Goal: Communication & Community: Ask a question

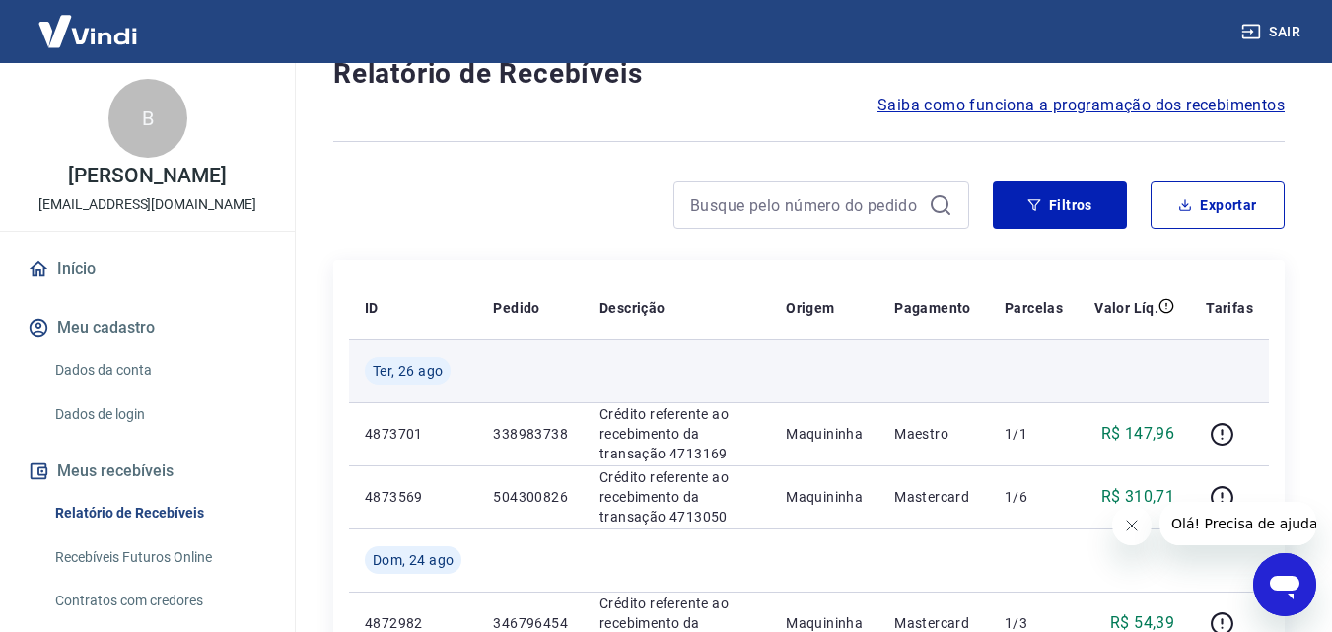
scroll to position [99, 0]
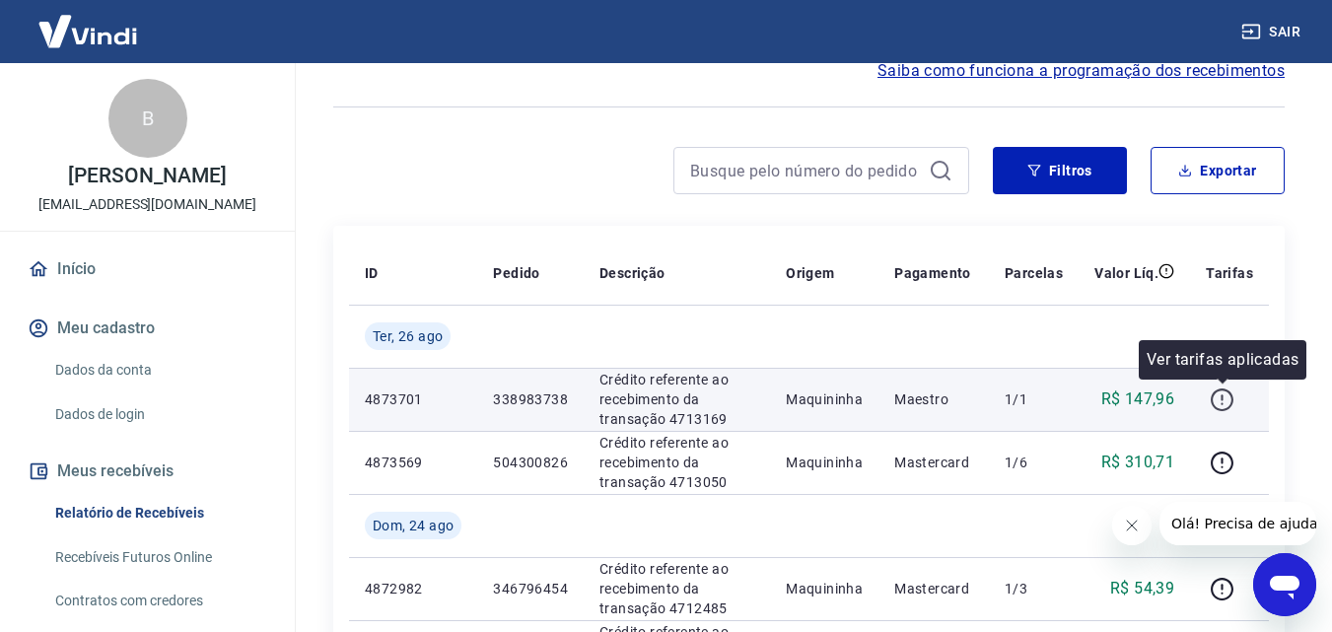
click at [1228, 398] on icon "button" at bounding box center [1222, 400] width 25 height 25
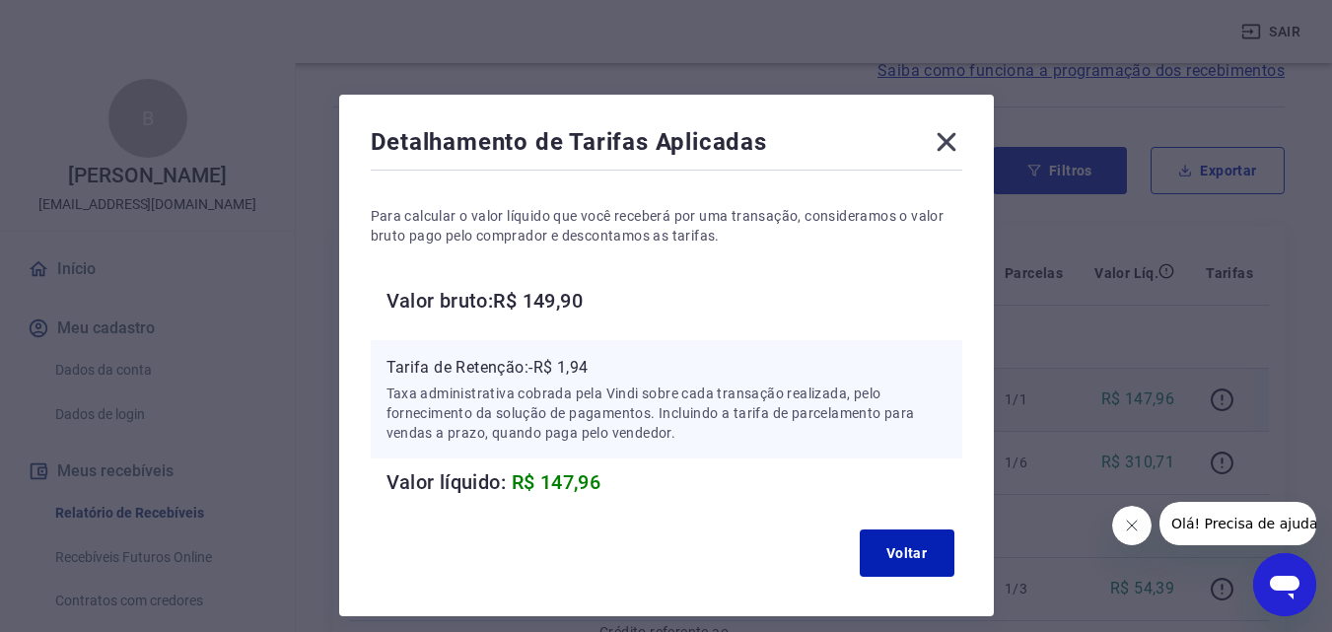
click at [941, 137] on icon at bounding box center [946, 142] width 19 height 19
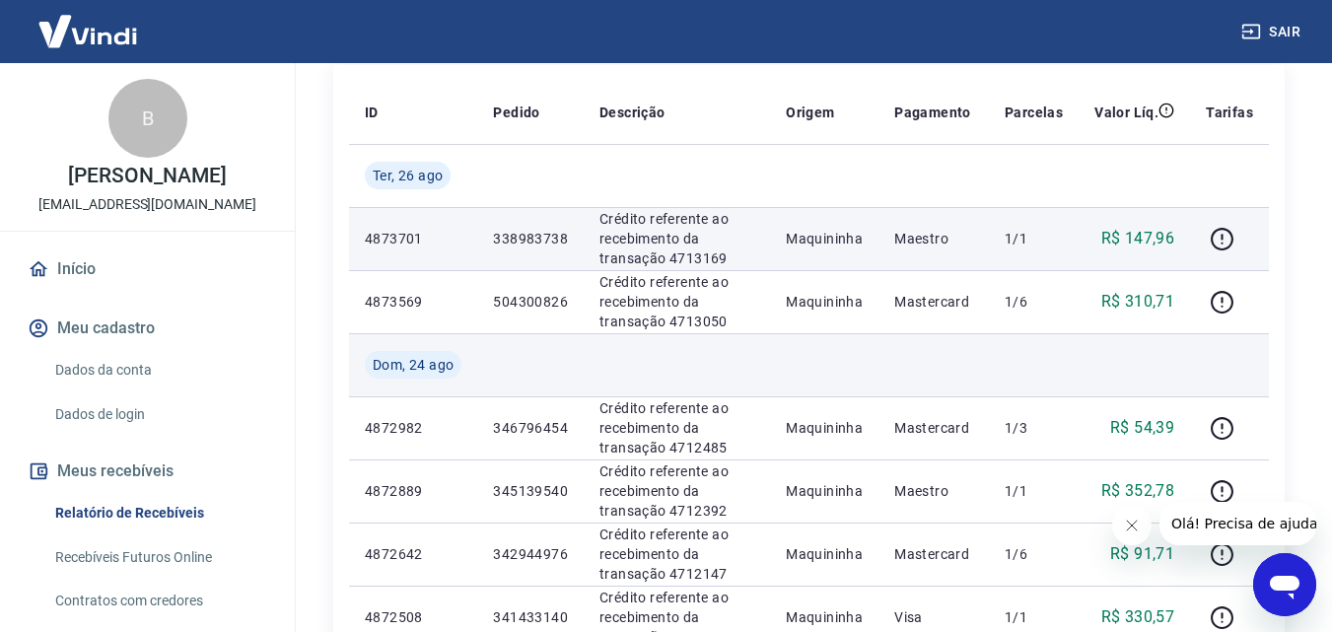
scroll to position [296, 0]
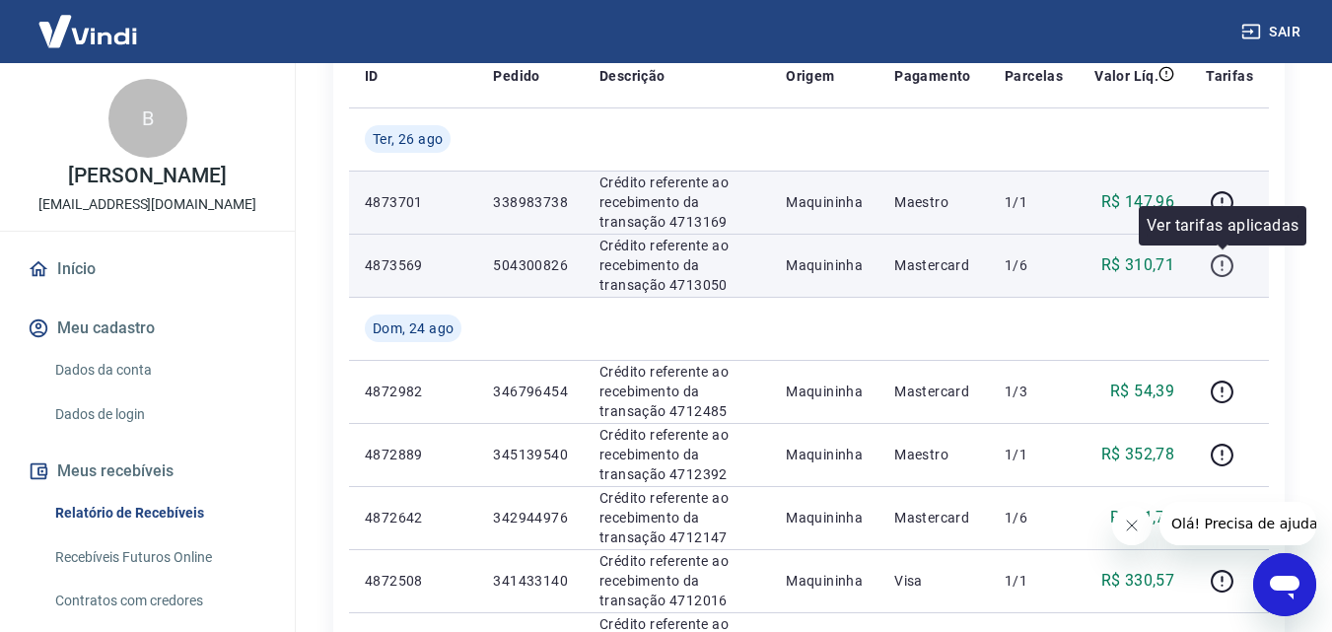
click at [1219, 264] on icon "button" at bounding box center [1222, 265] width 25 height 25
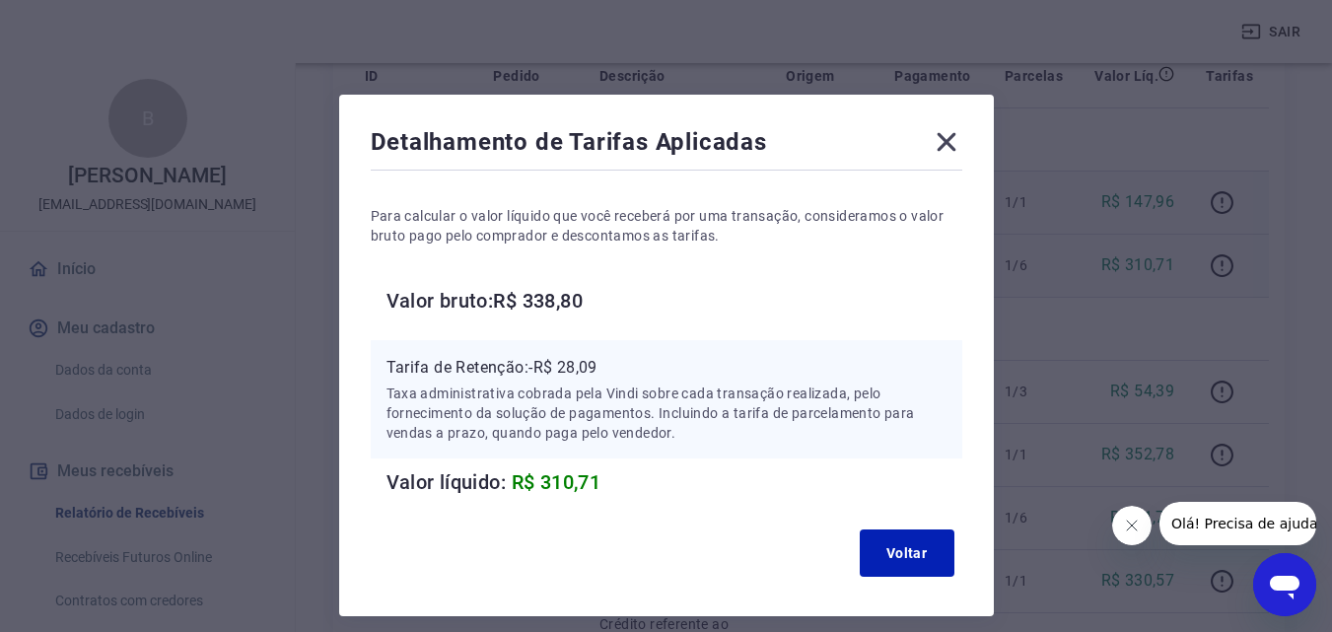
click at [940, 140] on icon at bounding box center [947, 142] width 32 height 32
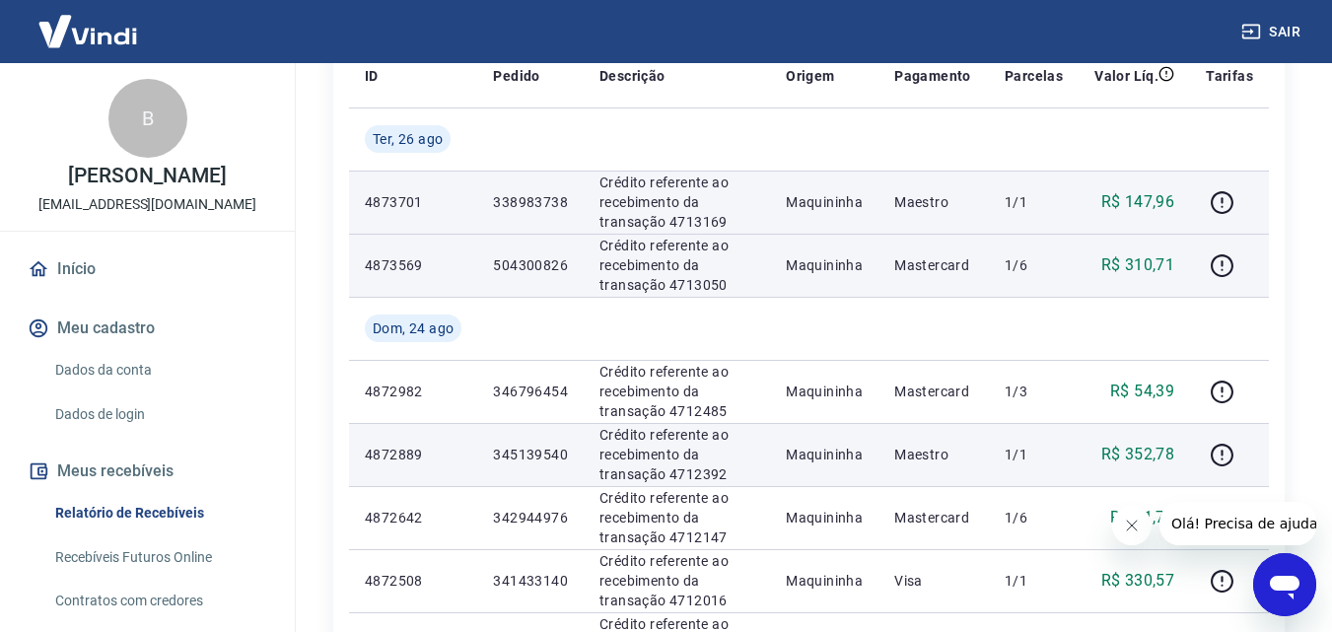
scroll to position [394, 0]
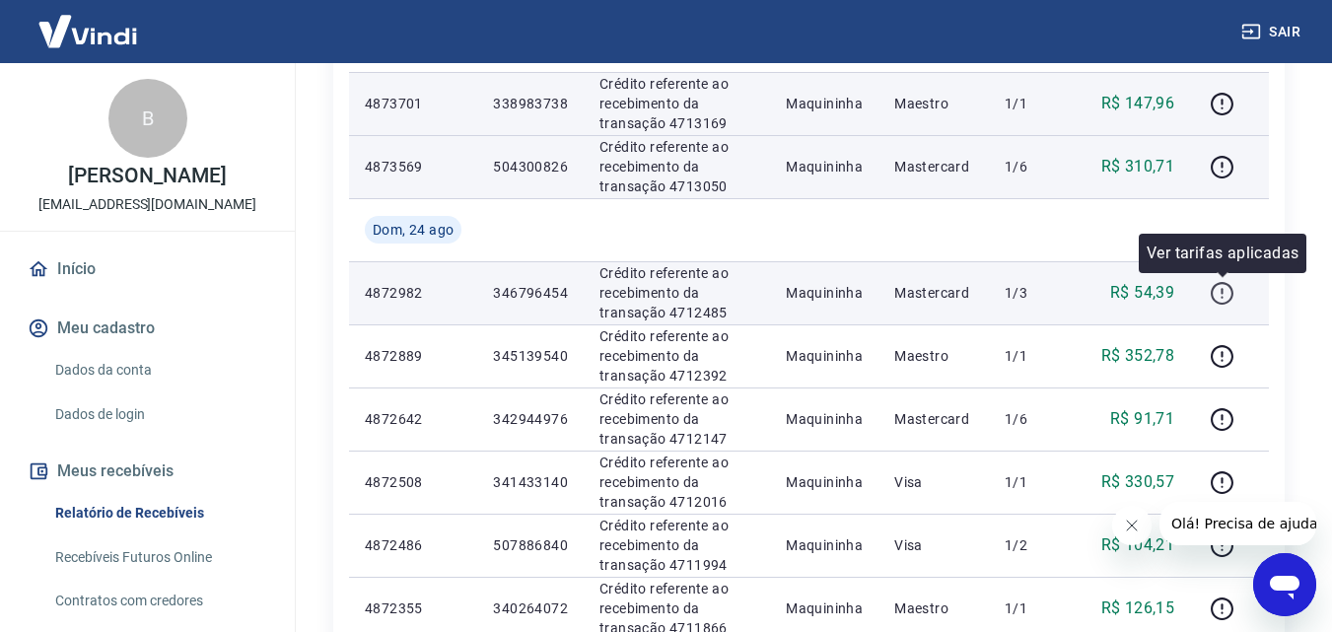
click at [1218, 285] on icon "button" at bounding box center [1222, 293] width 23 height 23
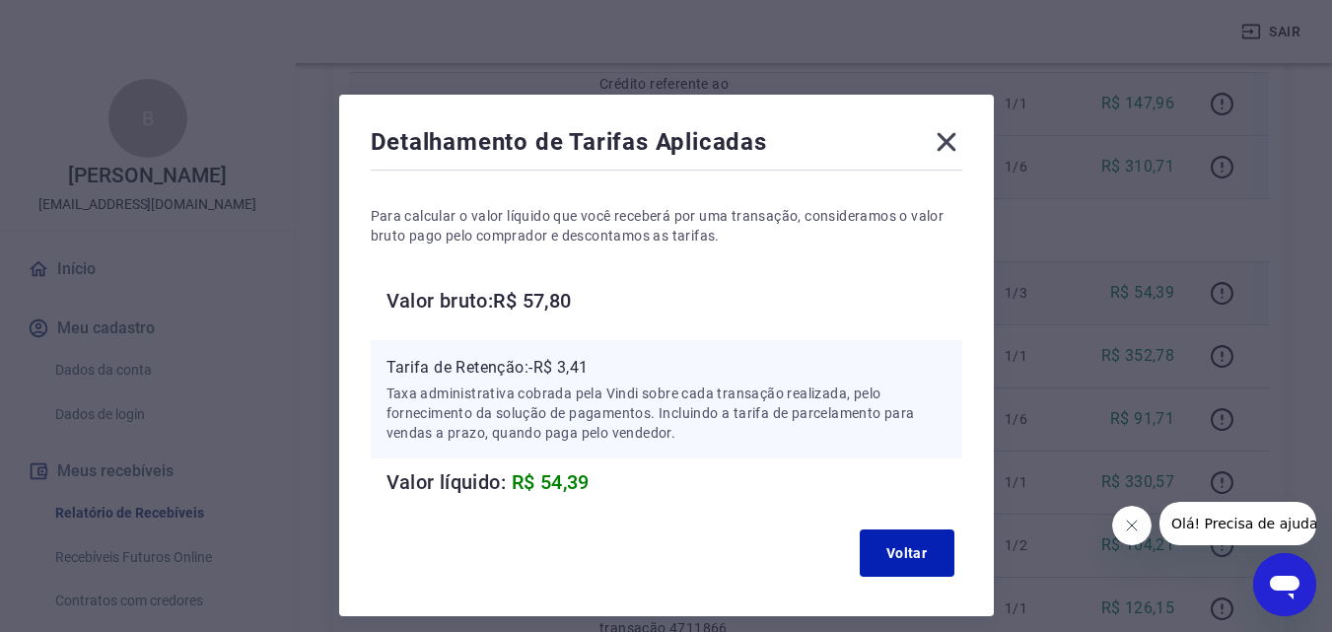
click at [944, 143] on icon at bounding box center [946, 142] width 19 height 19
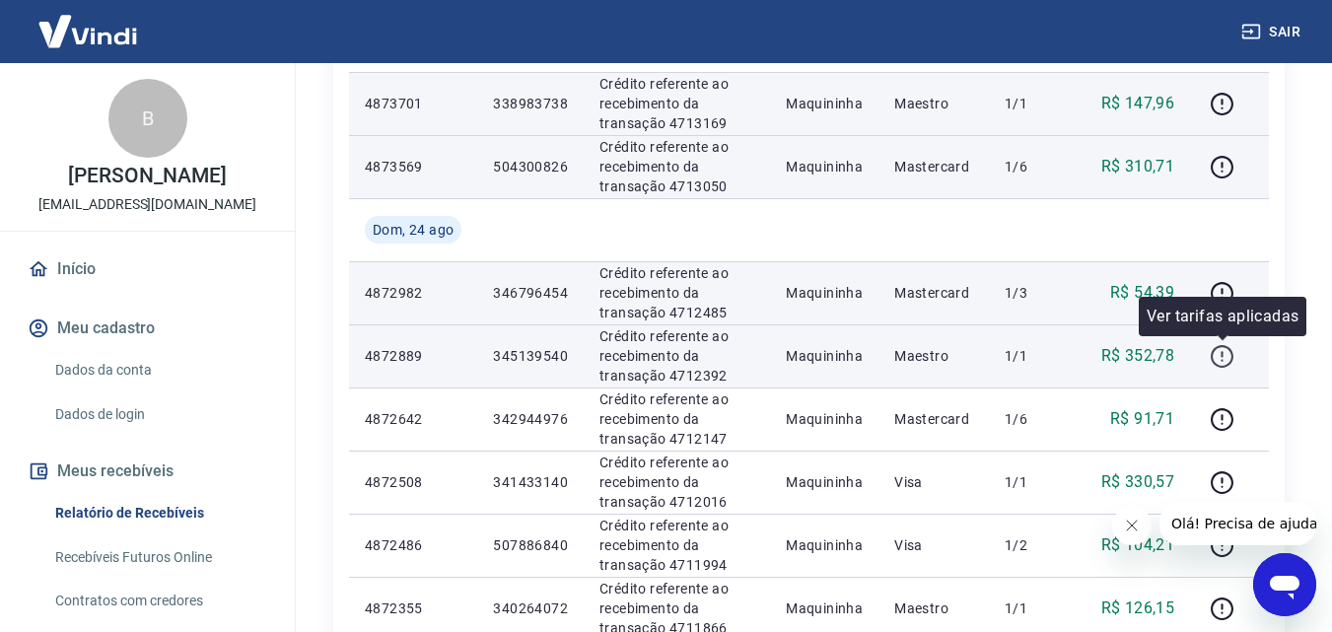
click at [1220, 357] on icon "button" at bounding box center [1222, 356] width 25 height 25
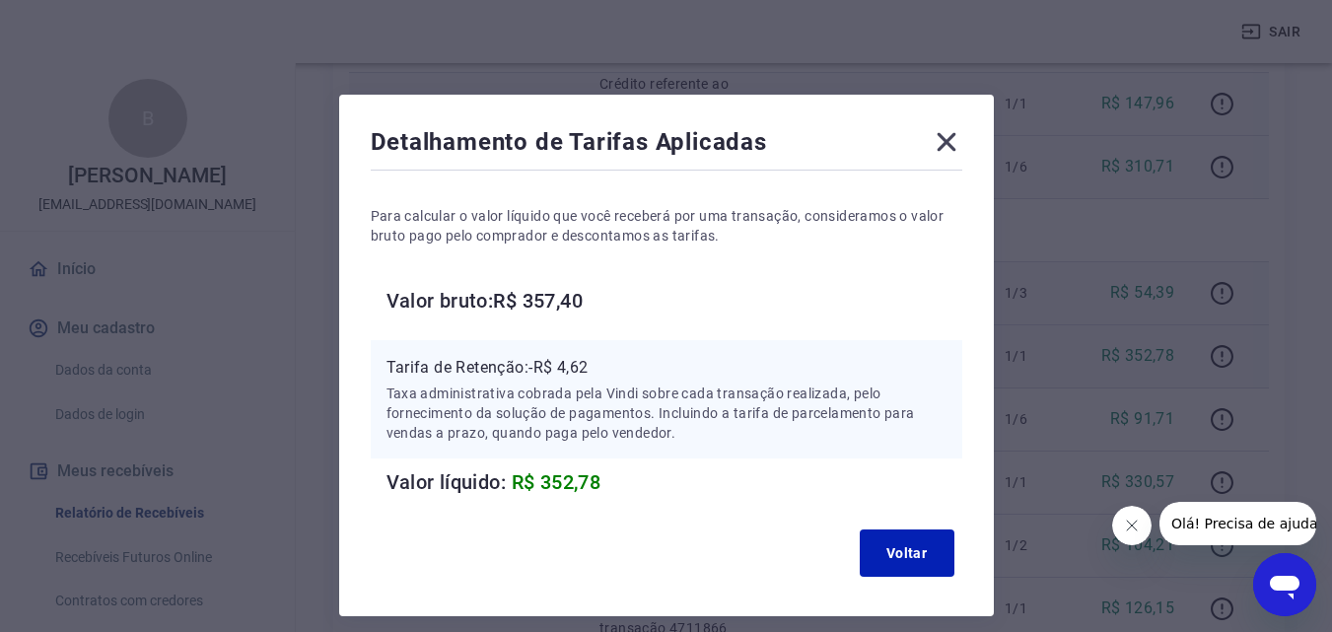
click at [923, 152] on div "Detalhamento de Tarifas Aplicadas" at bounding box center [667, 145] width 592 height 39
click at [952, 146] on icon at bounding box center [946, 142] width 19 height 19
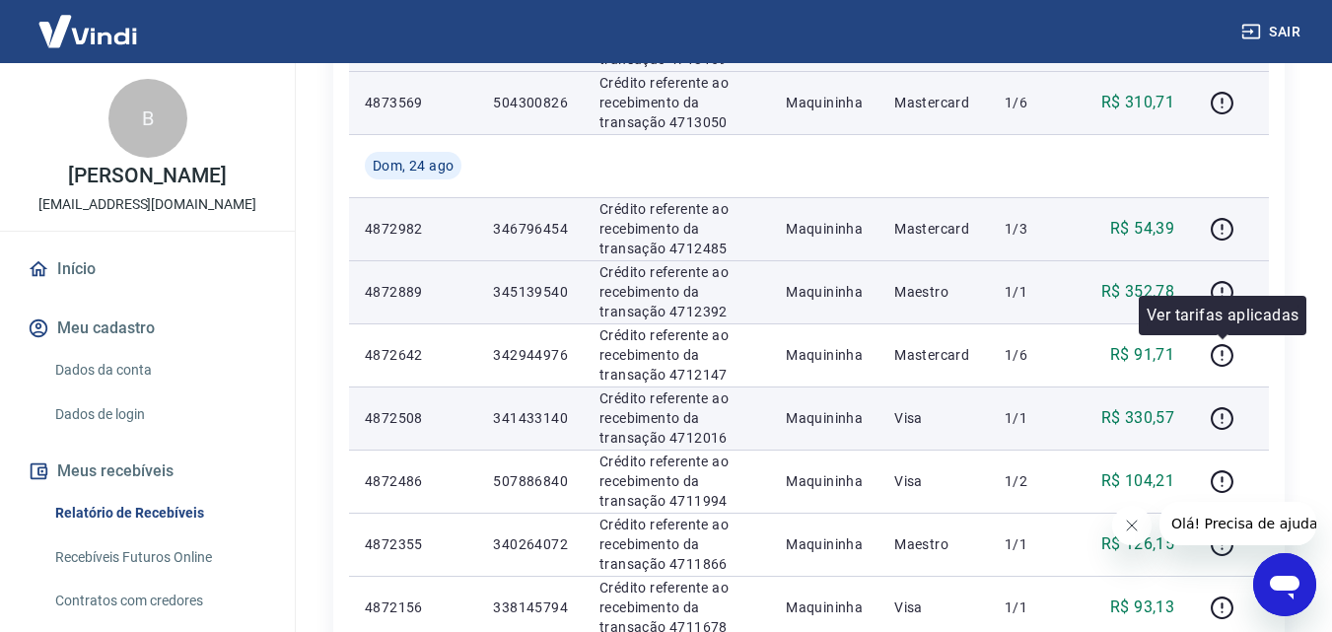
scroll to position [493, 0]
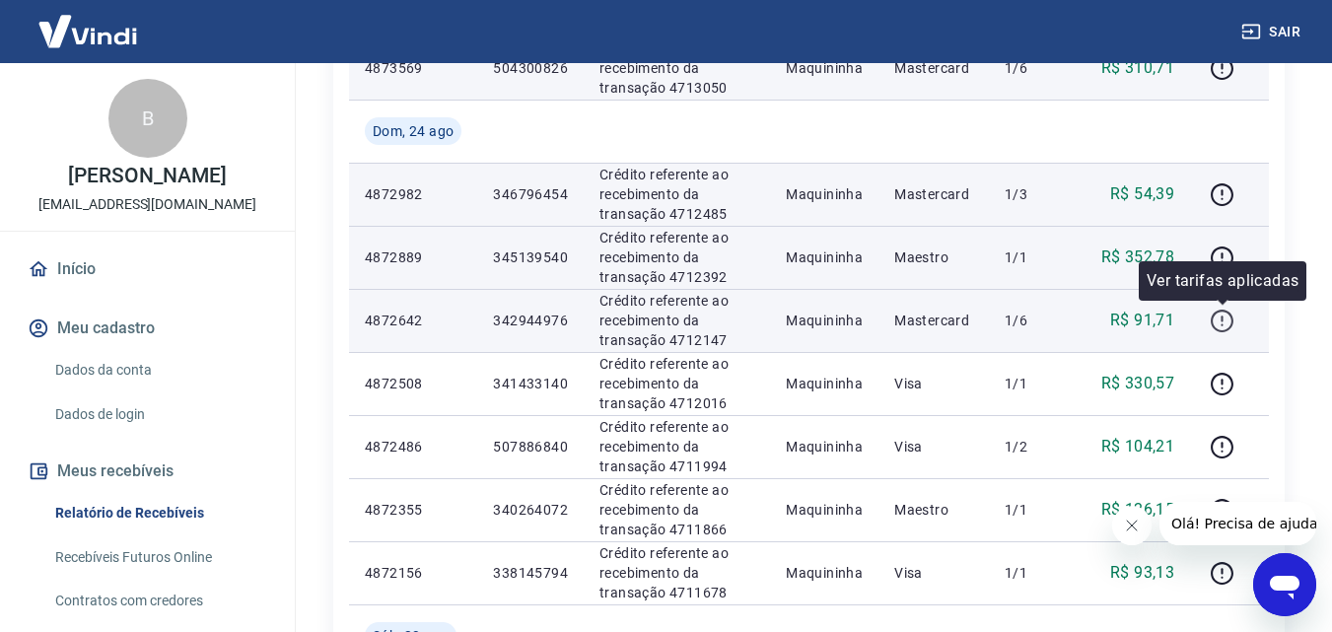
click at [1218, 319] on icon "button" at bounding box center [1222, 321] width 25 height 25
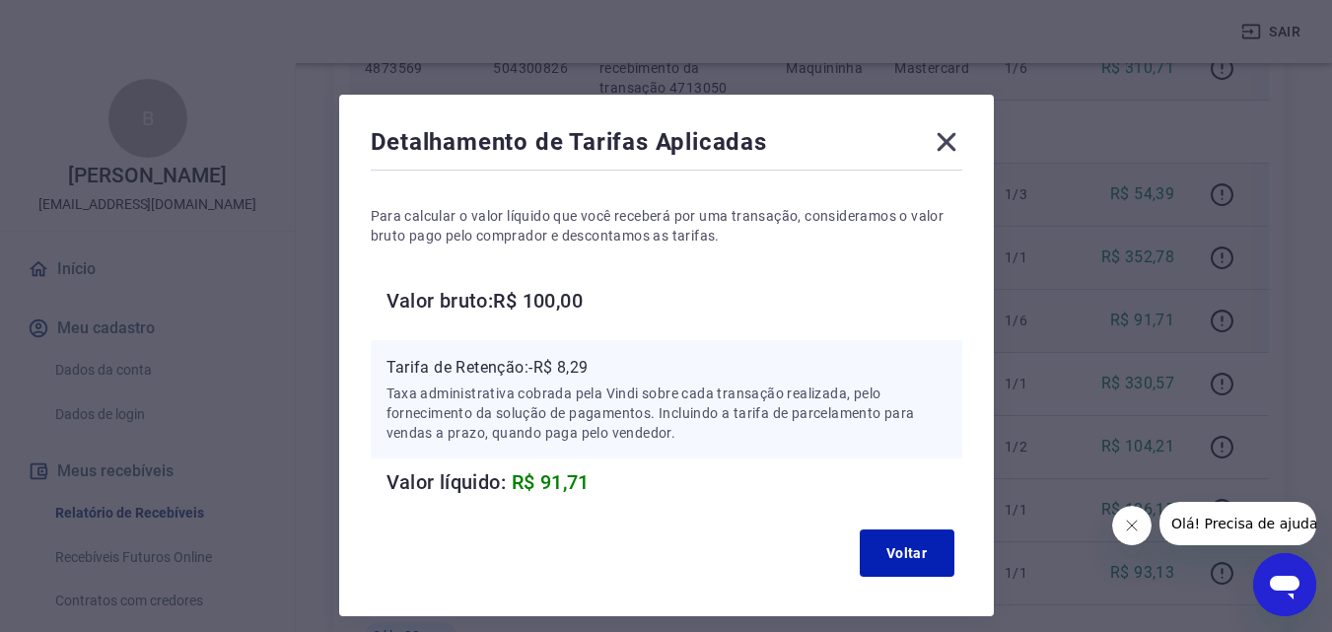
click at [943, 140] on icon at bounding box center [946, 142] width 19 height 19
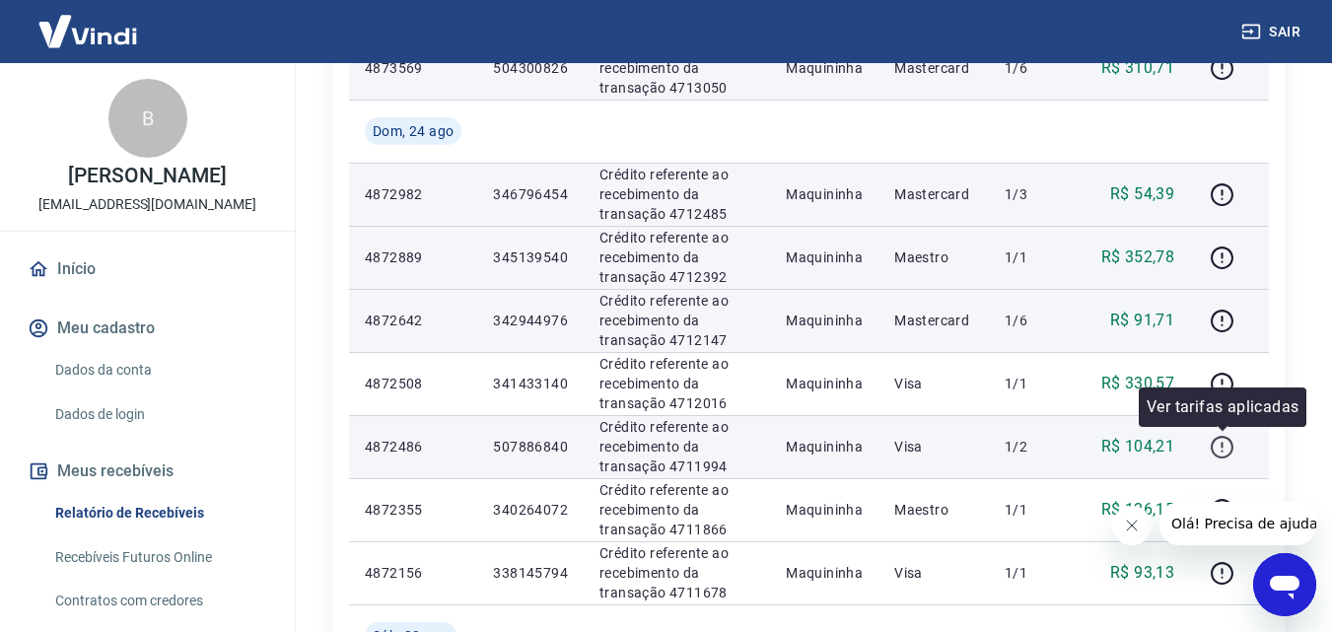
click at [1229, 444] on icon "button" at bounding box center [1222, 447] width 25 height 25
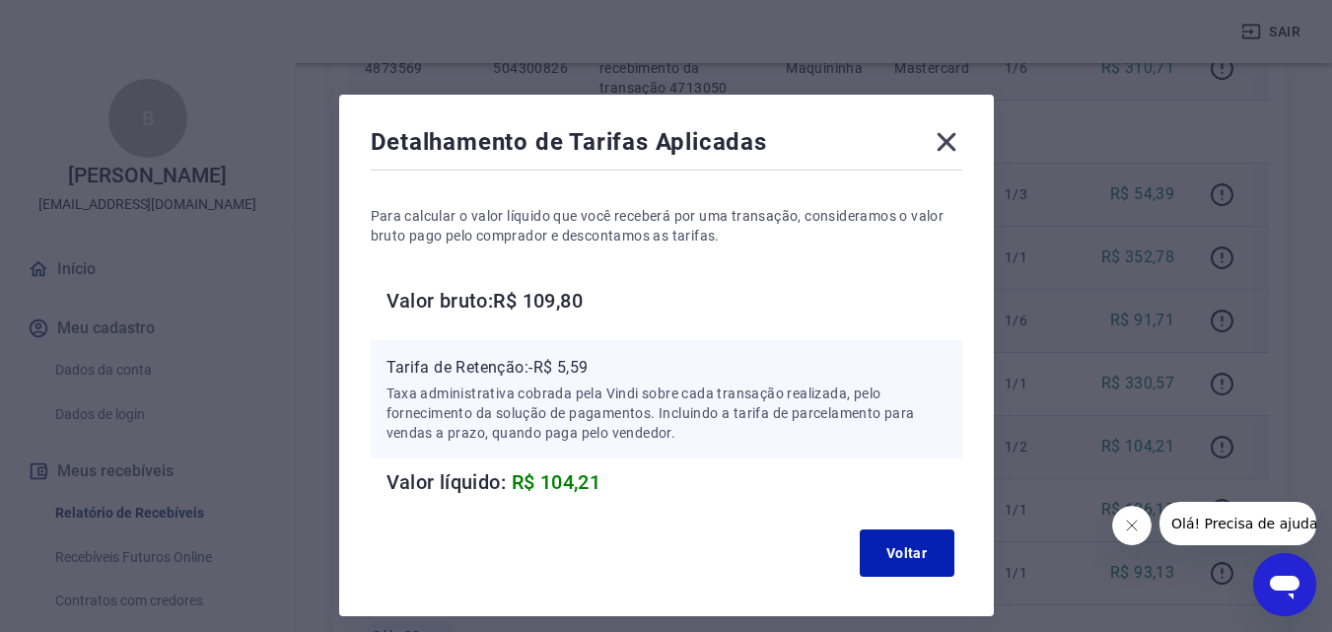
click at [953, 138] on icon at bounding box center [947, 142] width 32 height 32
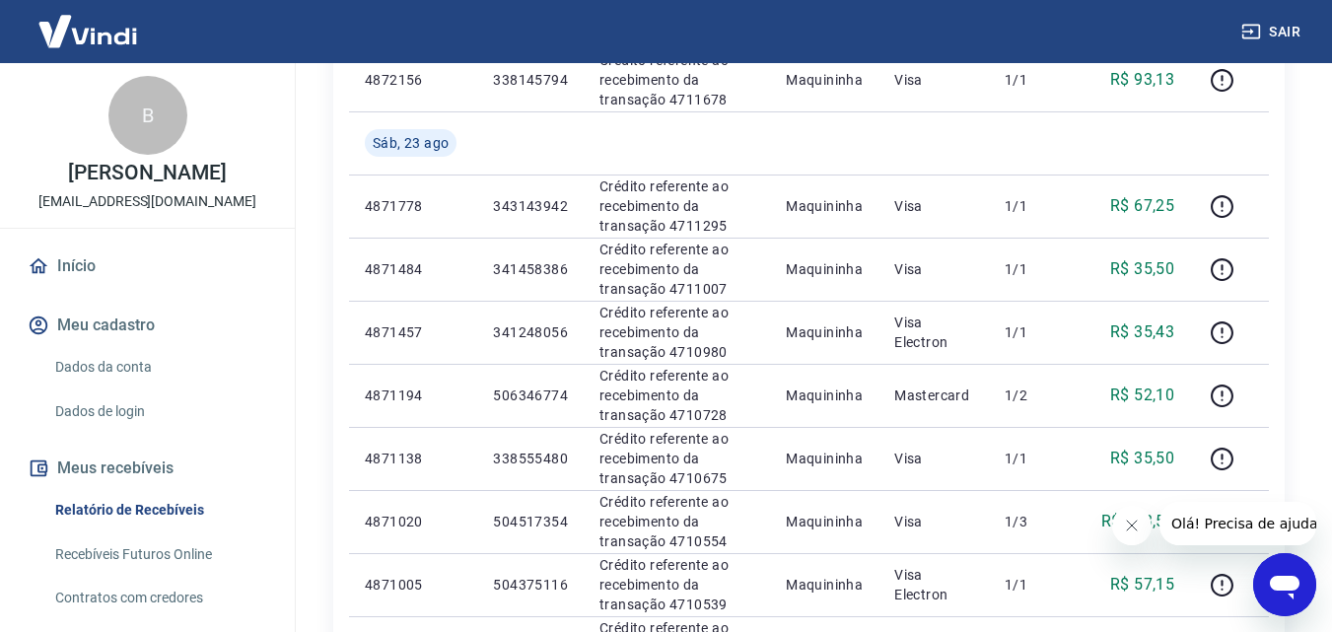
scroll to position [0, 0]
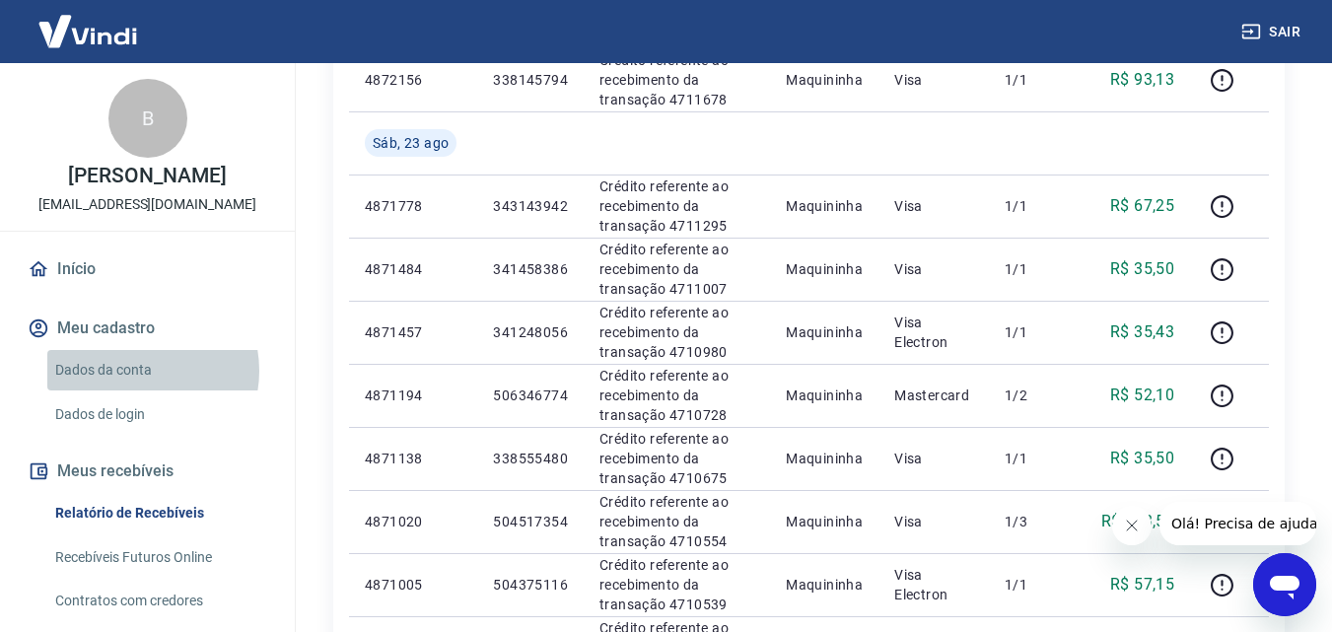
click at [136, 371] on link "Dados da conta" at bounding box center [159, 370] width 224 height 40
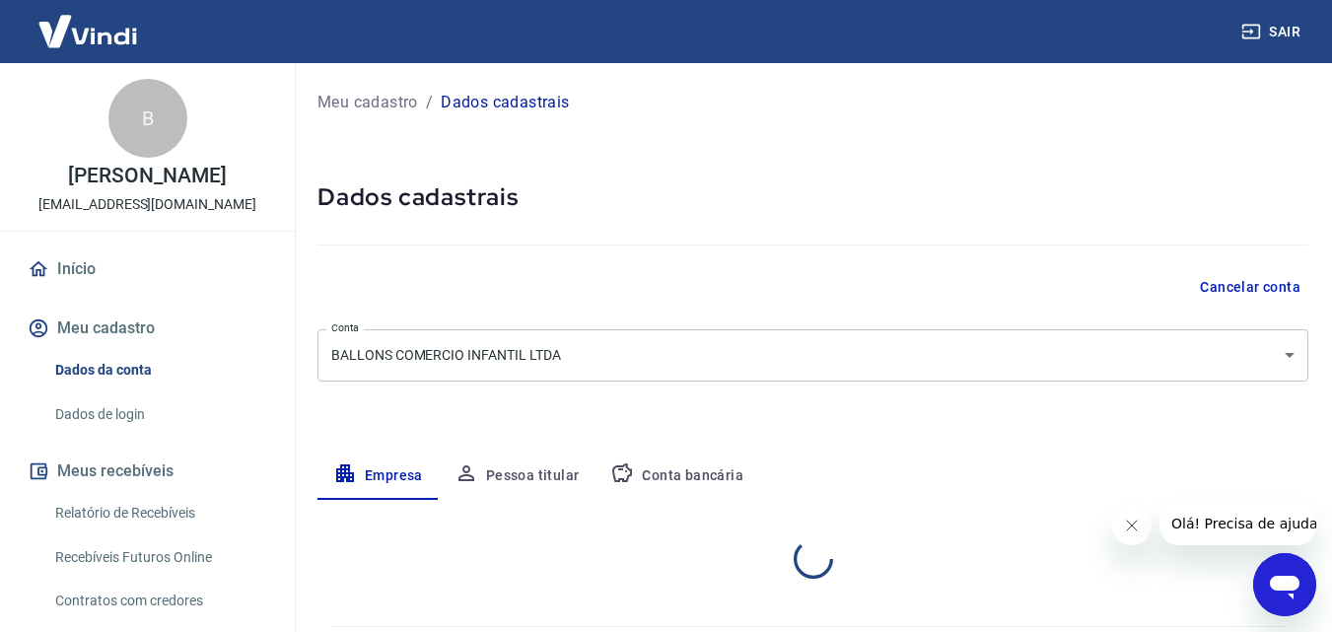
select select "PE"
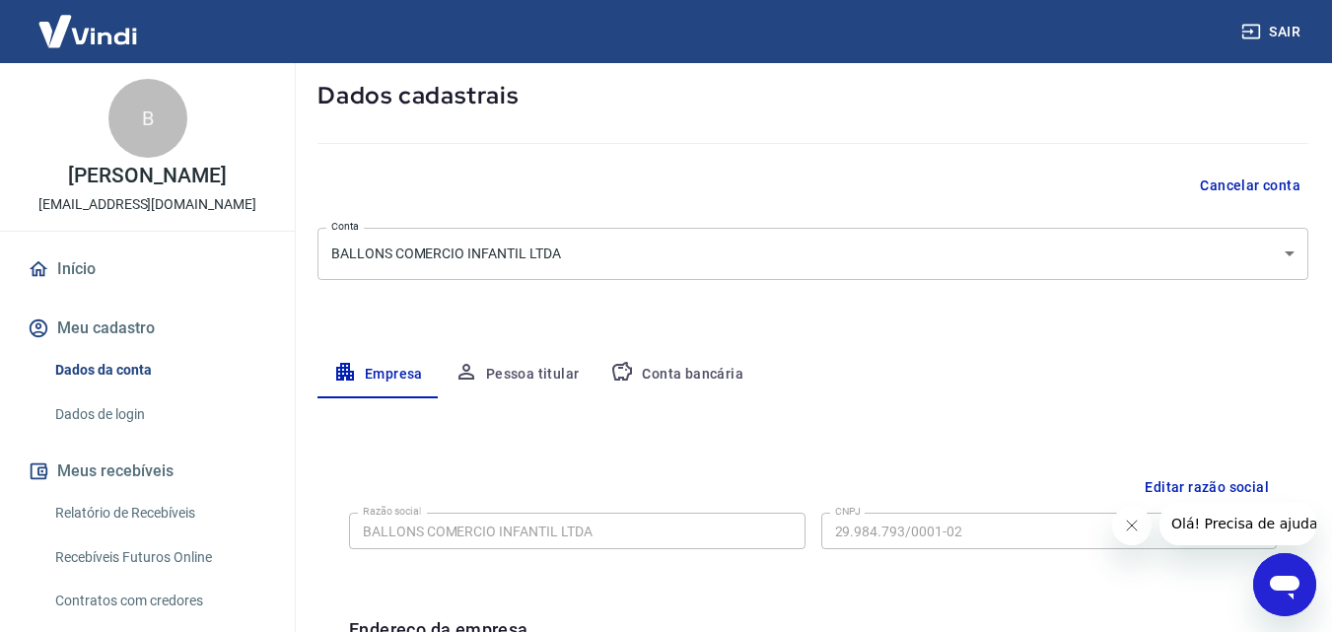
scroll to position [100, 0]
click at [546, 376] on button "Pessoa titular" at bounding box center [517, 376] width 157 height 47
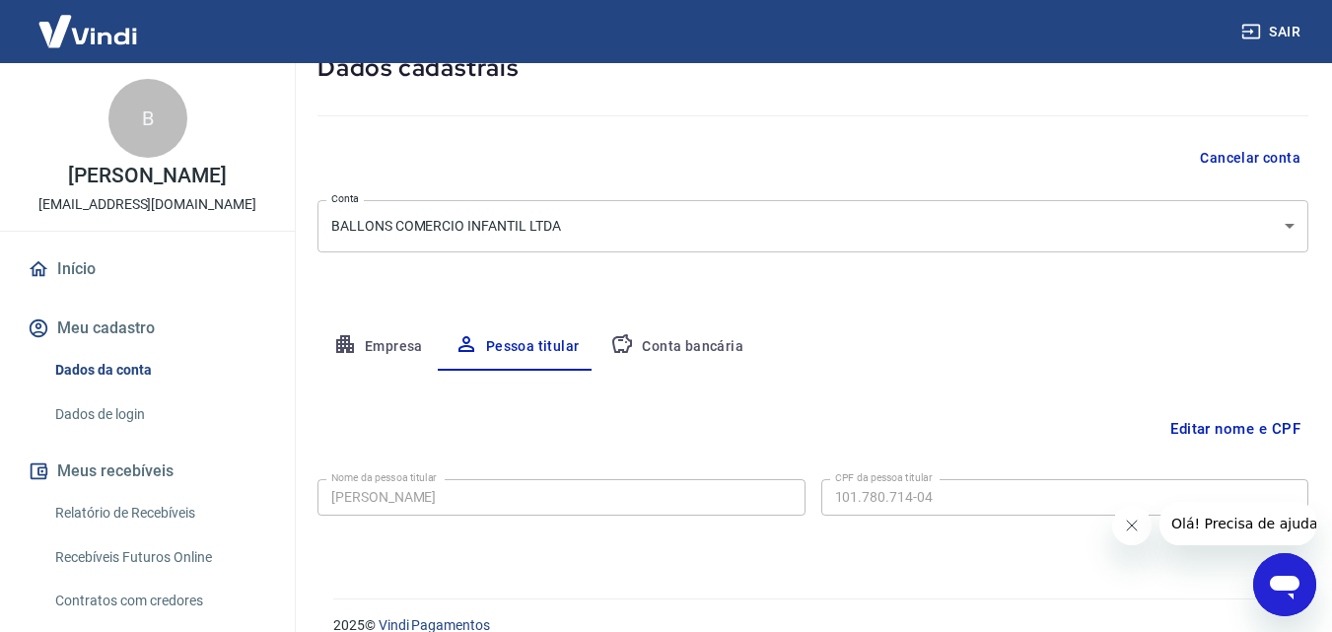
scroll to position [157, 0]
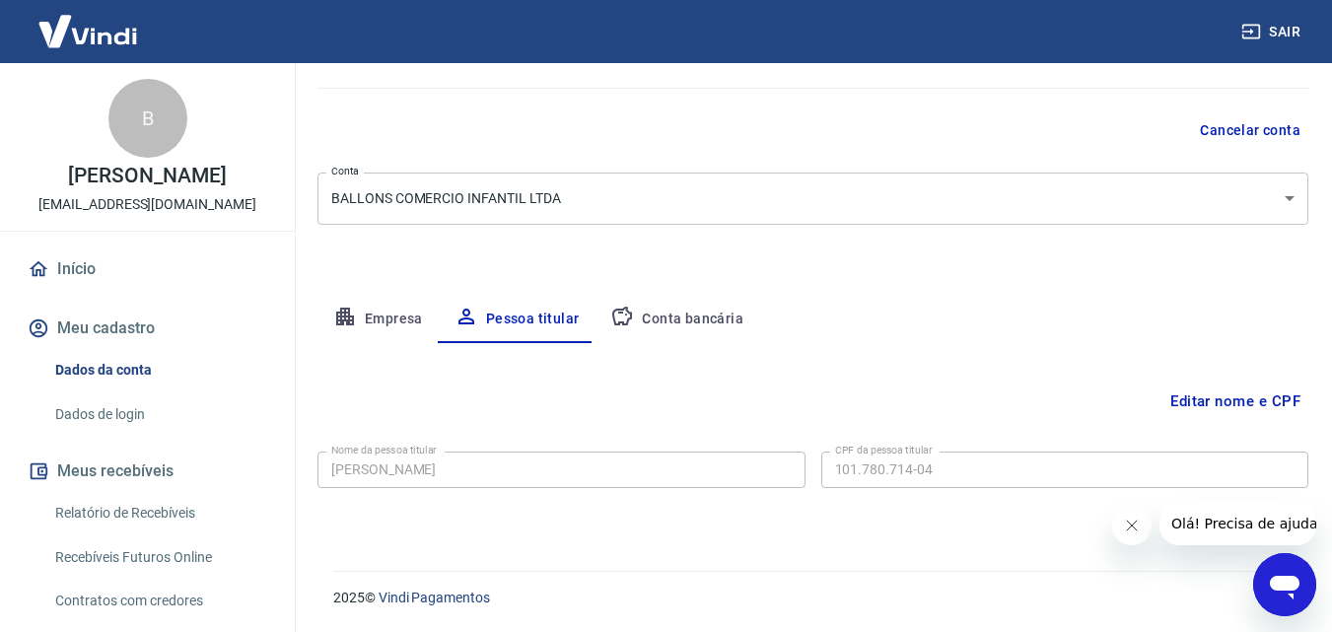
click at [668, 315] on button "Conta bancária" at bounding box center [677, 319] width 165 height 47
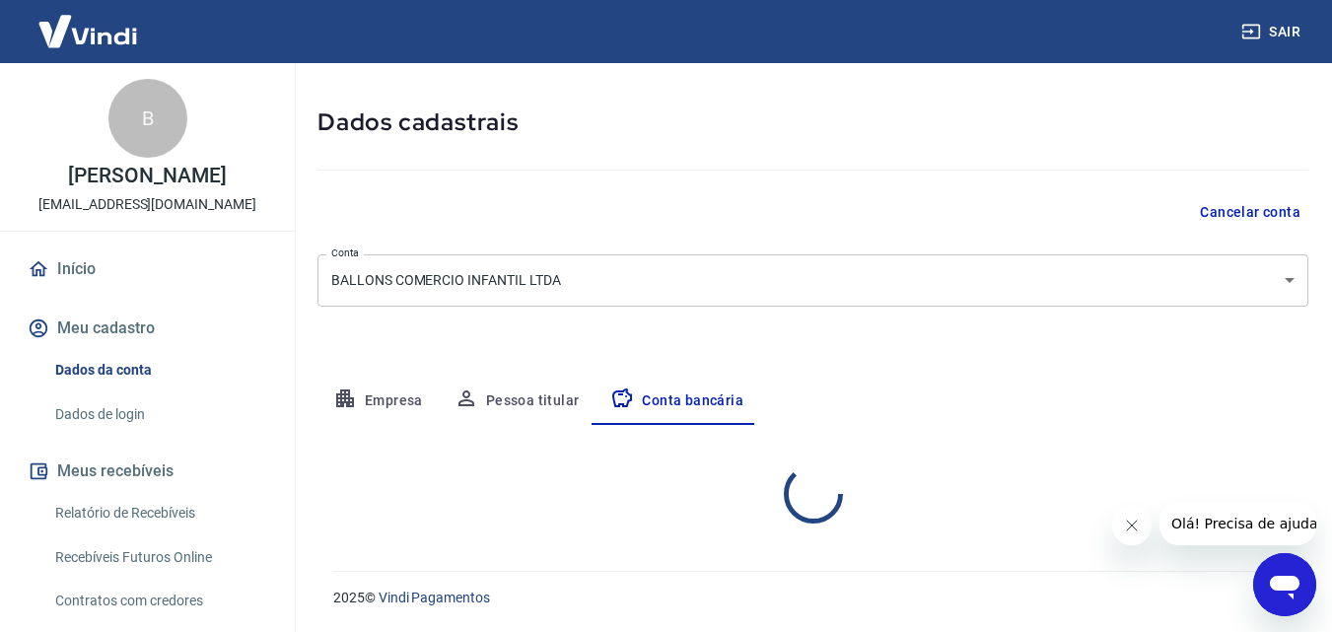
select select "1"
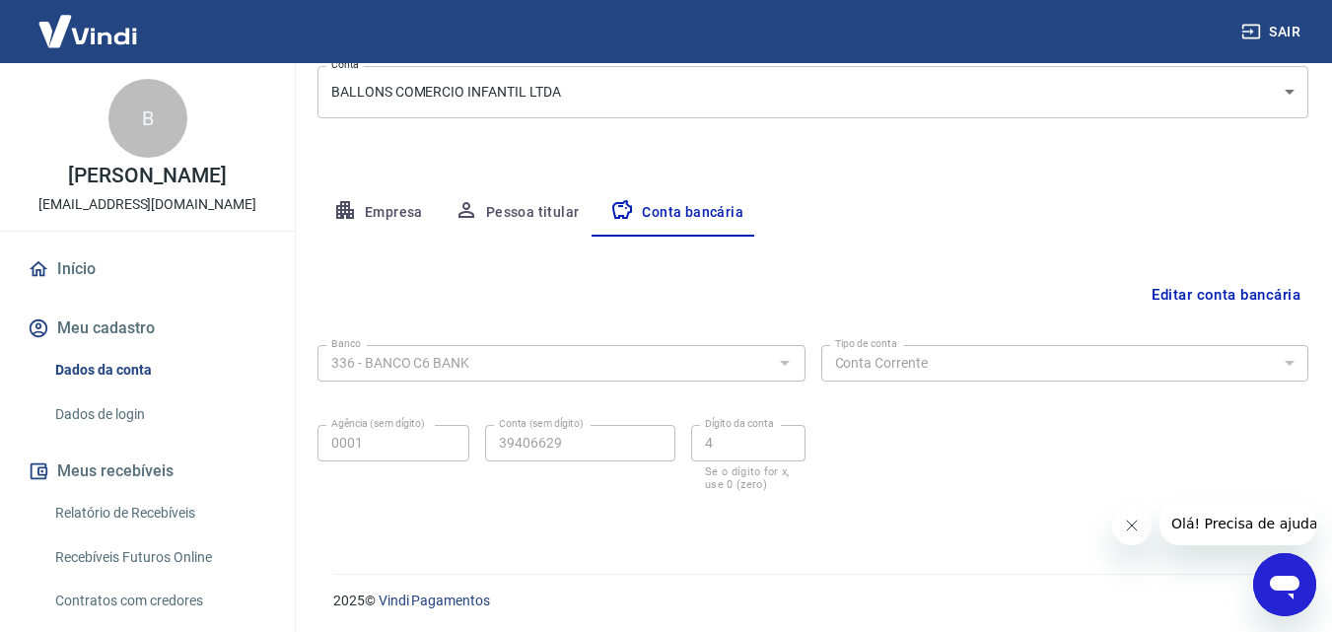
scroll to position [266, 0]
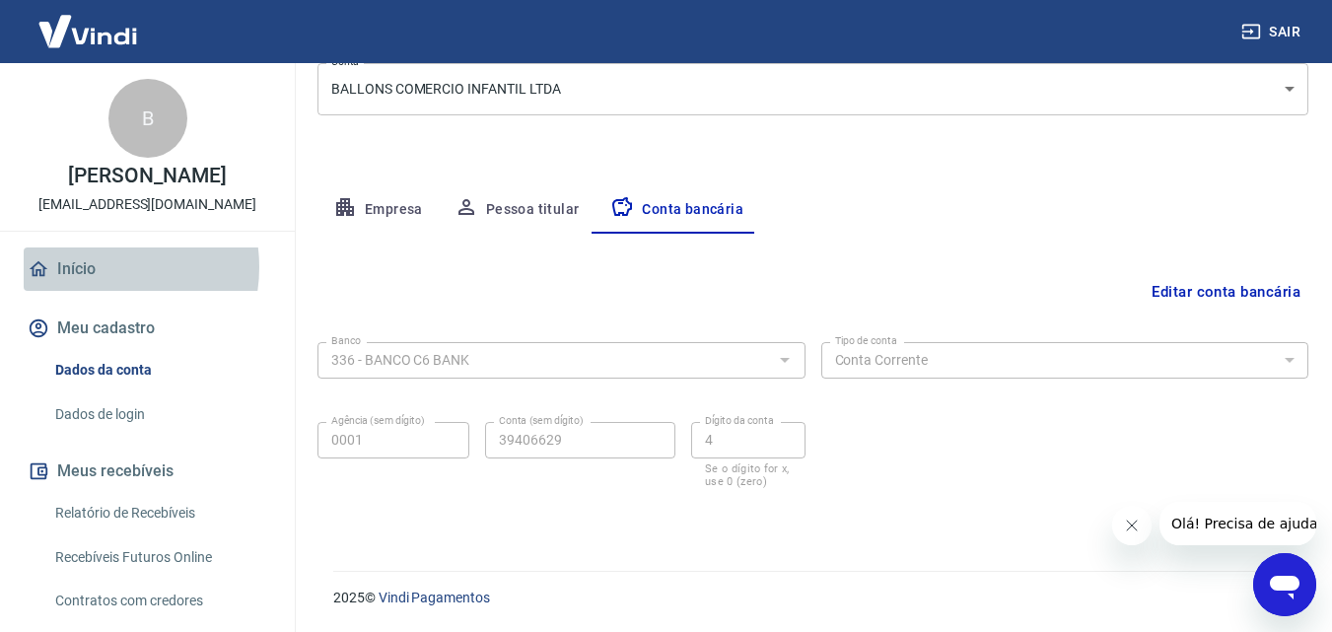
click at [96, 267] on link "Início" at bounding box center [147, 268] width 247 height 43
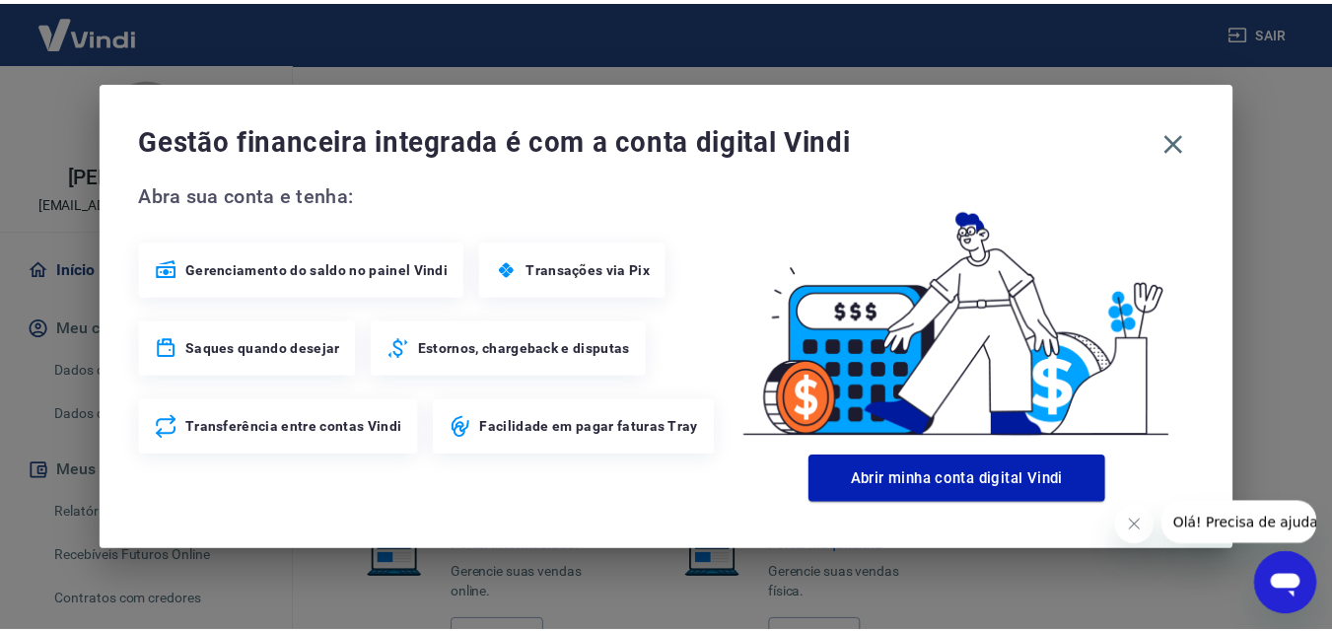
scroll to position [1181, 0]
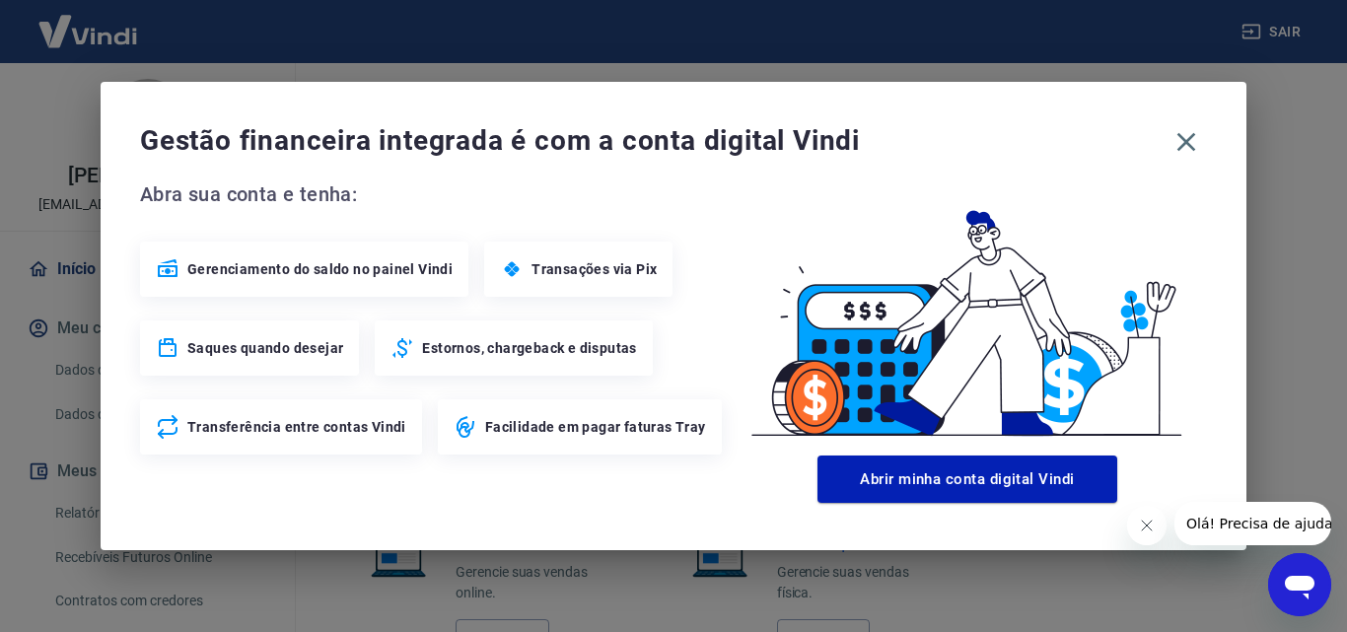
click at [161, 343] on icon at bounding box center [168, 347] width 18 height 19
click at [193, 340] on span "Saques quando desejar" at bounding box center [265, 348] width 156 height 20
click at [1171, 144] on icon "button" at bounding box center [1186, 142] width 32 height 32
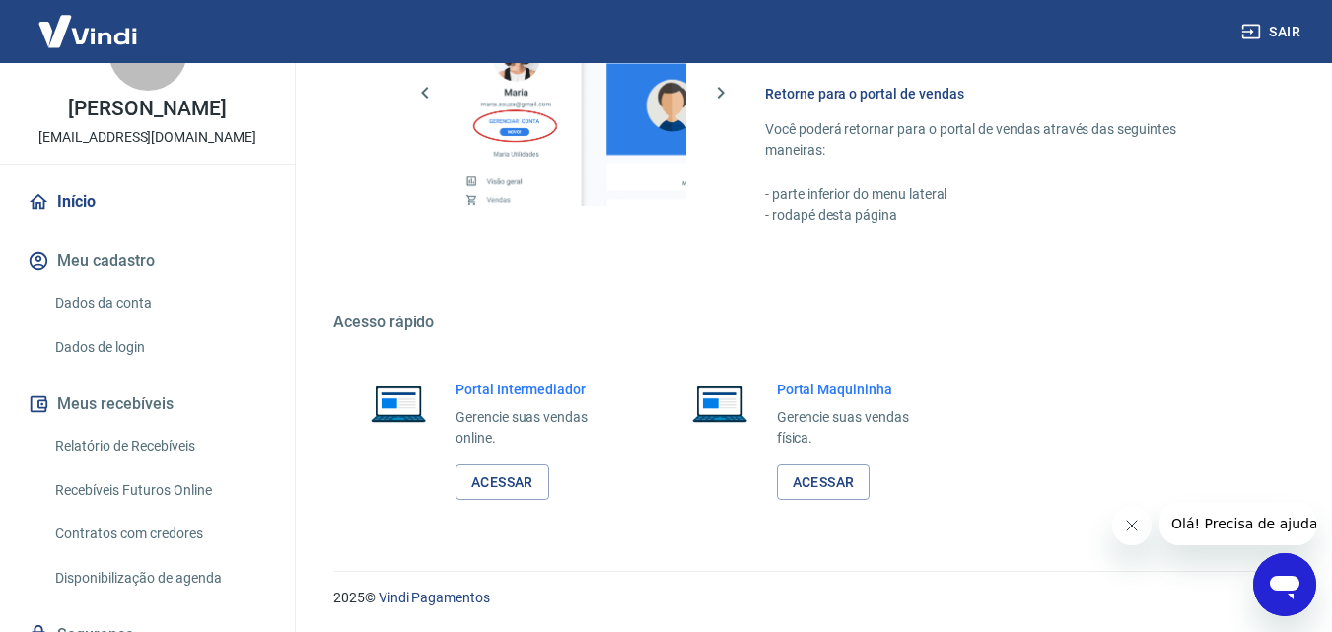
scroll to position [151, 0]
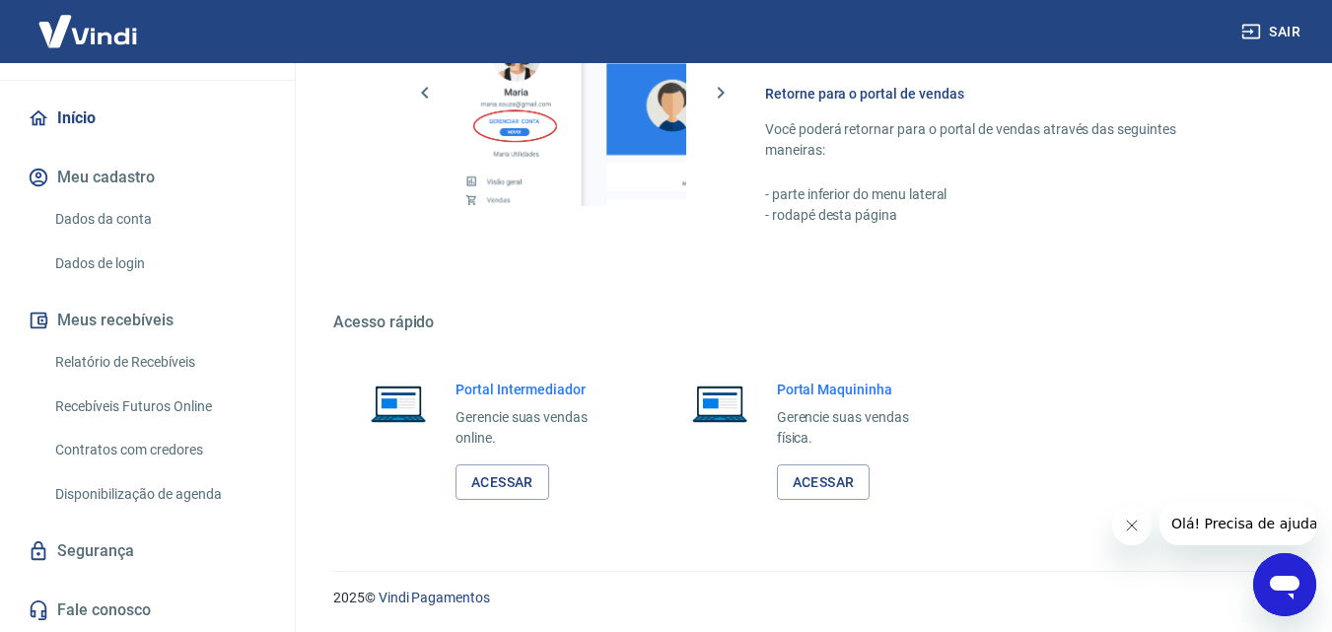
click at [156, 354] on link "Relatório de Recebíveis" at bounding box center [159, 362] width 224 height 40
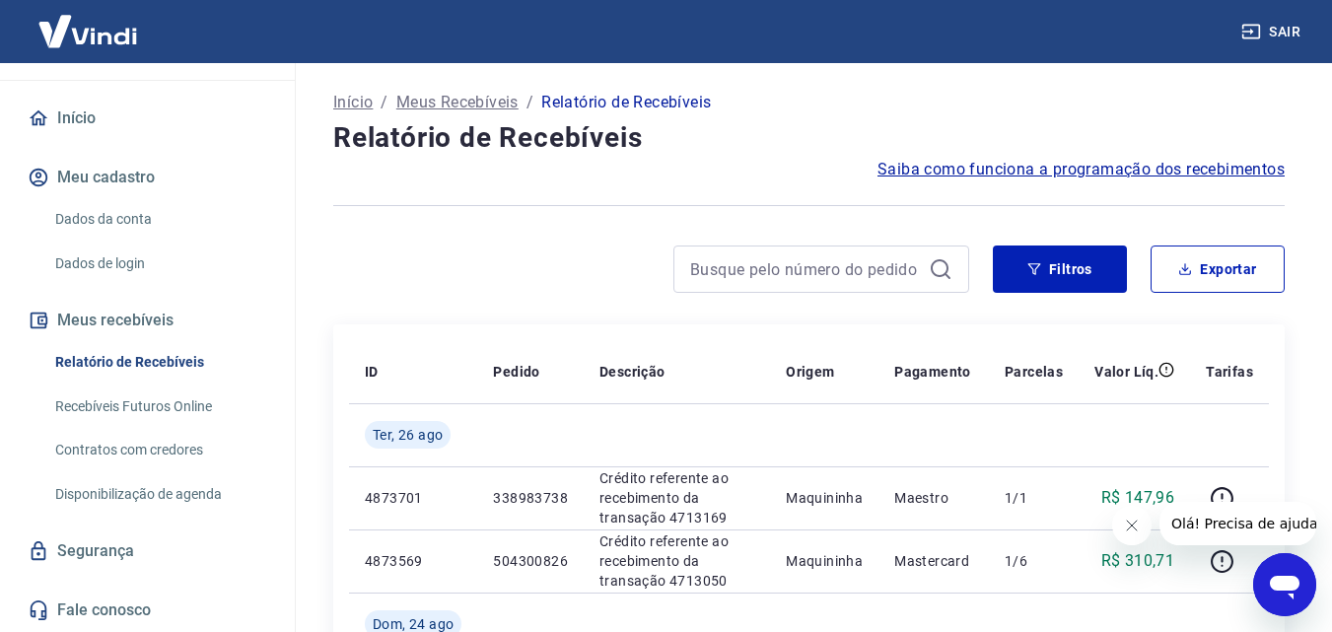
click at [1197, 170] on span "Saiba como funciona a programação dos recebimentos" at bounding box center [1081, 170] width 407 height 24
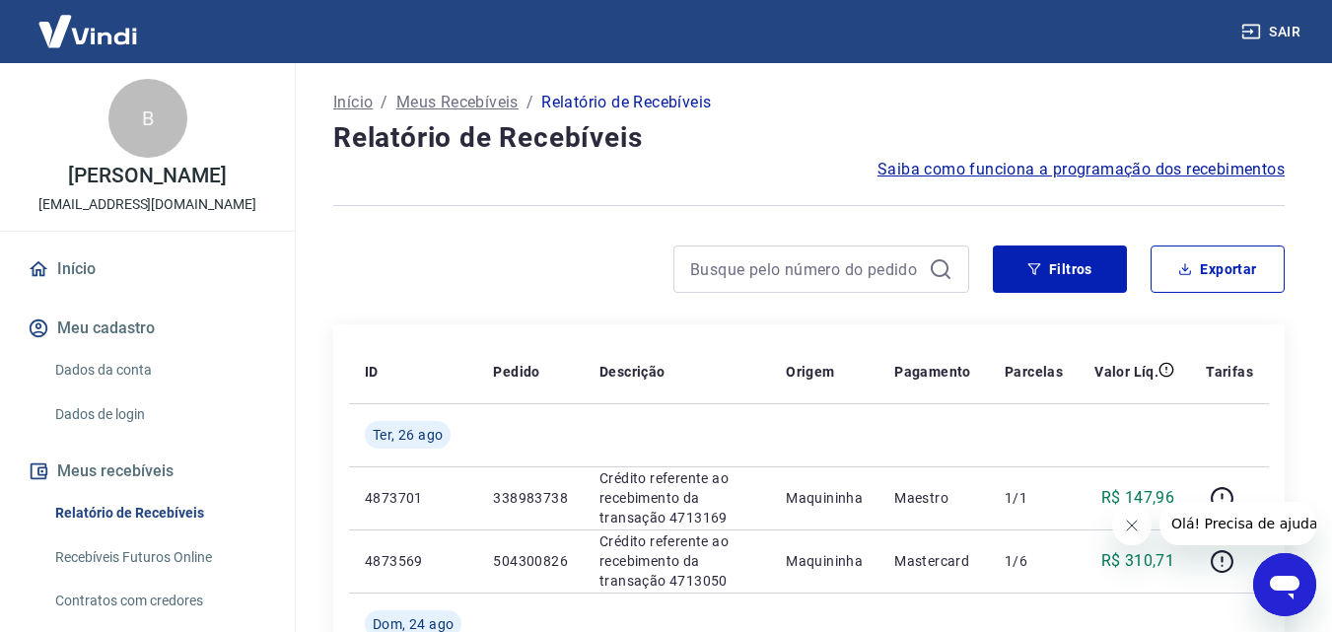
click at [134, 125] on div "B" at bounding box center [147, 118] width 79 height 79
click at [162, 203] on p "[EMAIL_ADDRESS][DOMAIN_NAME]" at bounding box center [147, 204] width 218 height 21
click at [139, 154] on div "B" at bounding box center [147, 118] width 79 height 79
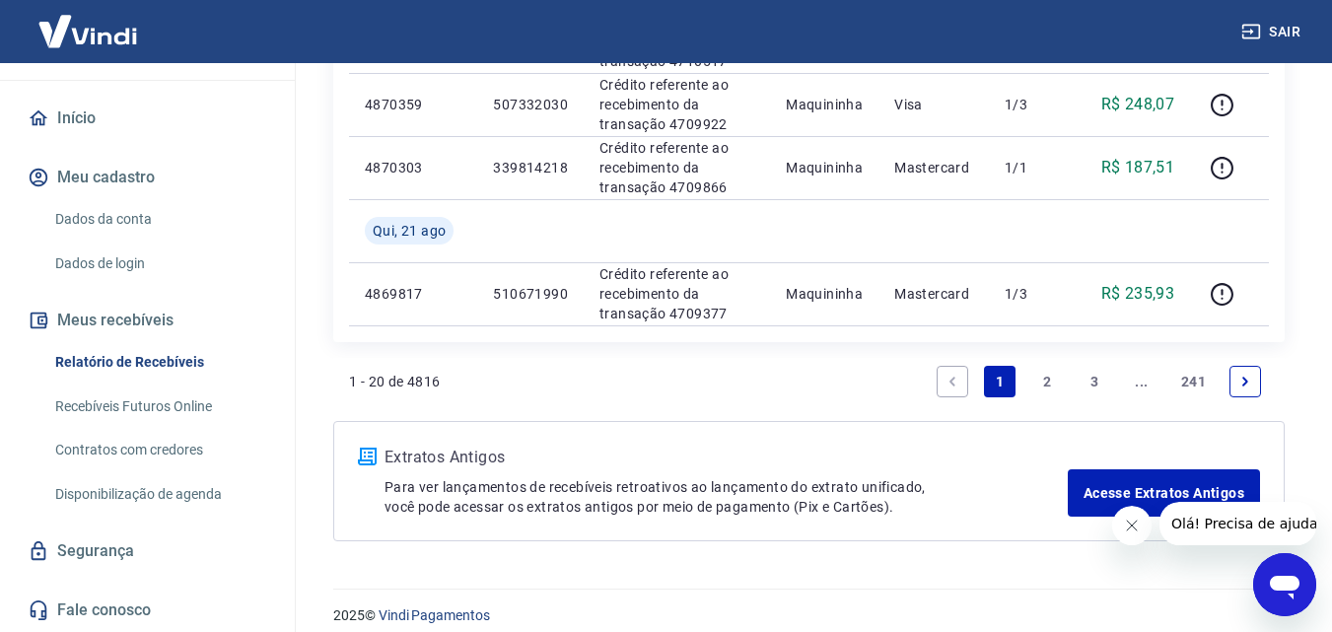
scroll to position [1610, 0]
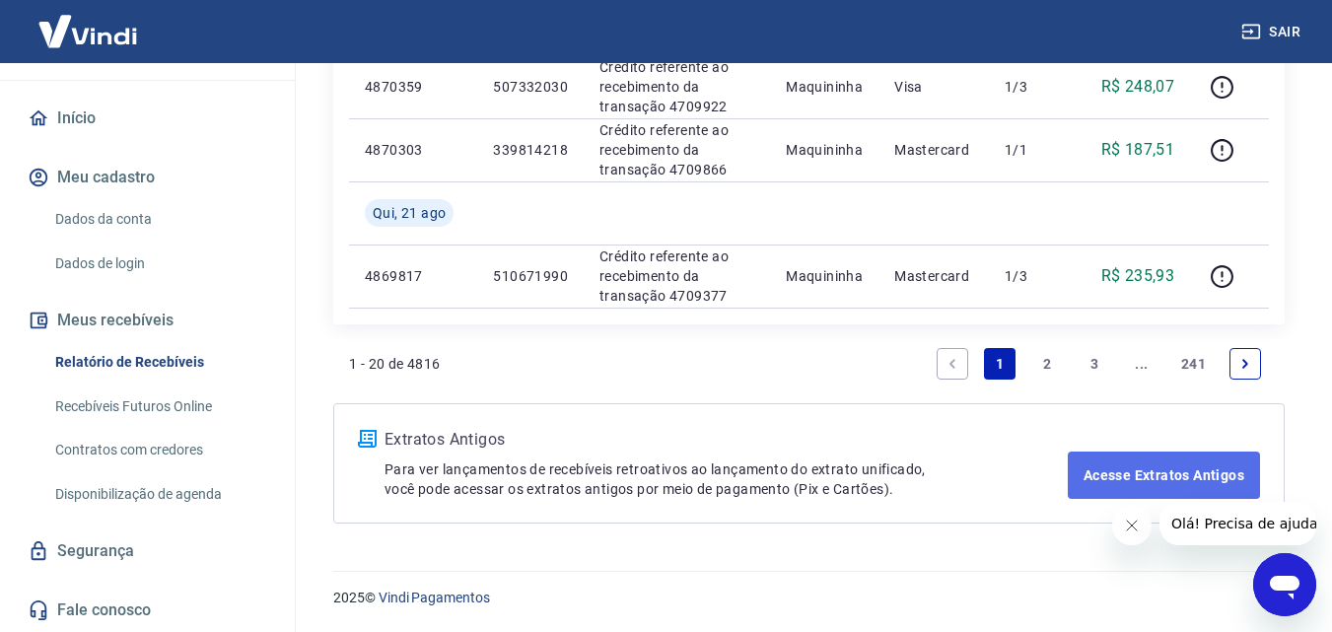
click at [1165, 476] on link "Acesse Extratos Antigos" at bounding box center [1164, 475] width 192 height 47
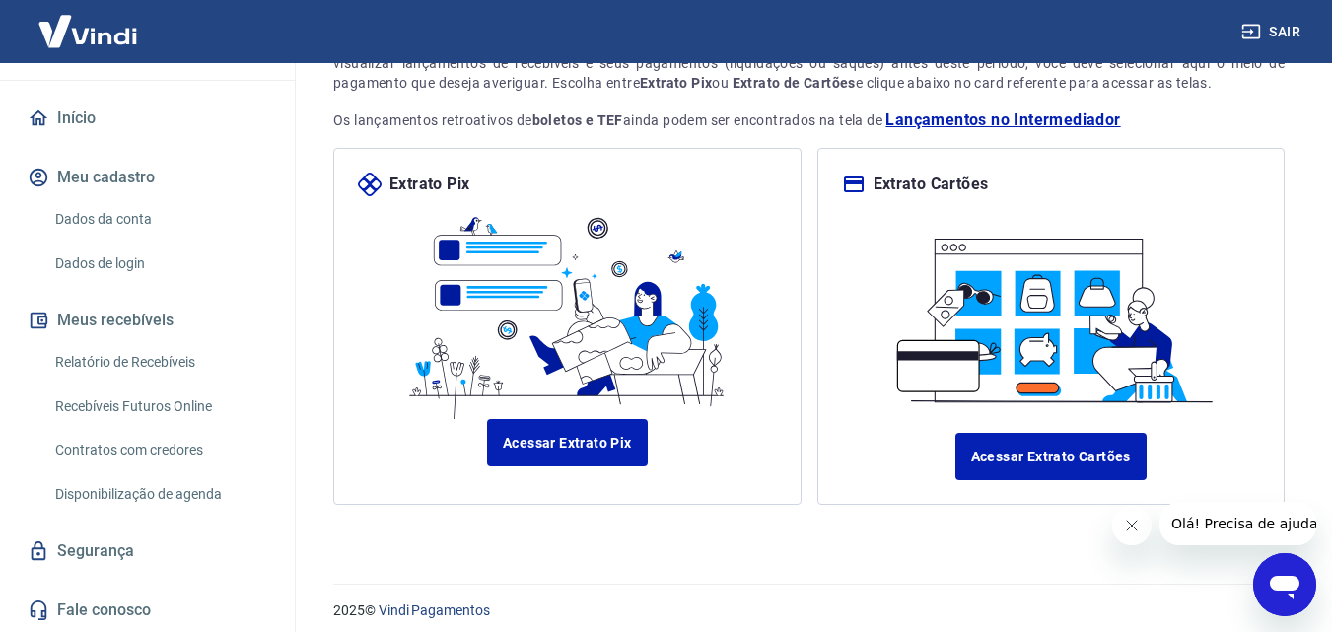
scroll to position [186, 0]
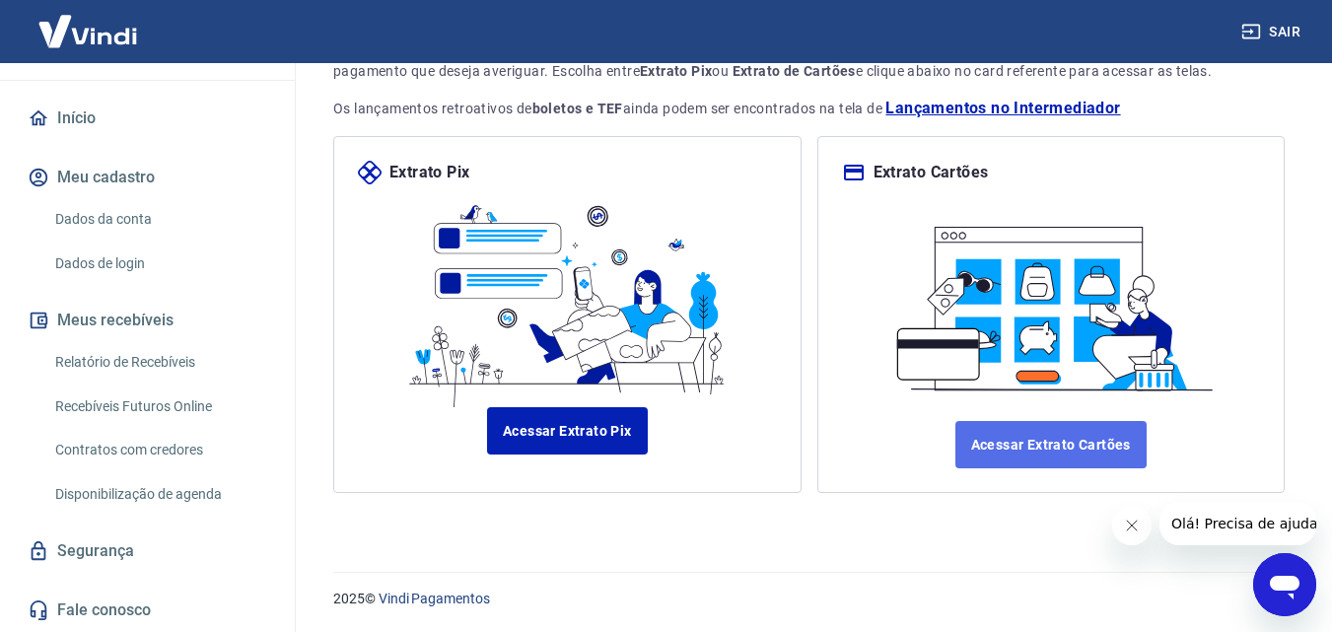
click at [1034, 434] on link "Acessar Extrato Cartões" at bounding box center [1050, 444] width 191 height 47
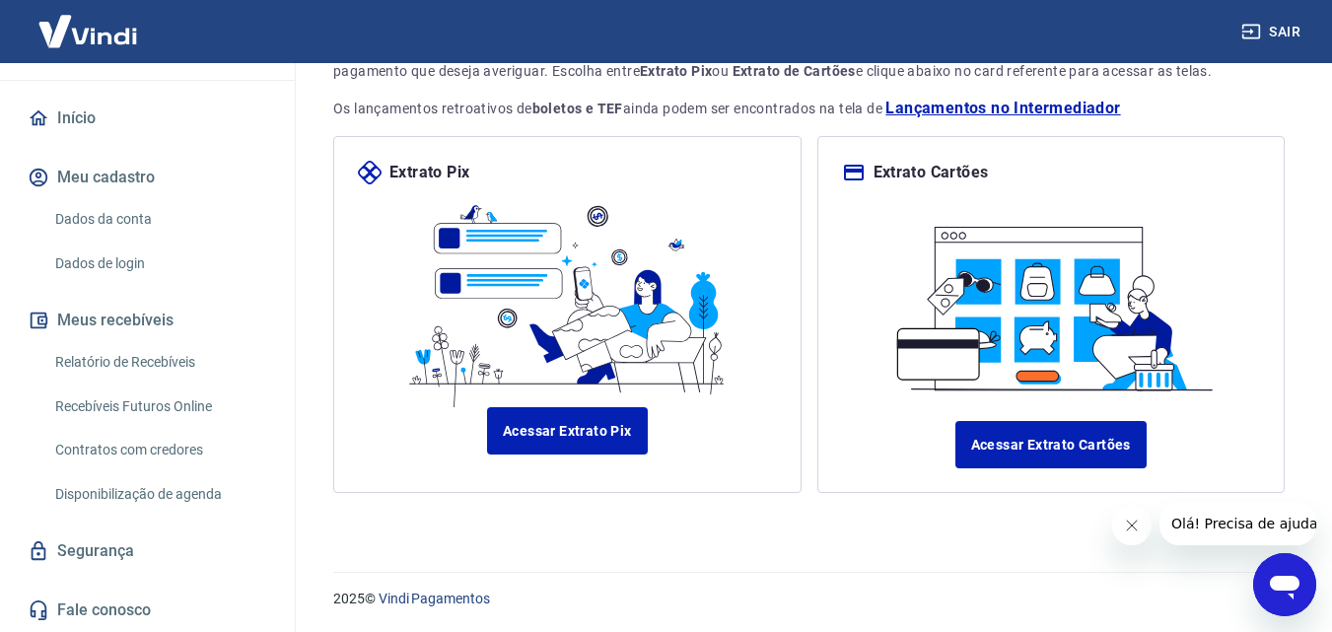
click at [100, 602] on link "Fale conosco" at bounding box center [147, 610] width 247 height 43
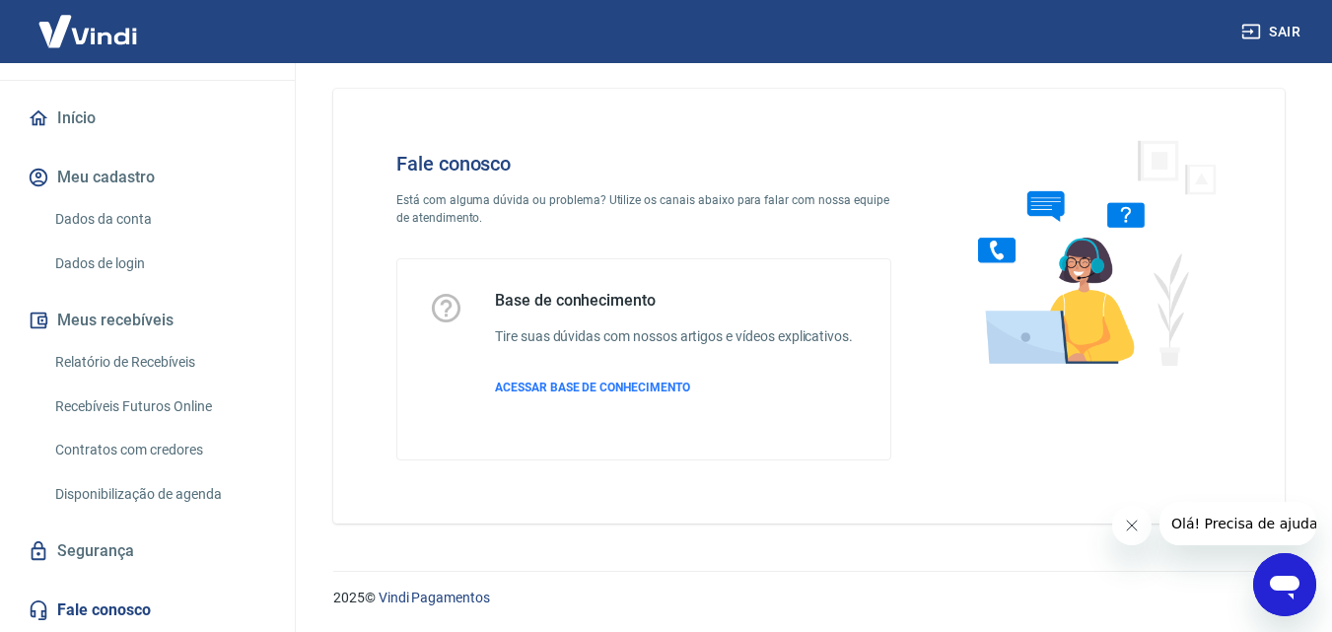
scroll to position [14, 0]
click at [1289, 583] on icon "Abrir janela de mensagens" at bounding box center [1285, 588] width 30 height 24
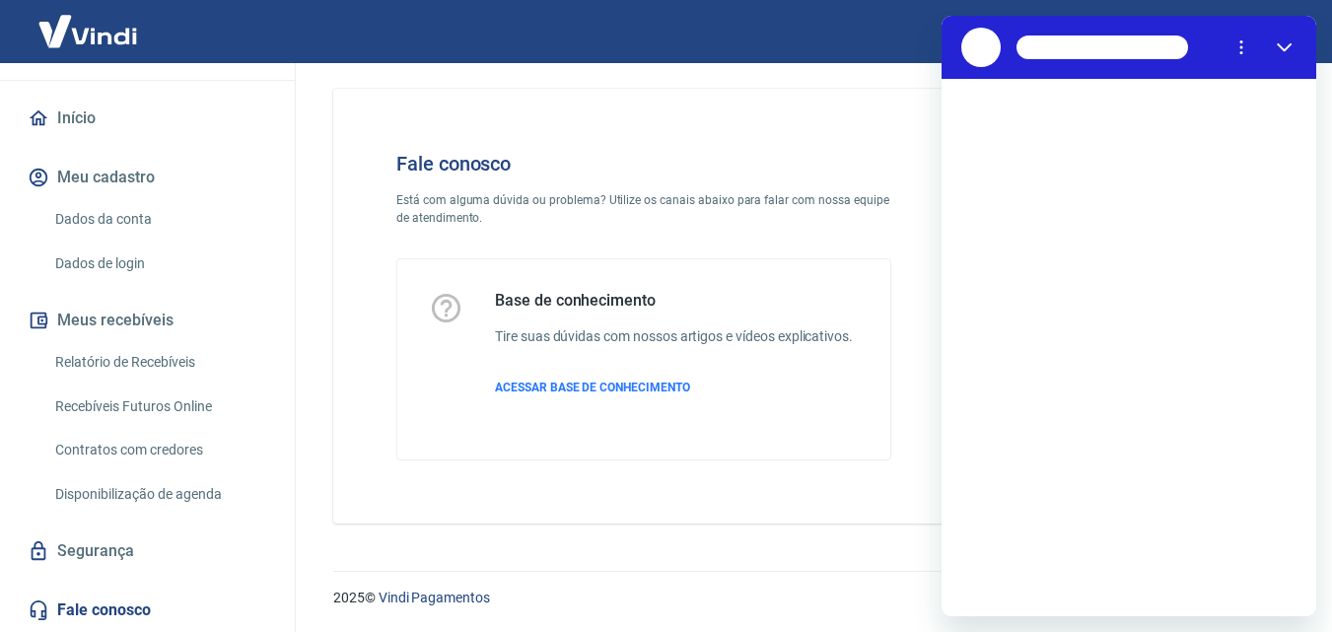
scroll to position [0, 0]
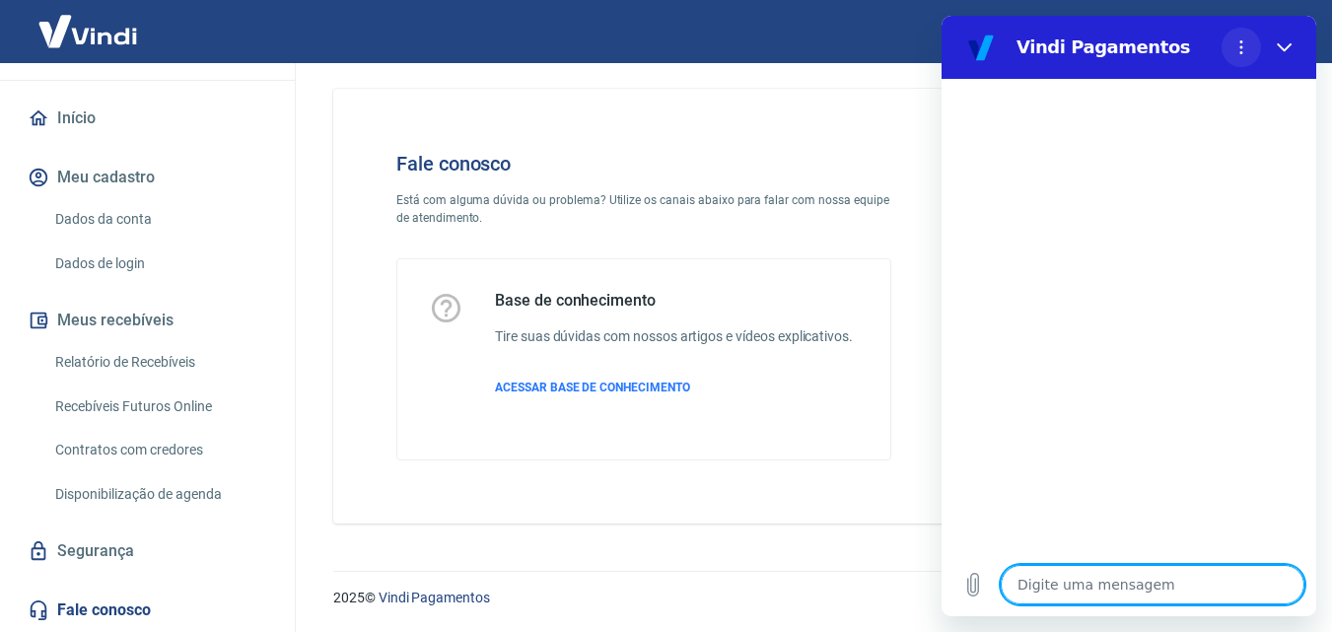
click at [1236, 46] on icon "Menu de opções" at bounding box center [1242, 47] width 16 height 16
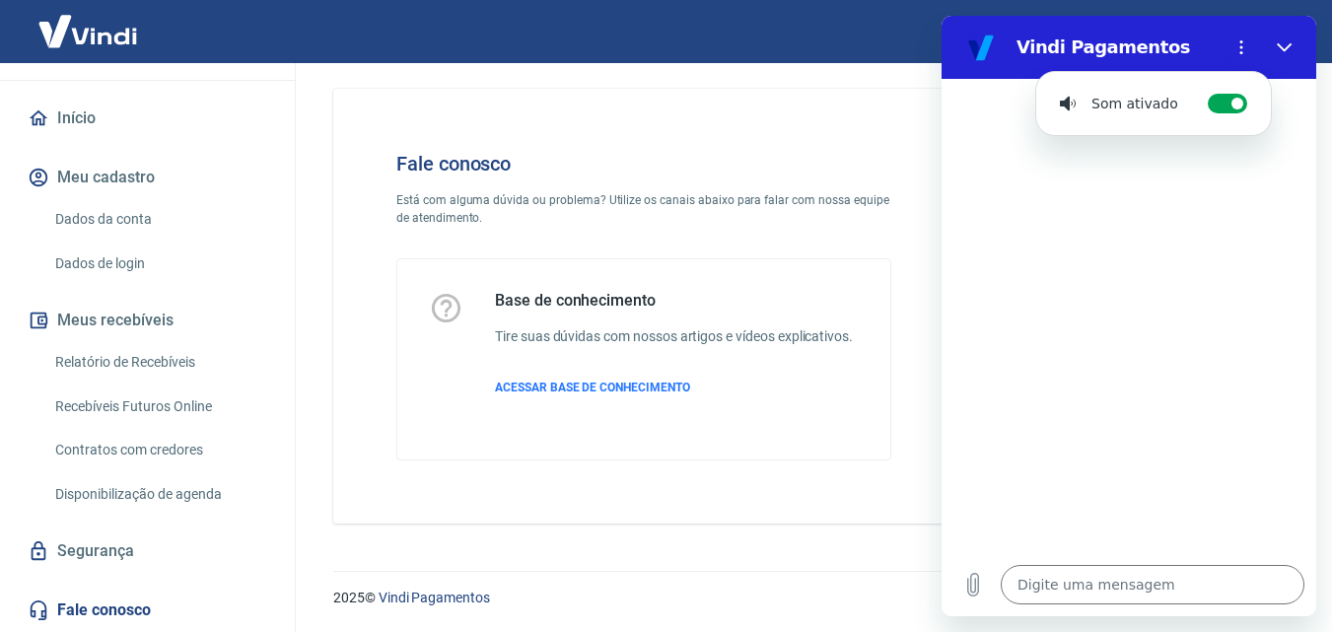
drag, startPoint x: 1173, startPoint y: 412, endPoint x: 1107, endPoint y: 539, distance: 143.3
click at [1173, 413] on div at bounding box center [1129, 316] width 375 height 474
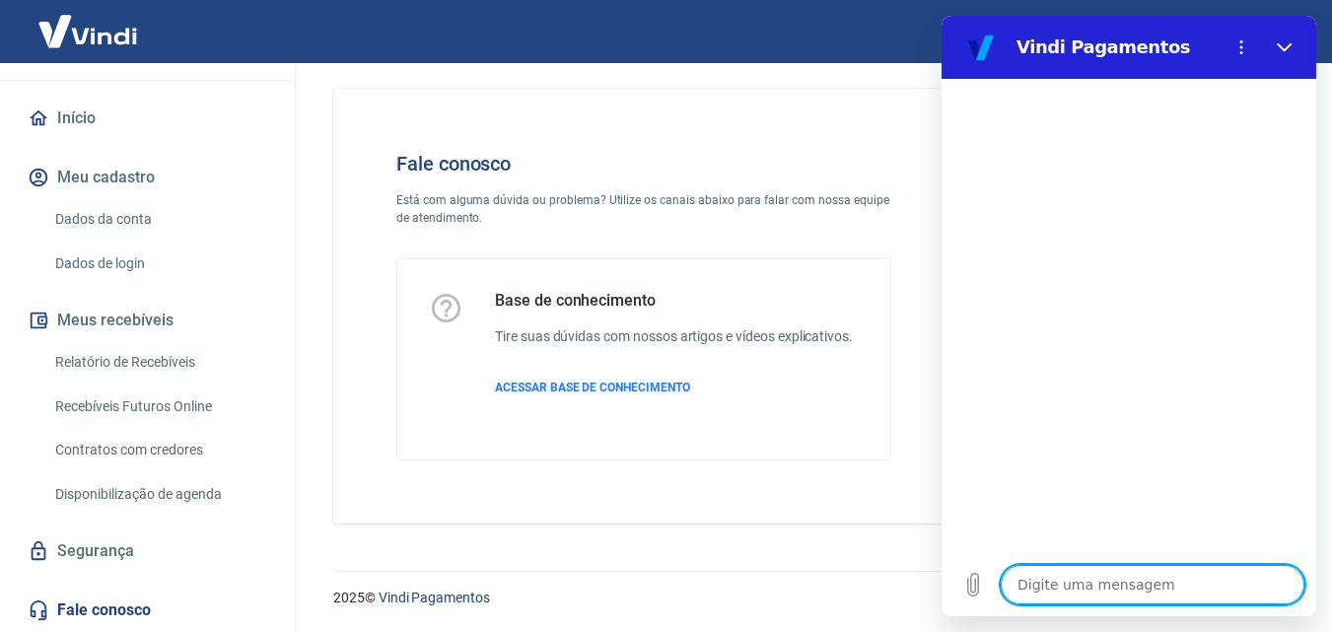
click at [1069, 599] on textarea at bounding box center [1153, 584] width 304 height 39
type textarea "q"
type textarea "x"
type textarea "qu"
type textarea "x"
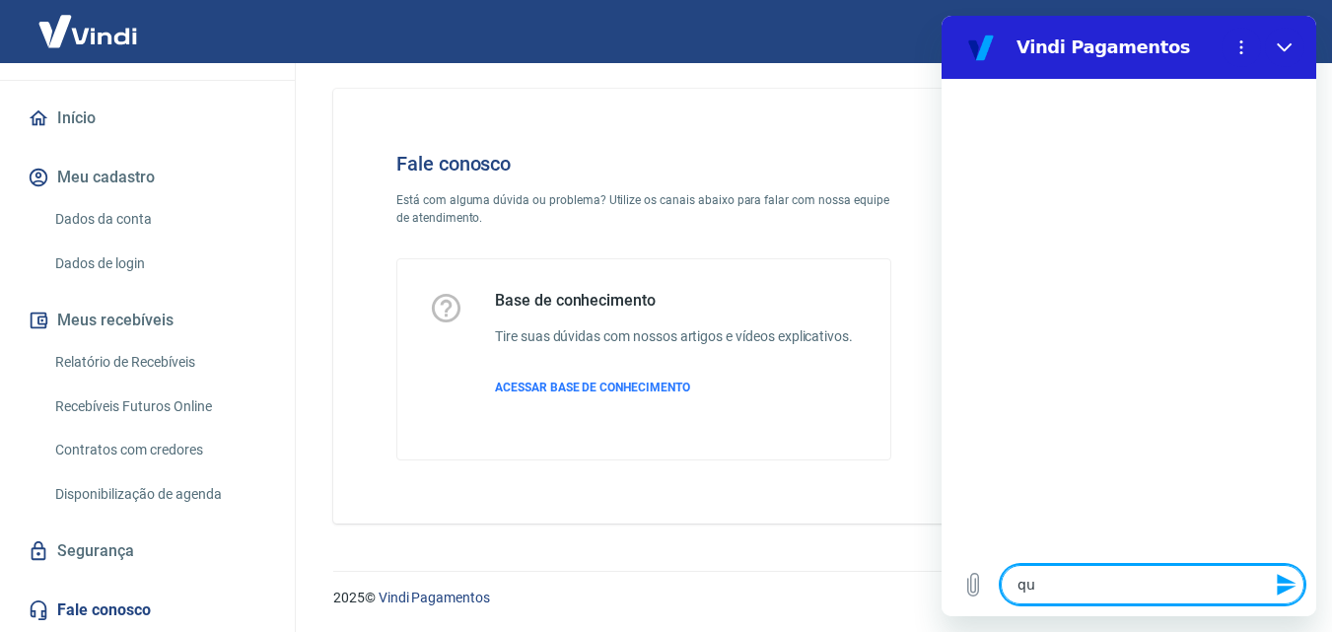
type textarea "qua"
type textarea "x"
type textarea "qual"
type textarea "x"
type textarea "qual"
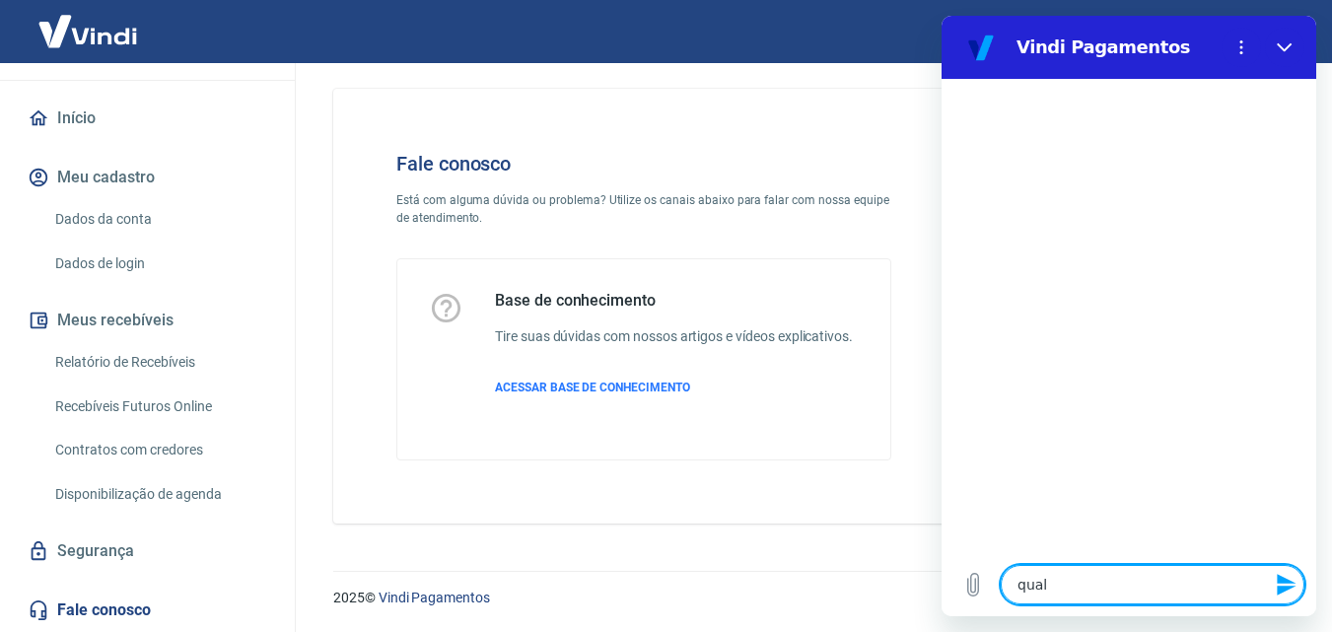
type textarea "x"
type textarea "qual n"
type textarea "x"
type textarea "qual nú"
type textarea "x"
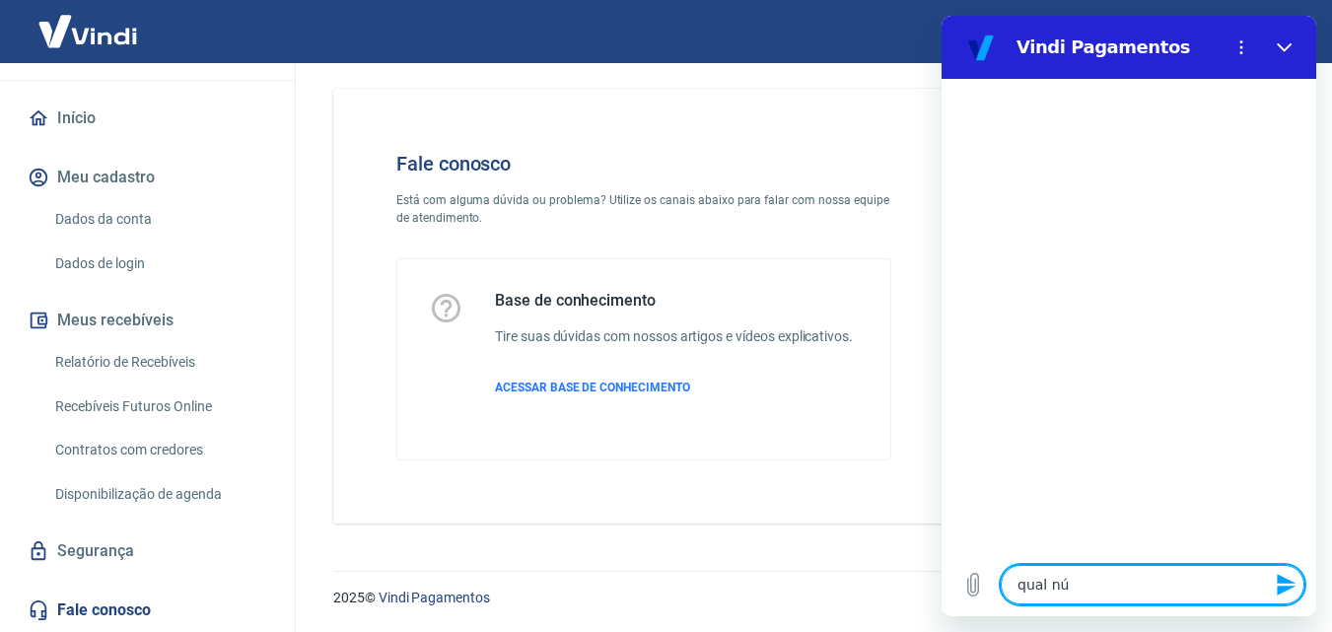
type textarea "qual núm"
type textarea "x"
type textarea "qual núme"
type textarea "x"
type textarea "qual númer"
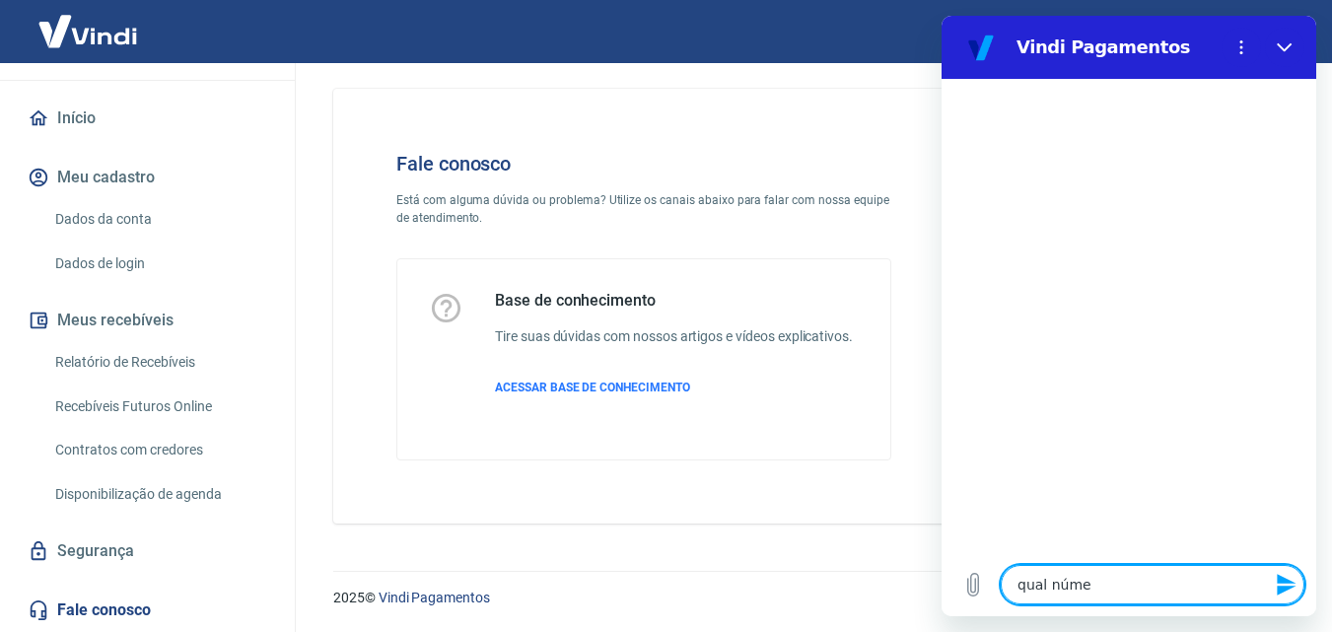
type textarea "x"
type textarea "qual número"
type textarea "x"
type textarea "qual número"
type textarea "x"
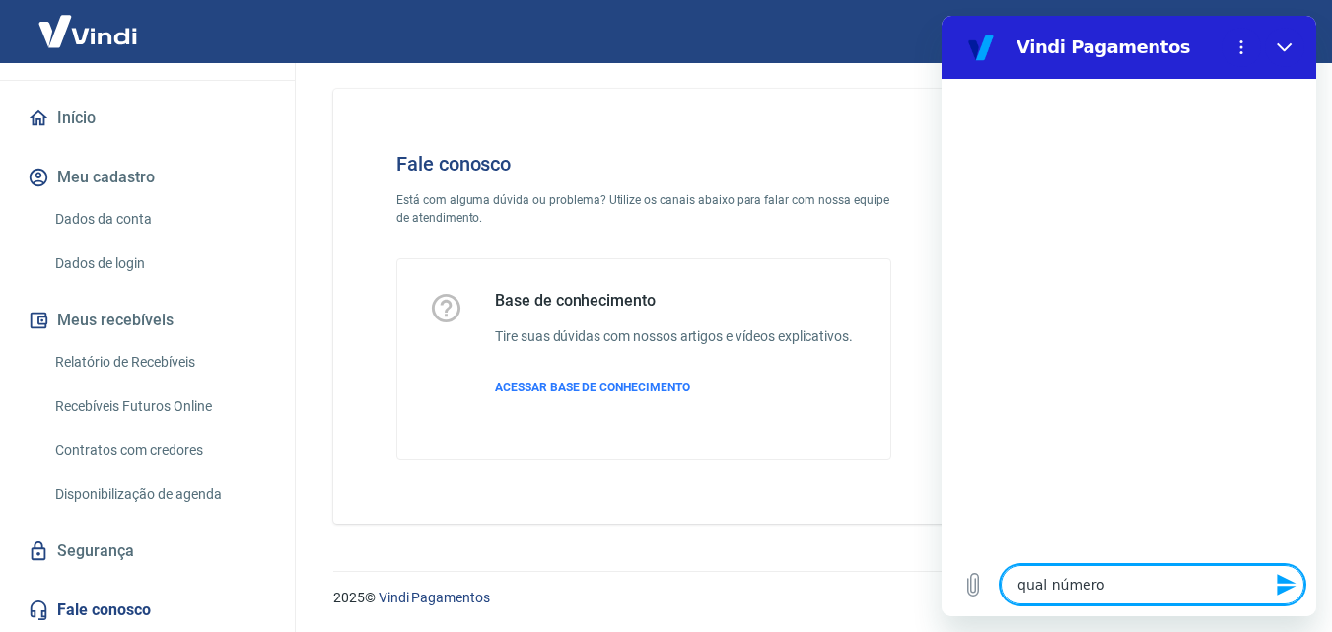
type textarea "qual número v"
type textarea "x"
type textarea "qual número"
type textarea "x"
type textarea "qual número c"
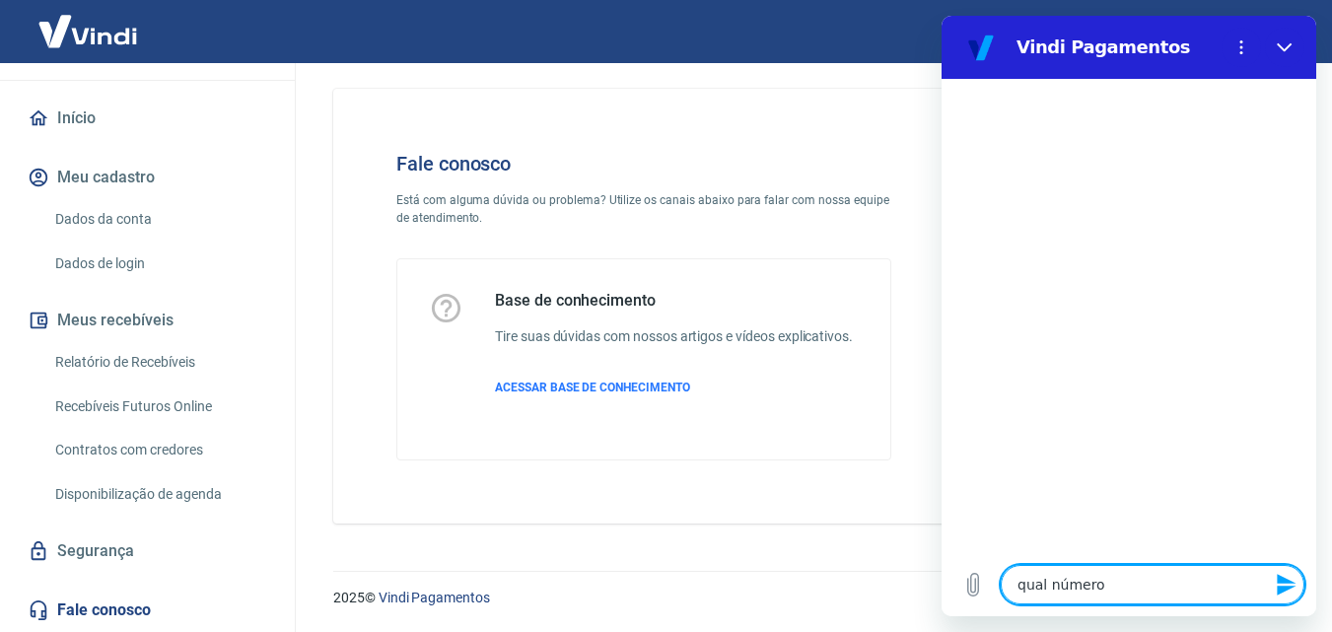
type textarea "x"
type textarea "qual número cp"
type textarea "x"
type textarea "qual número c"
type textarea "x"
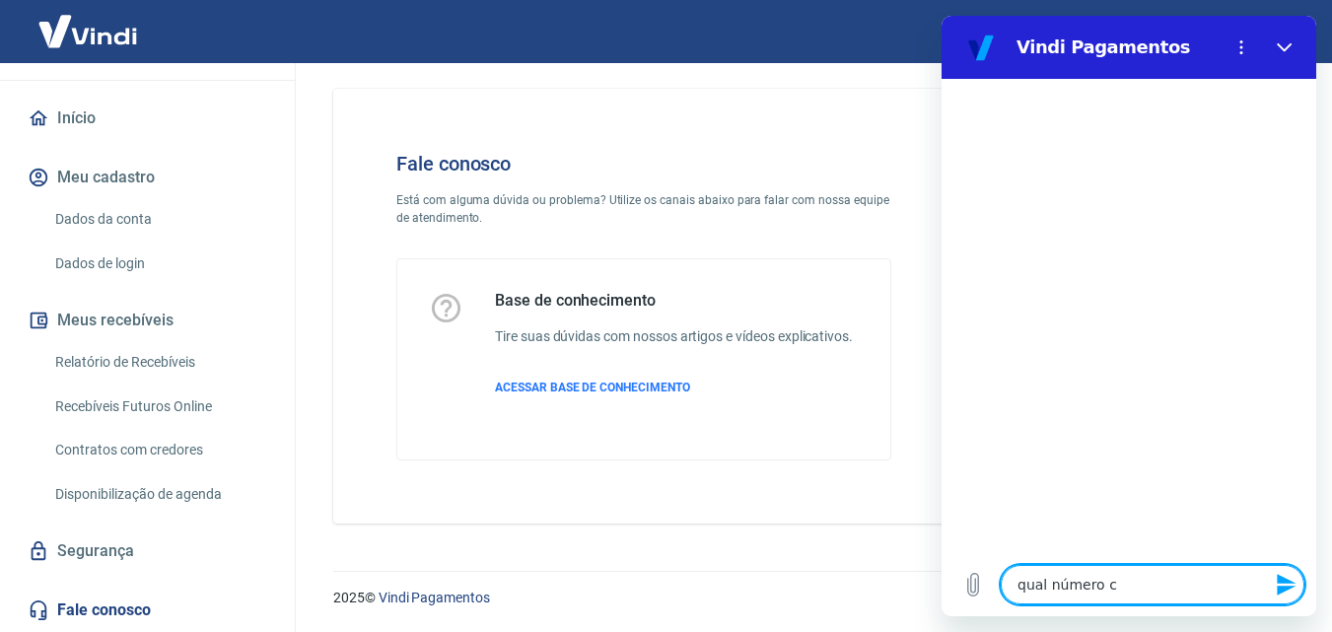
type textarea "qual número co"
type textarea "x"
type textarea "qual número com"
type textarea "x"
type textarea "qual número co"
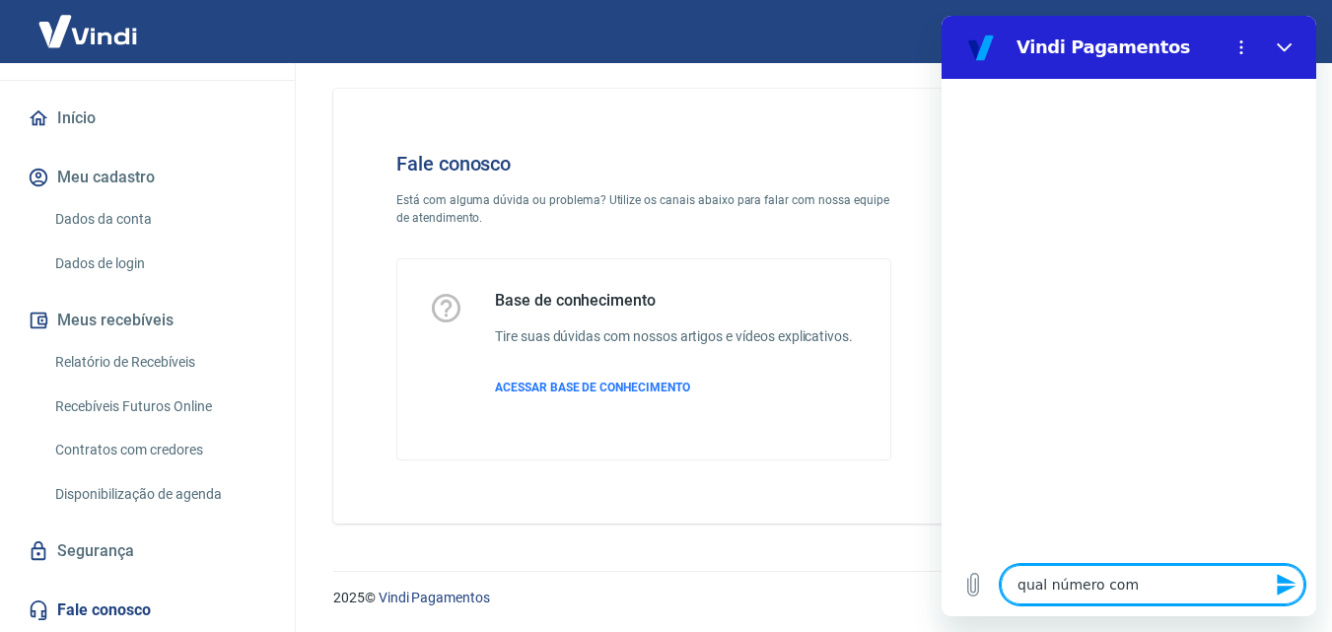
type textarea "x"
type textarea "qual número con"
type textarea "x"
type textarea "qual número cons"
type textarea "x"
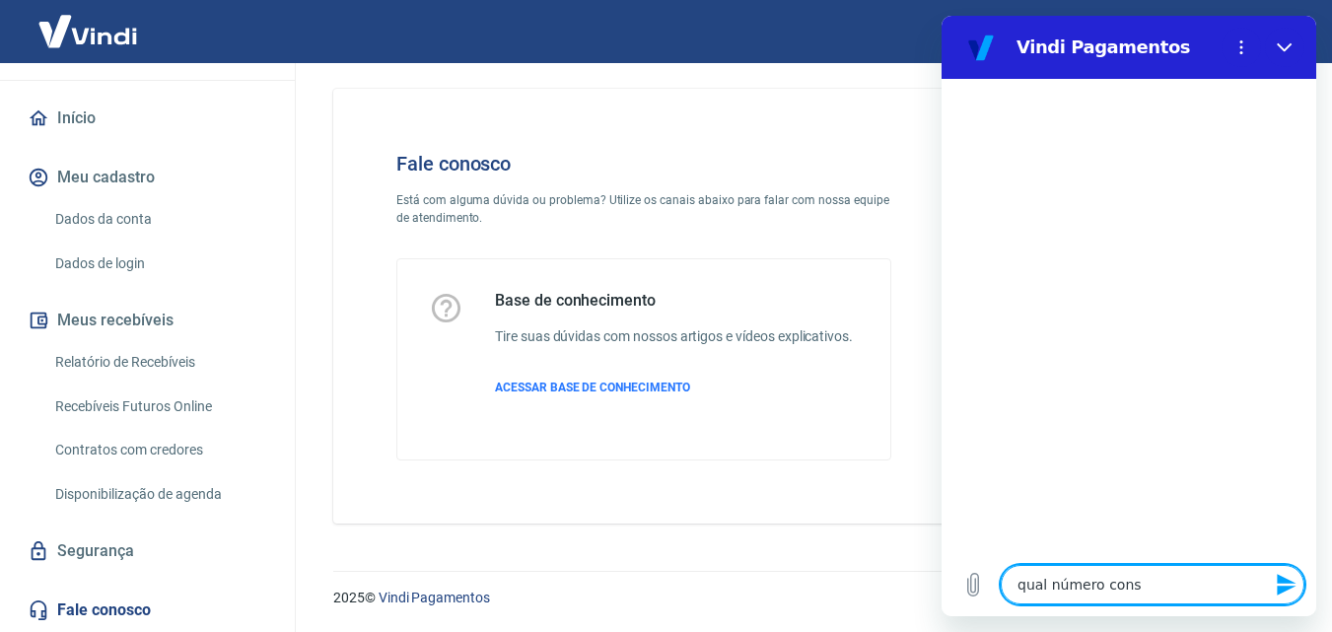
type textarea "qual número consi"
type textarea "x"
type textarea "qual número consig"
type textarea "x"
type textarea "qual número consigo"
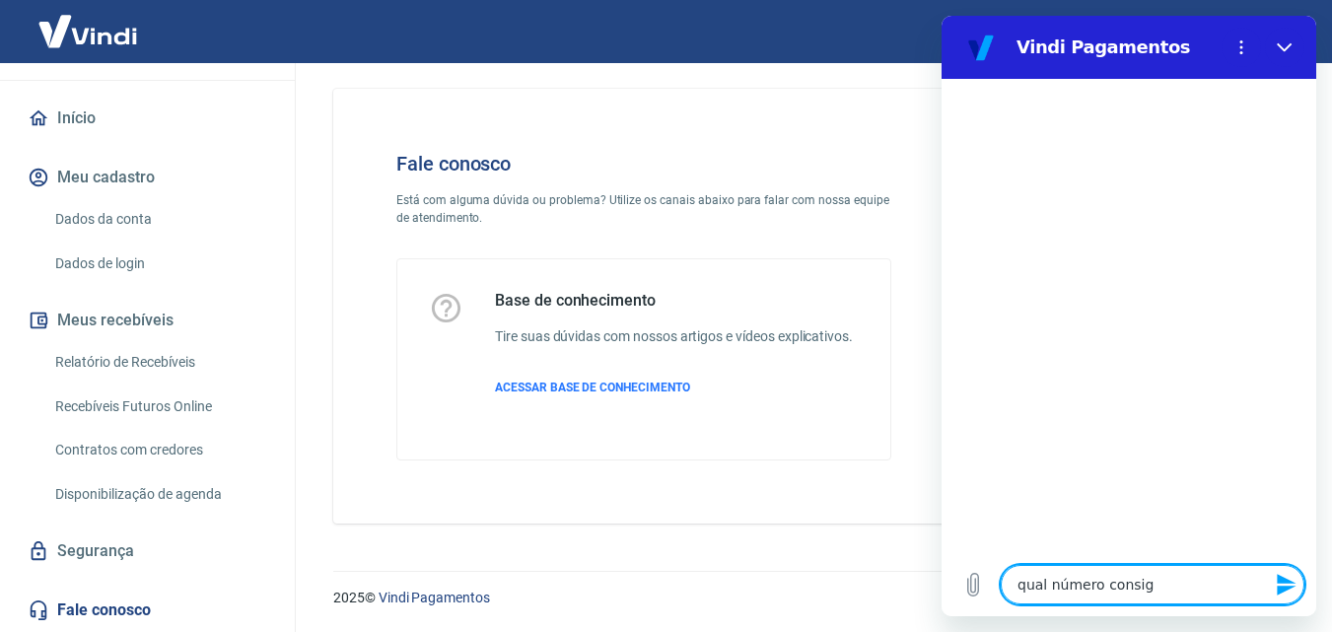
type textarea "x"
type textarea "qual número consigo"
type textarea "x"
type textarea "qual número consigo g"
type textarea "x"
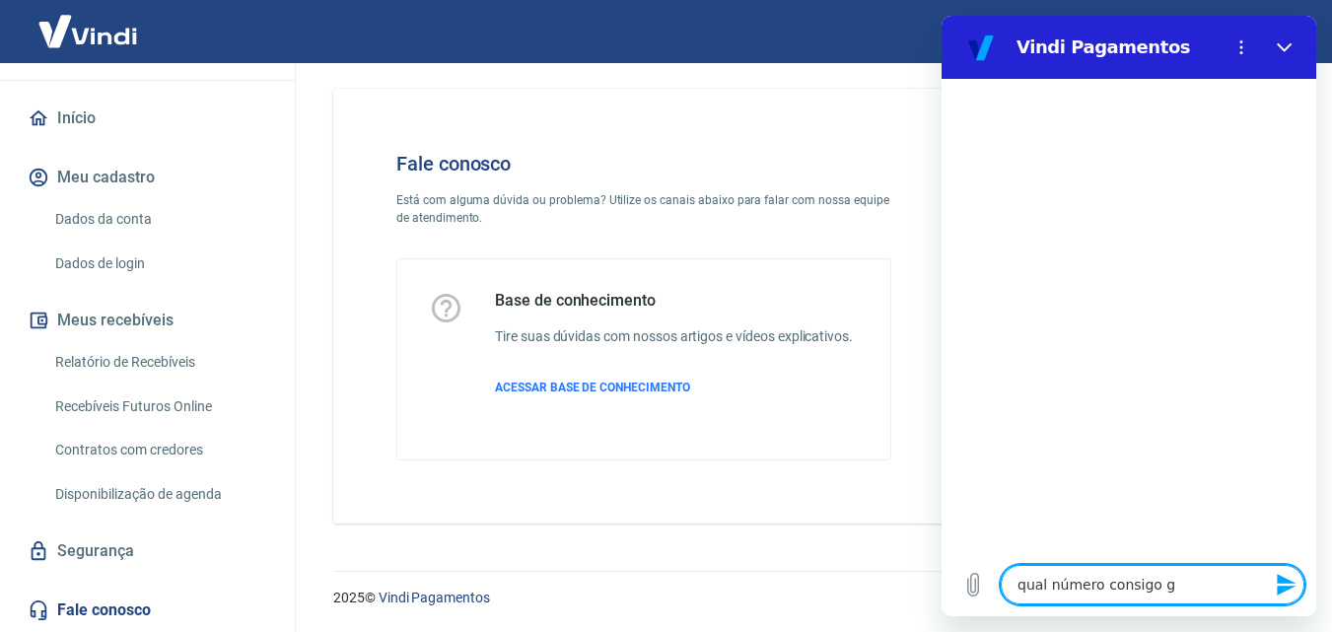
type textarea "qual número consigo"
type textarea "x"
type textarea "qual número consigo f"
type textarea "x"
type textarea "qual número consigo fa"
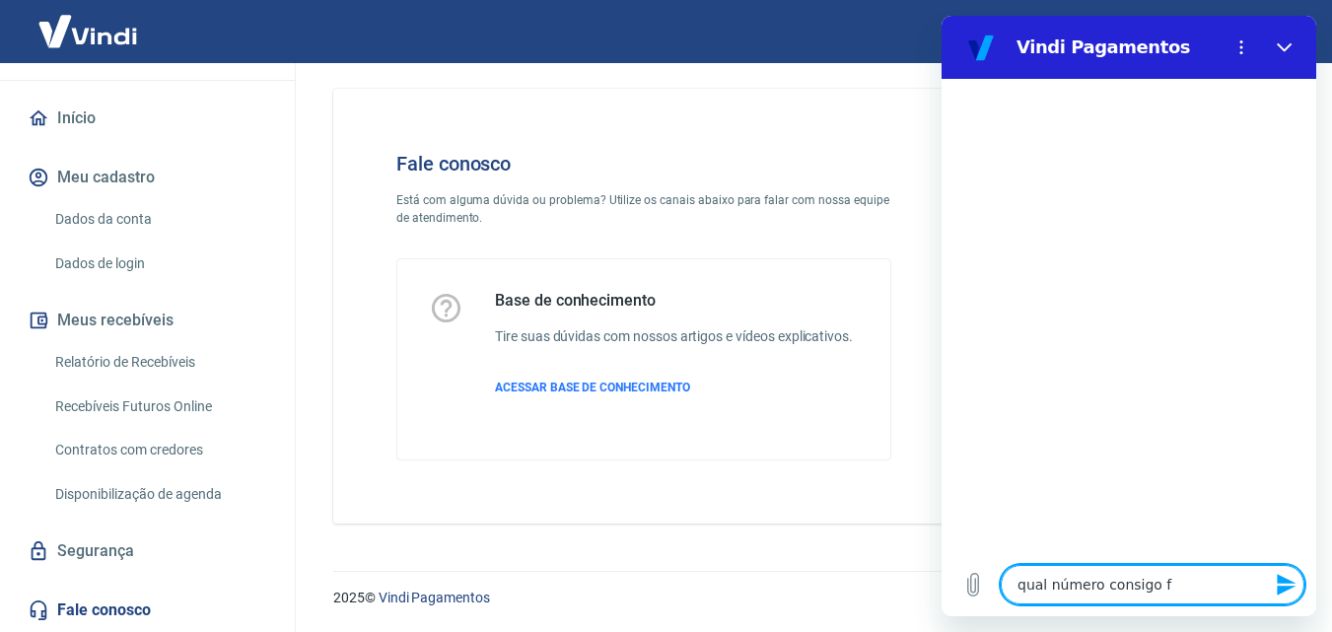
type textarea "x"
type textarea "qual número consigo fal"
type textarea "x"
type textarea "qual número consigo fala"
type textarea "x"
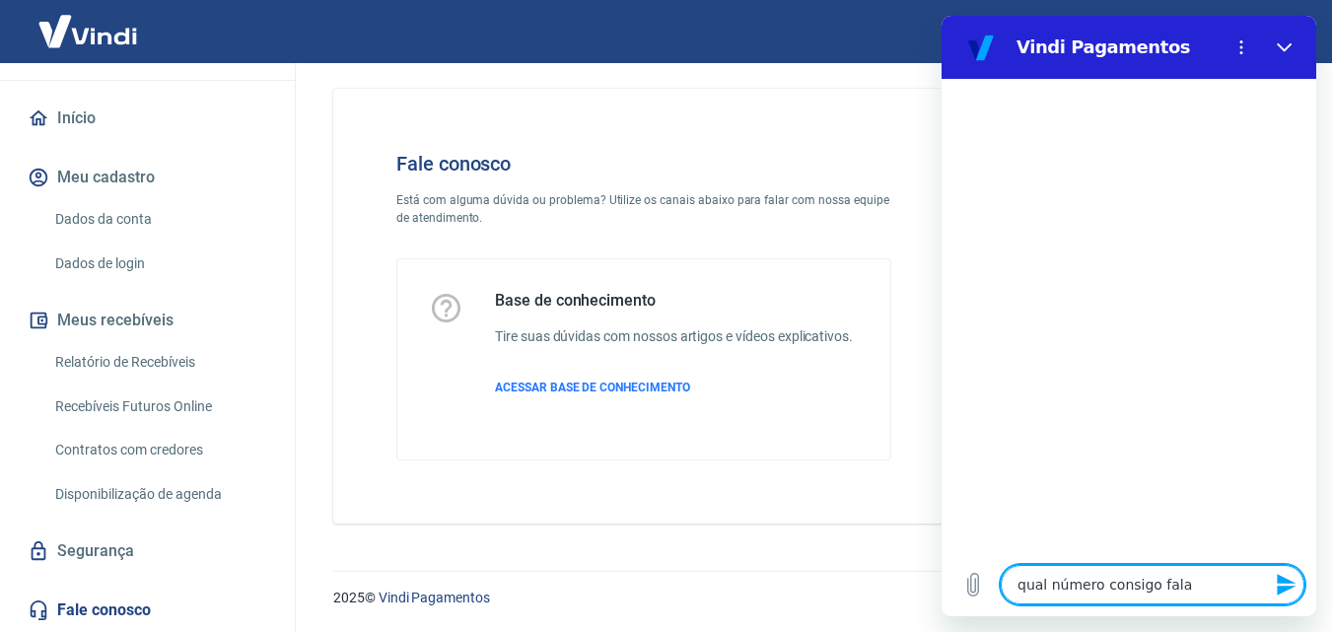
type textarea "qual número consigo falar"
type textarea "x"
type textarea "qual número consigo falar"
type textarea "x"
type textarea "qual número consigo falar c"
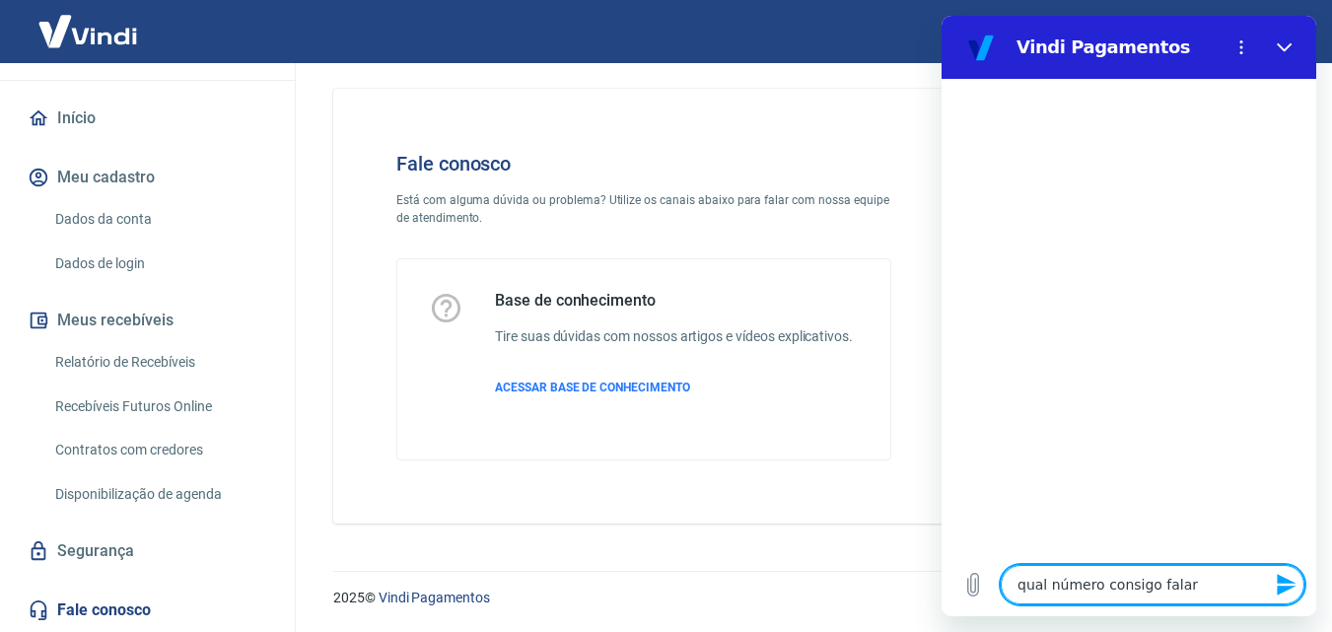
type textarea "x"
type textarea "qual número consigo falar co"
type textarea "x"
type textarea "qual número consigo falar com"
type textarea "x"
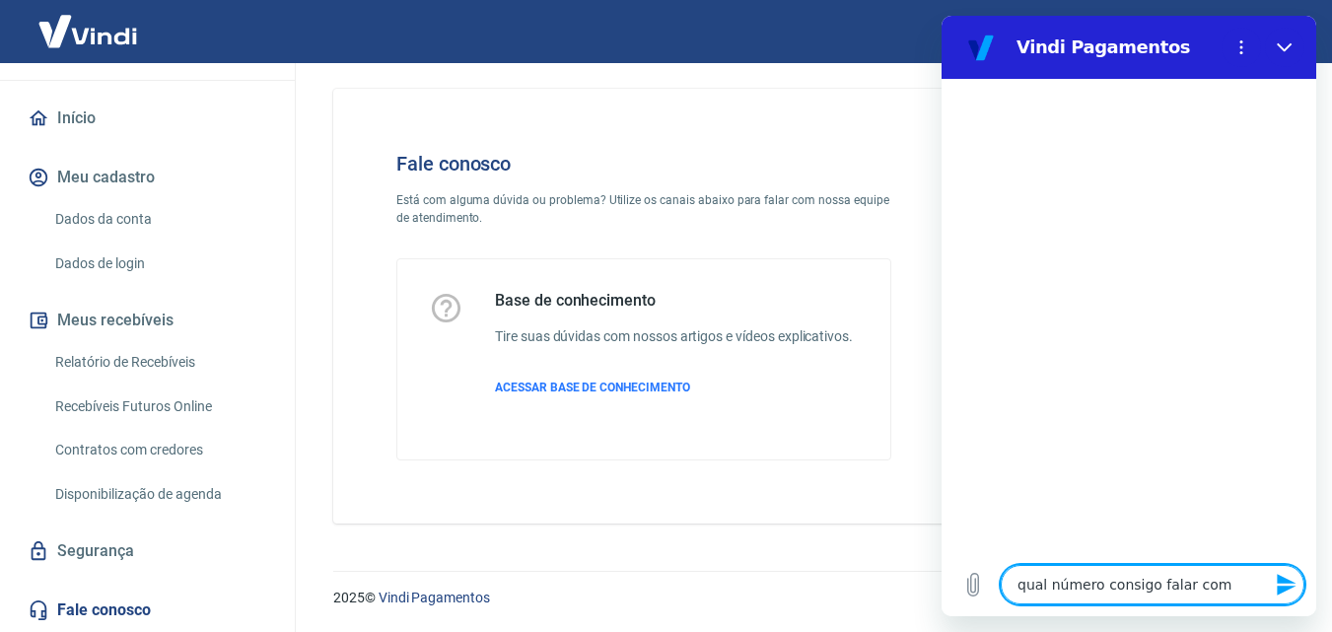
type textarea "qual número consigo falar com"
type textarea "x"
type textarea "qual número consigo falar com u"
type textarea "x"
type textarea "qual número consigo falar com um"
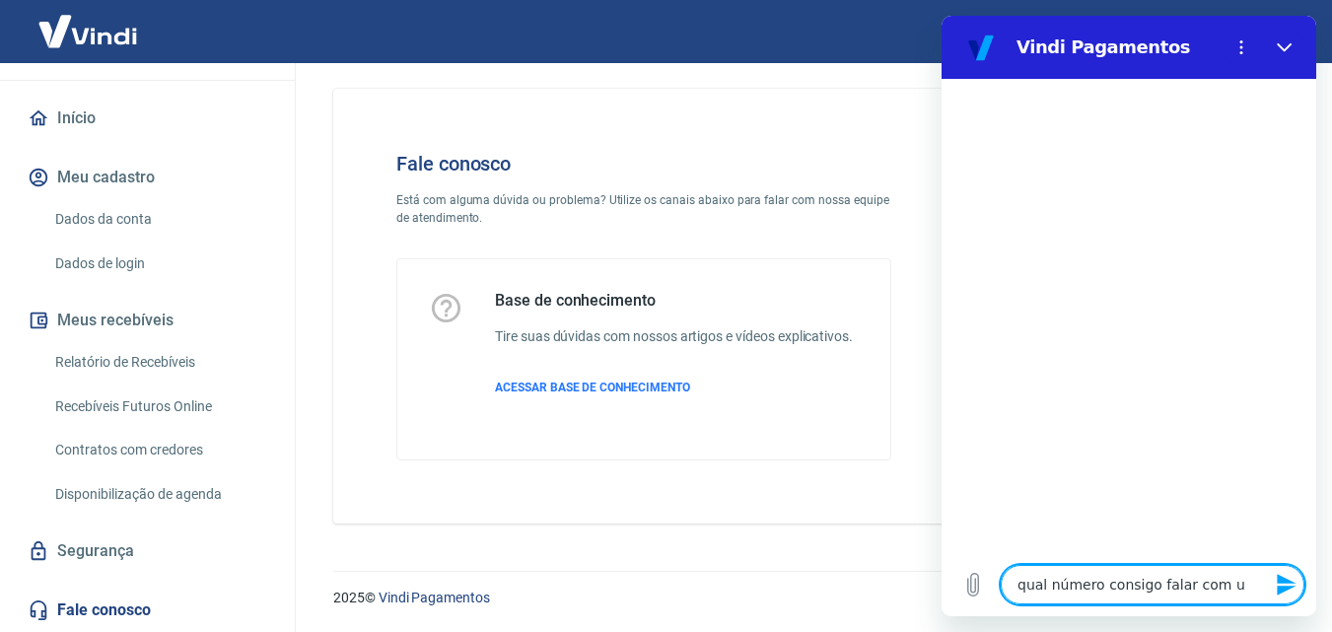
type textarea "x"
type textarea "qual número consigo falar com um"
type textarea "x"
type textarea "qual número consigo falar com um a"
type textarea "x"
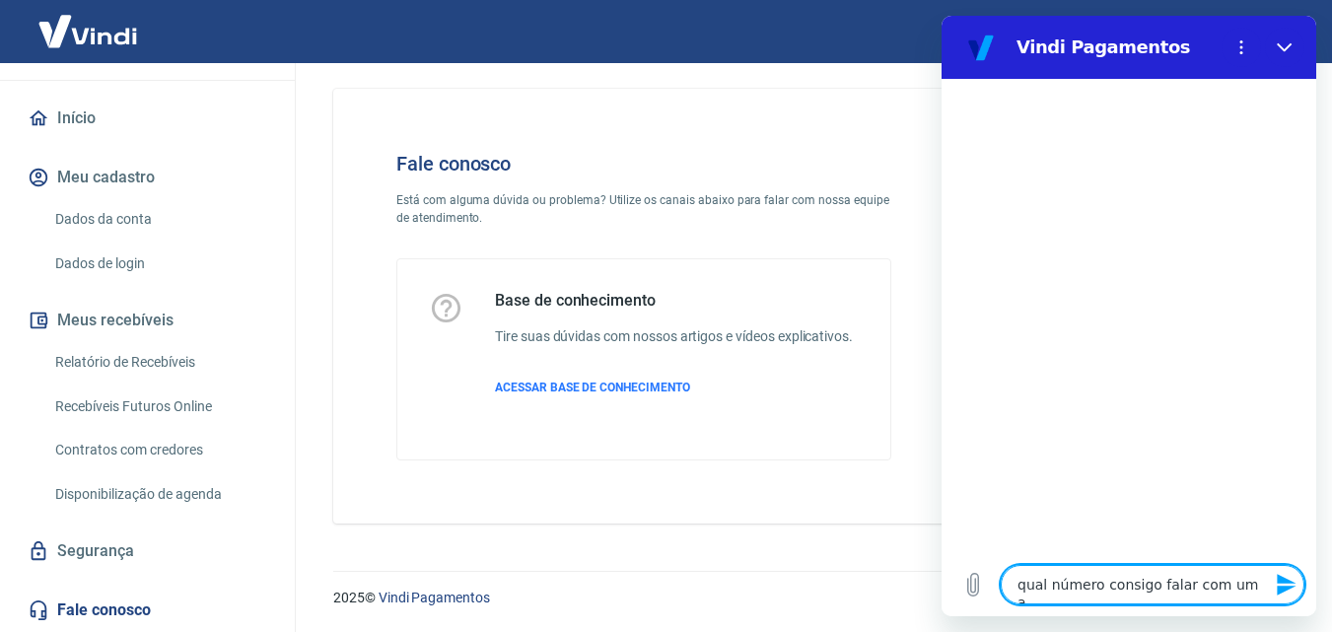
type textarea "qual número consigo falar com um at"
type textarea "x"
type textarea "qual número consigo falar com um ate"
type textarea "x"
type textarea "qual número consigo falar com um [GEOGRAPHIC_DATA]"
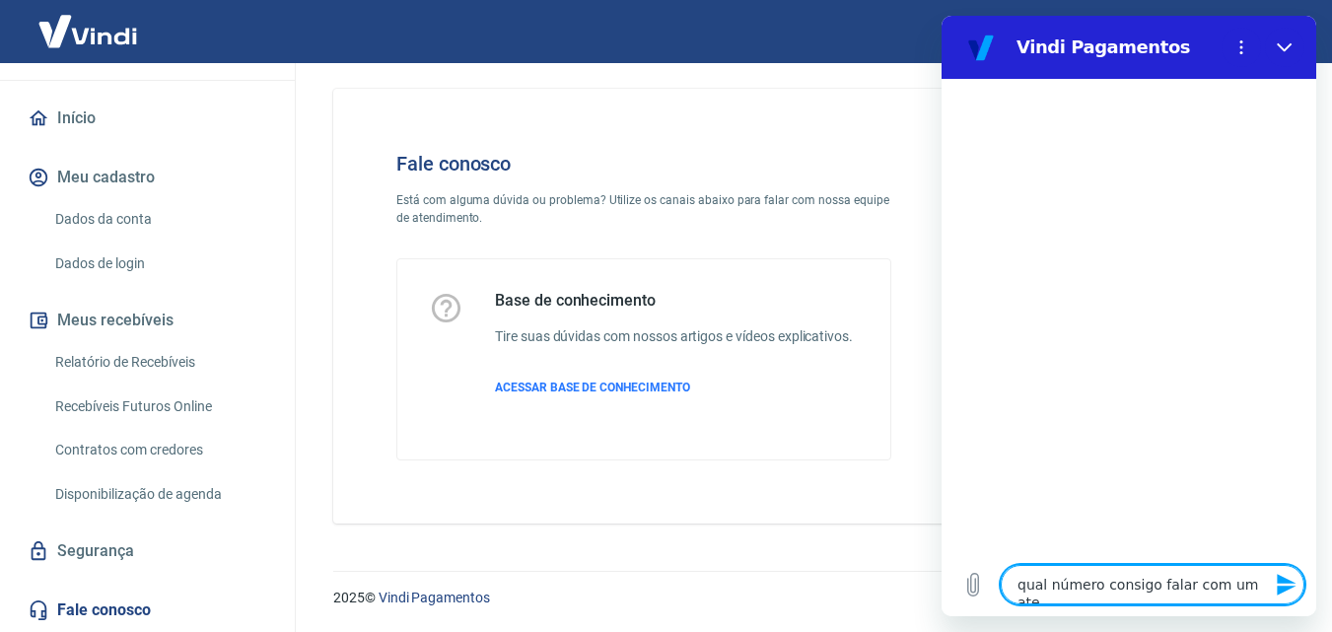
type textarea "x"
type textarea "qual número consigo falar com um atend"
type textarea "x"
type textarea "qual número consigo falar com um atende"
type textarea "x"
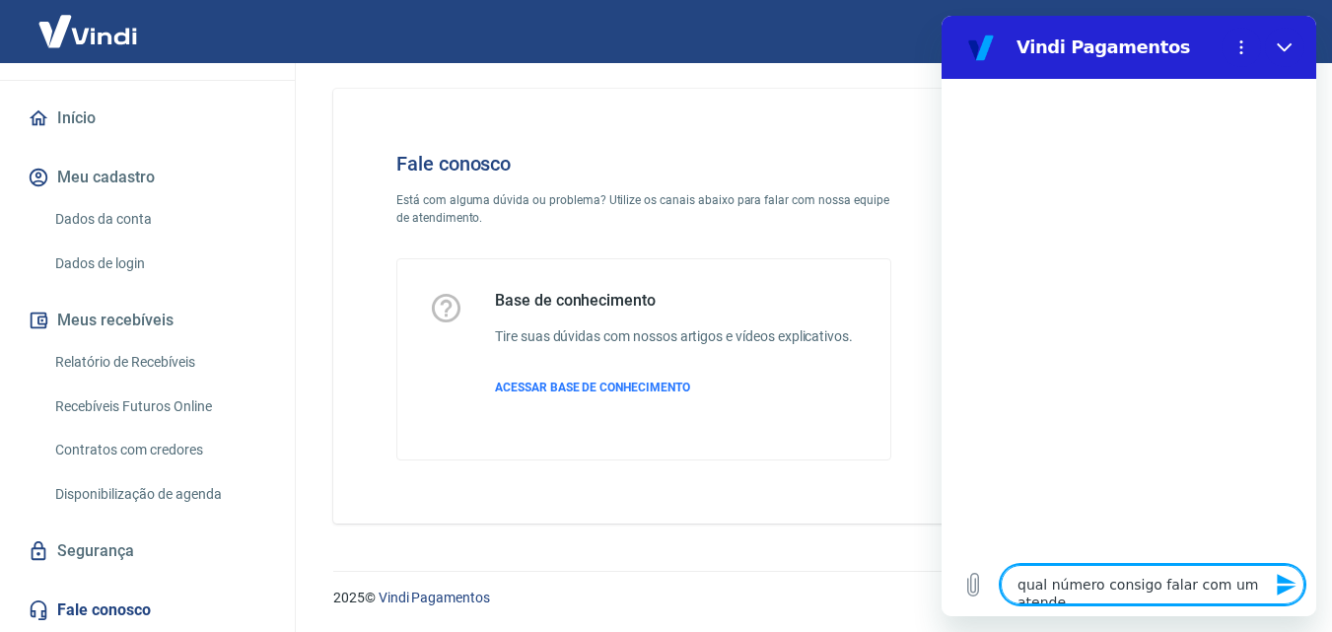
type textarea "qual número consigo falar com um atenden"
type textarea "x"
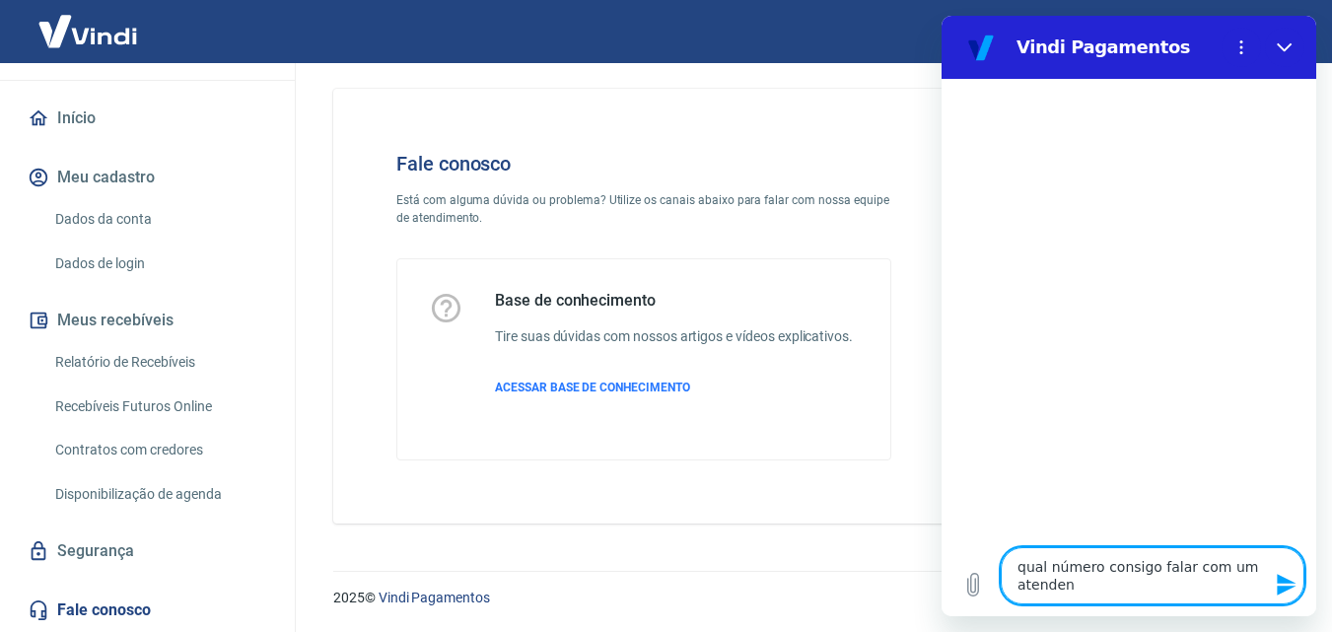
type textarea "qual número consigo falar com um atendent"
type textarea "x"
type textarea "qual número consigo falar com um atendente"
type textarea "x"
type textarea "qual número consigo falar com um atendente?"
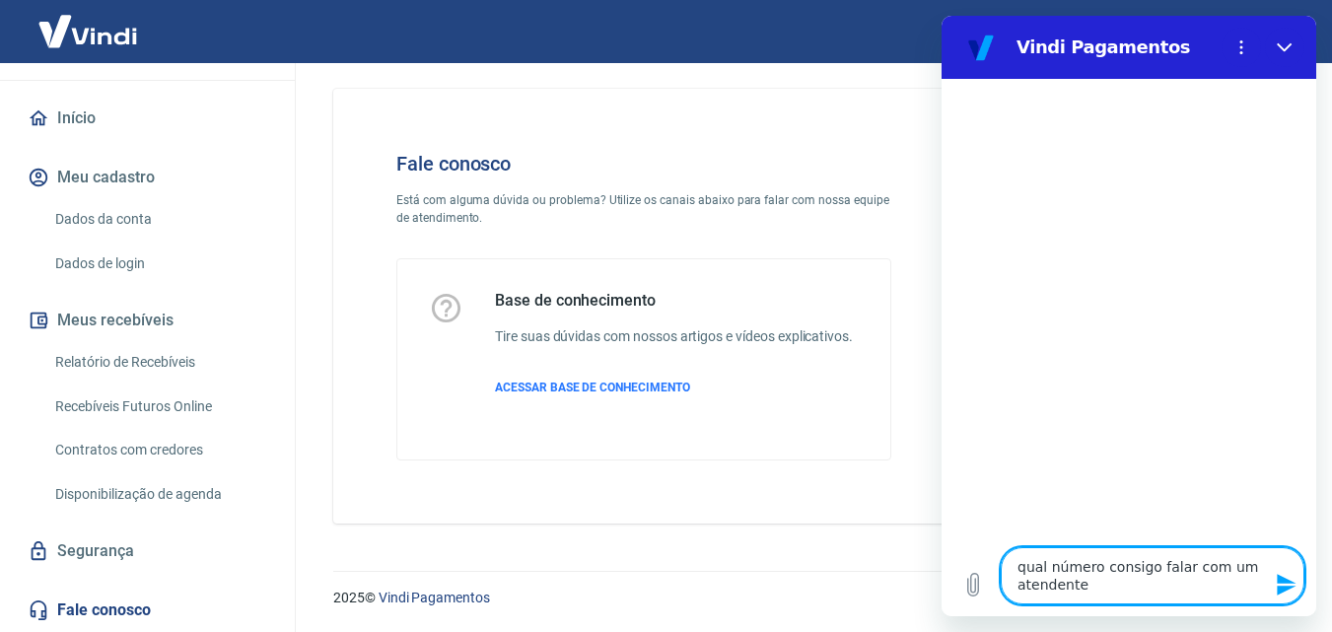
type textarea "x"
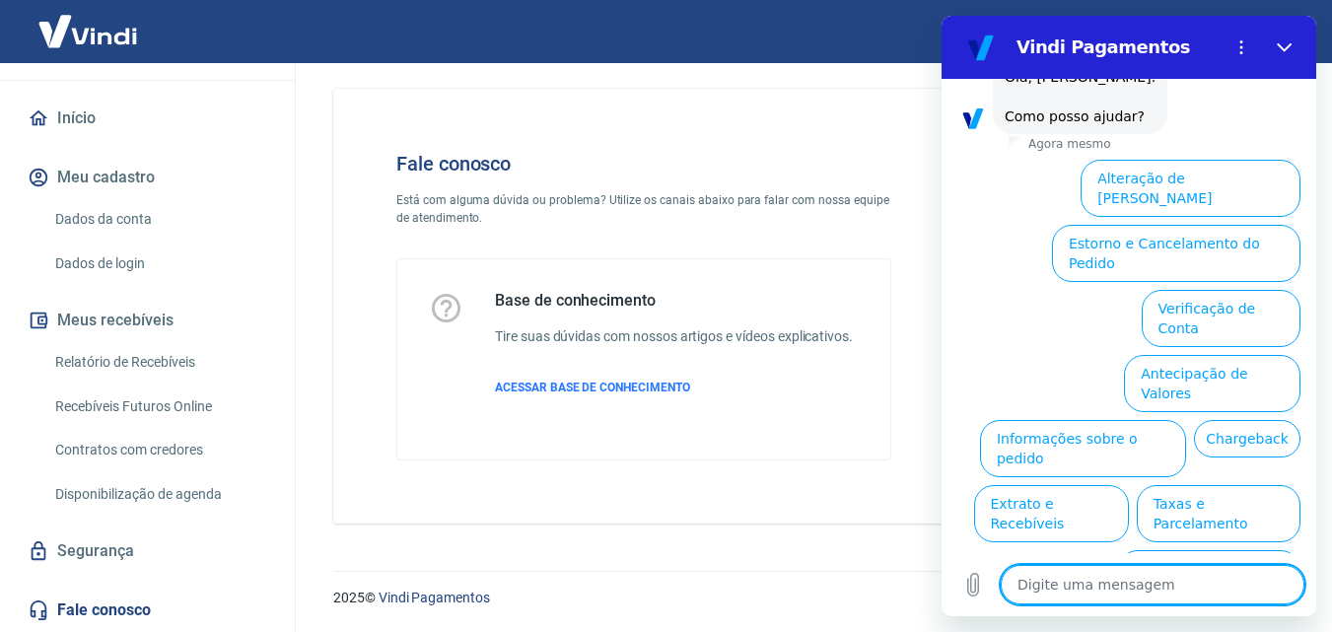
scroll to position [140, 0]
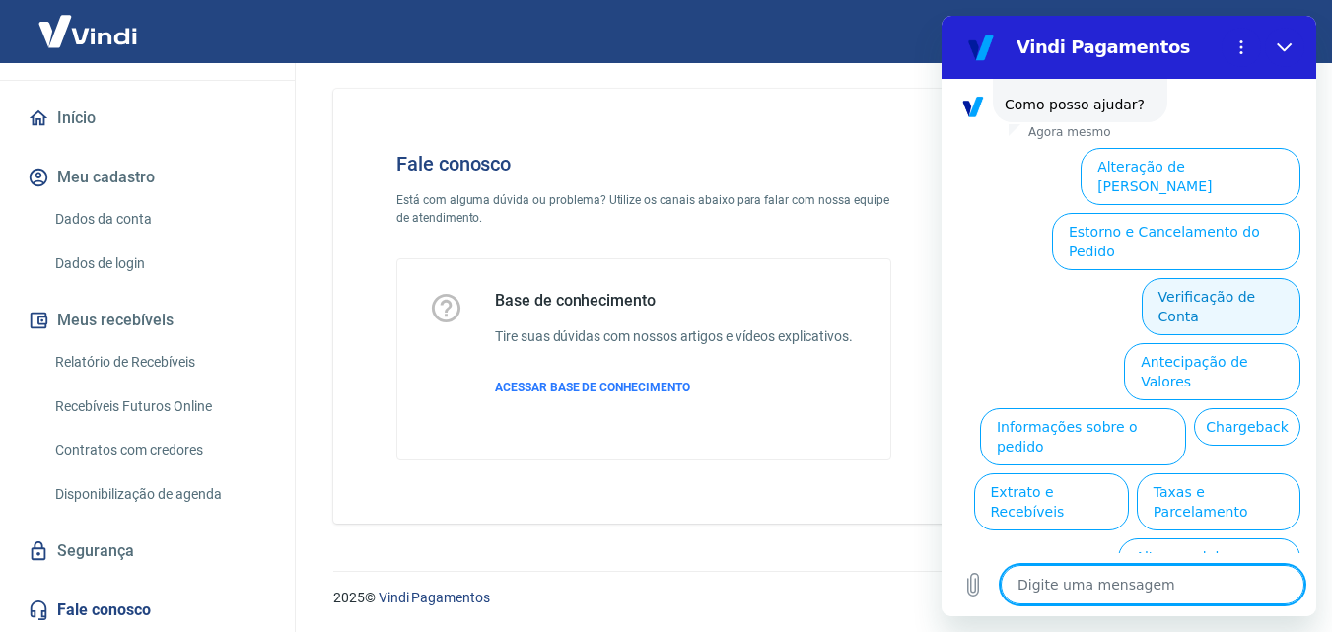
click at [1250, 278] on button "Verificação de Conta" at bounding box center [1221, 306] width 159 height 57
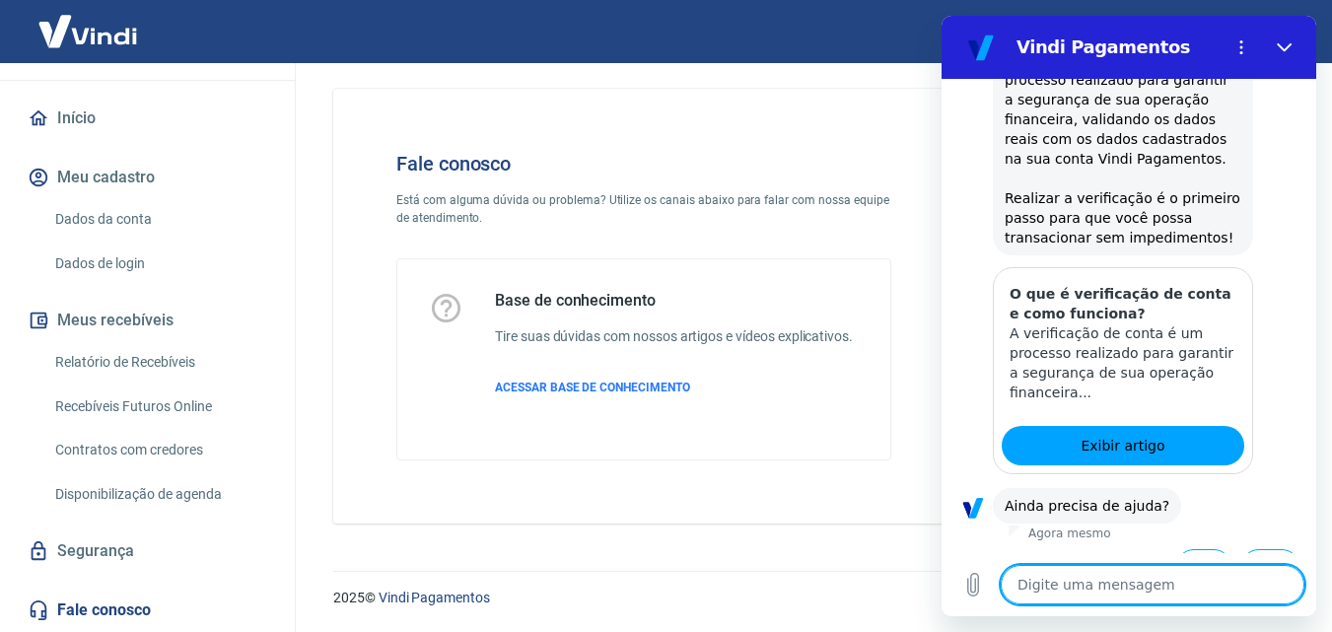
scroll to position [335, 0]
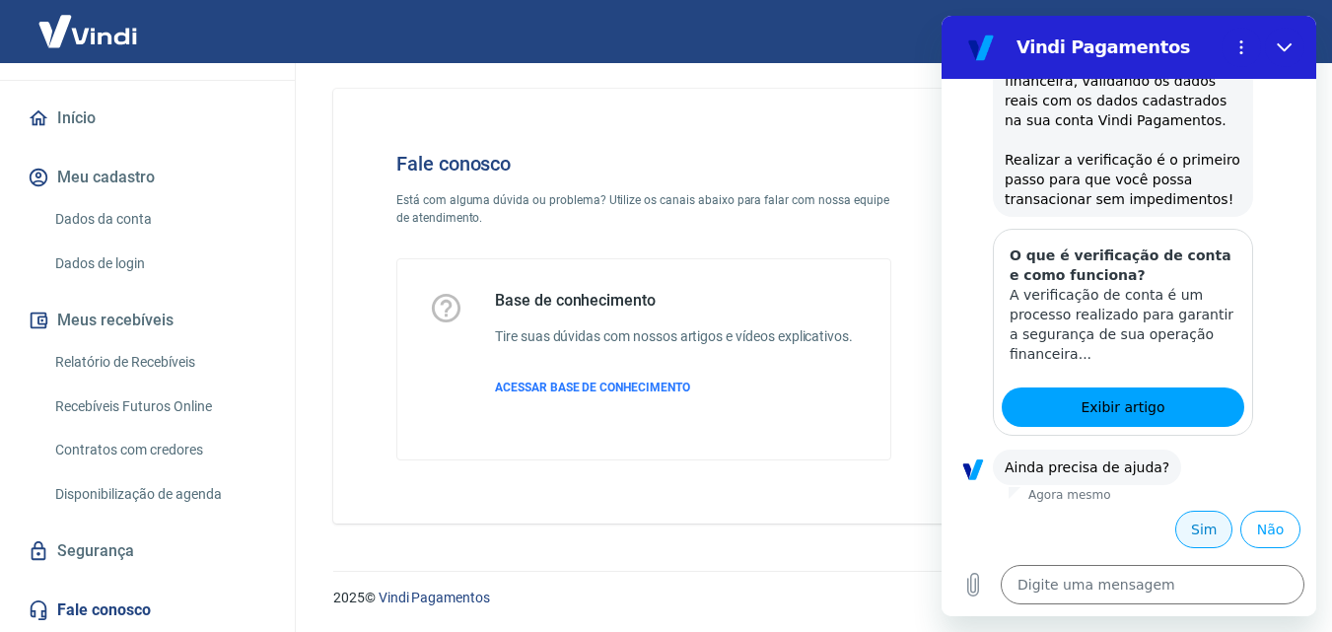
click at [1193, 533] on button "Sim" at bounding box center [1203, 529] width 57 height 37
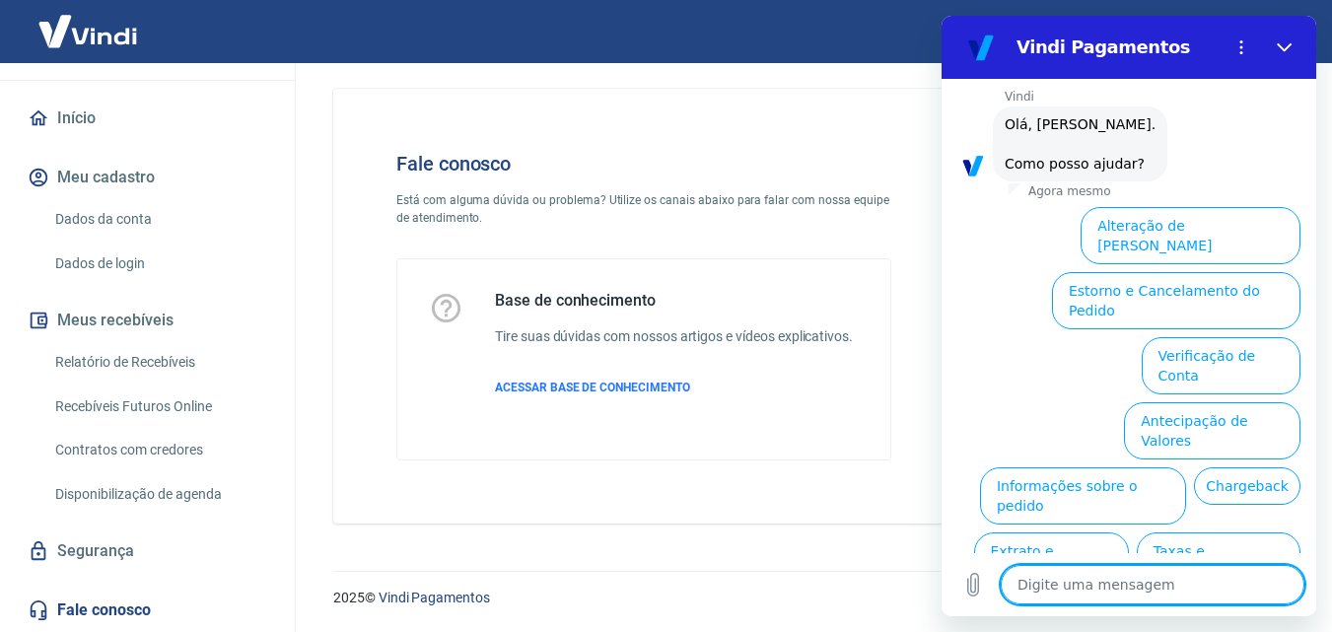
scroll to position [850, 0]
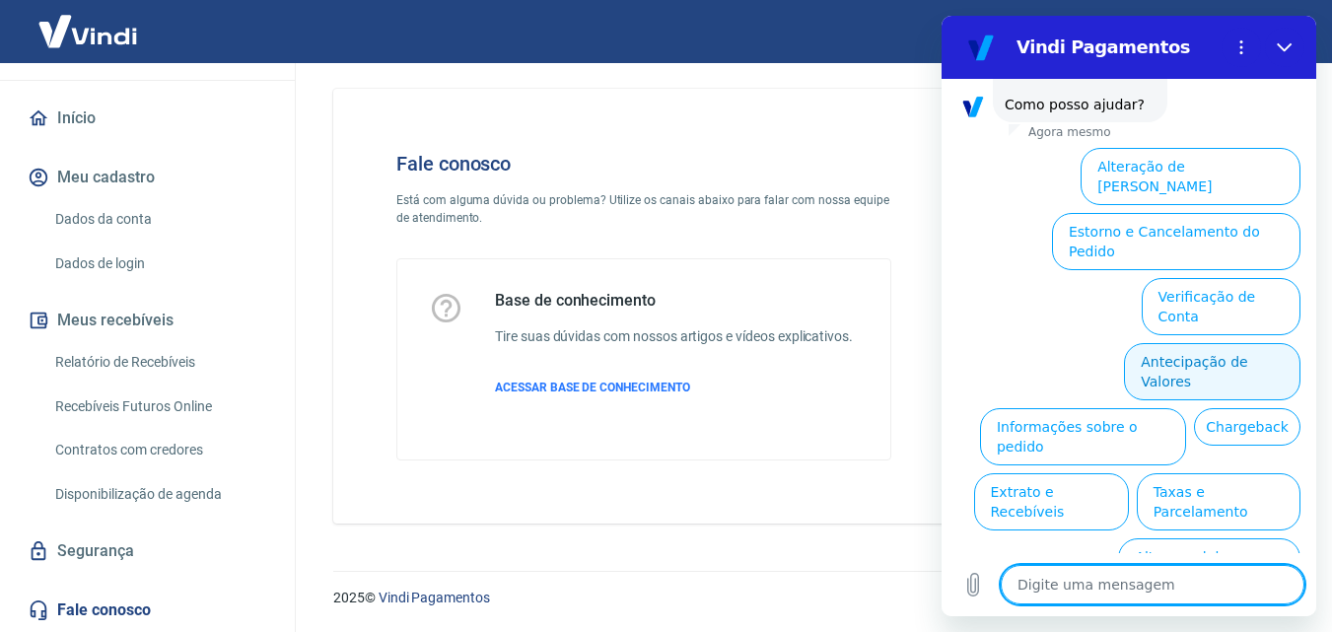
click at [1237, 343] on button "Antecipação de Valores" at bounding box center [1212, 371] width 176 height 57
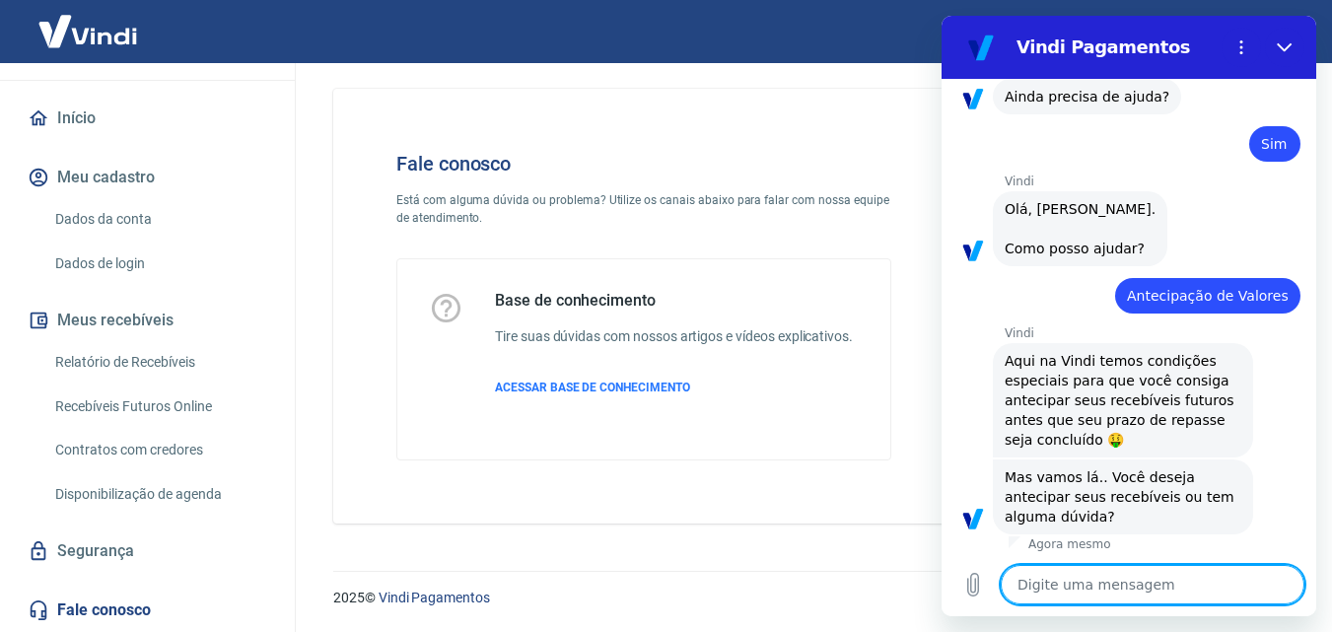
scroll to position [801, 0]
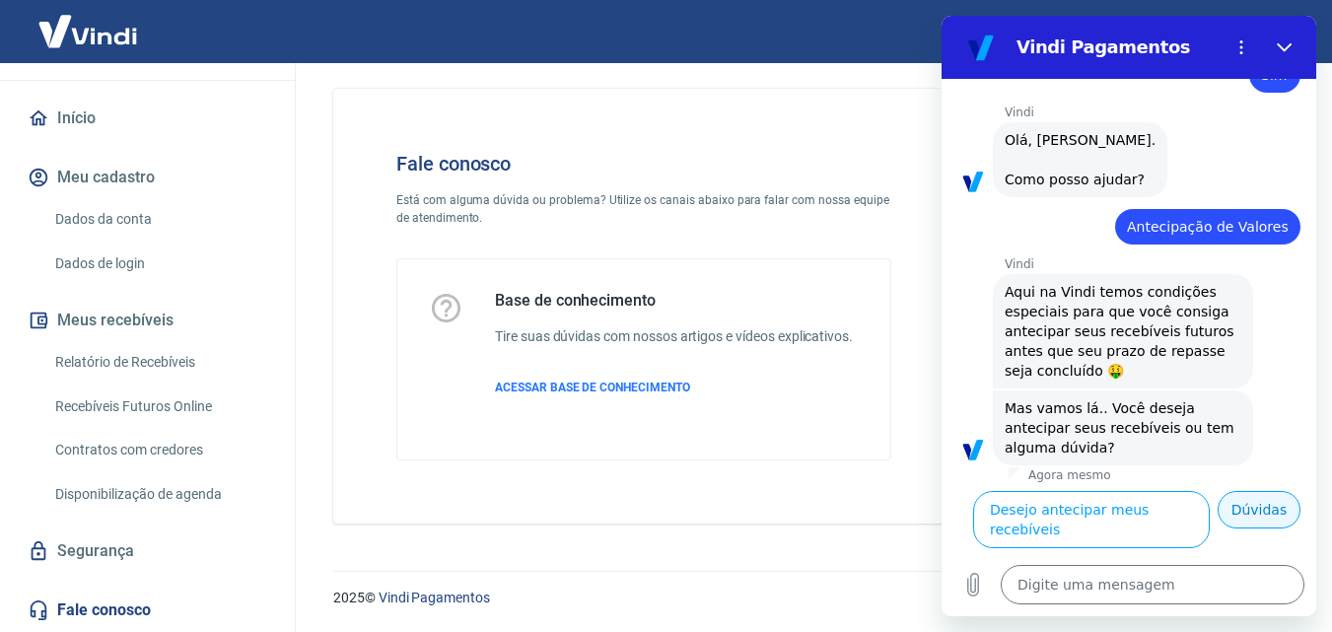
click at [1223, 529] on button "Dúvidas" at bounding box center [1259, 509] width 83 height 37
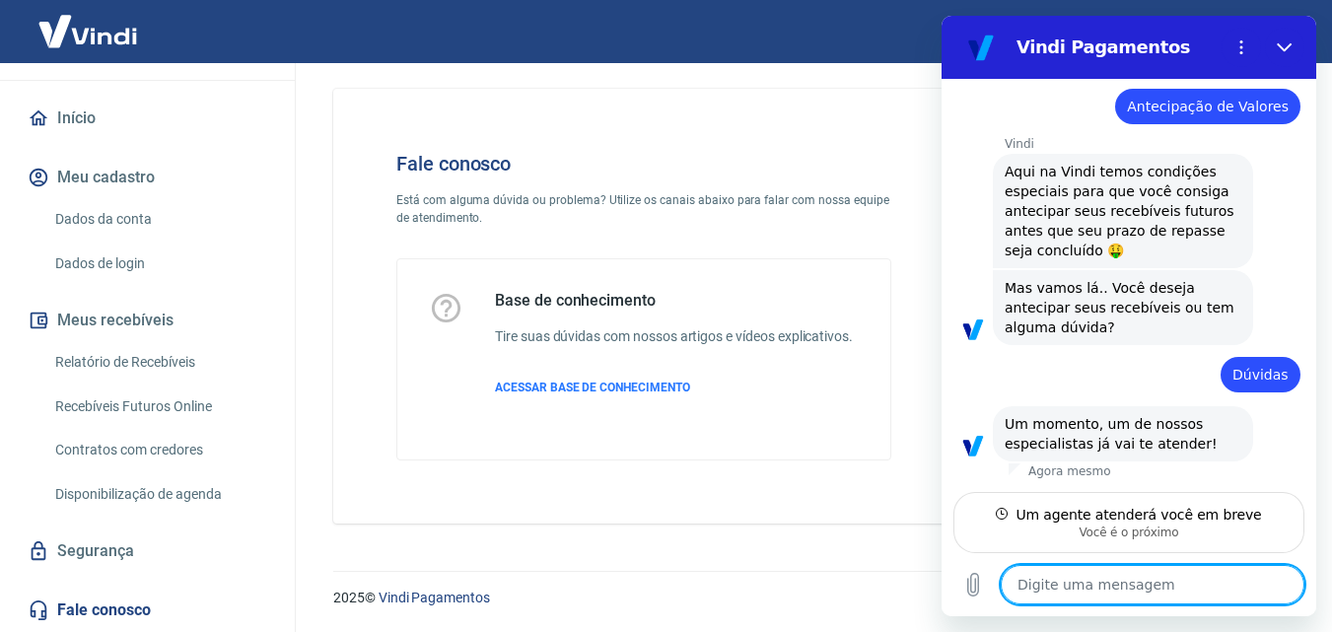
scroll to position [895, 0]
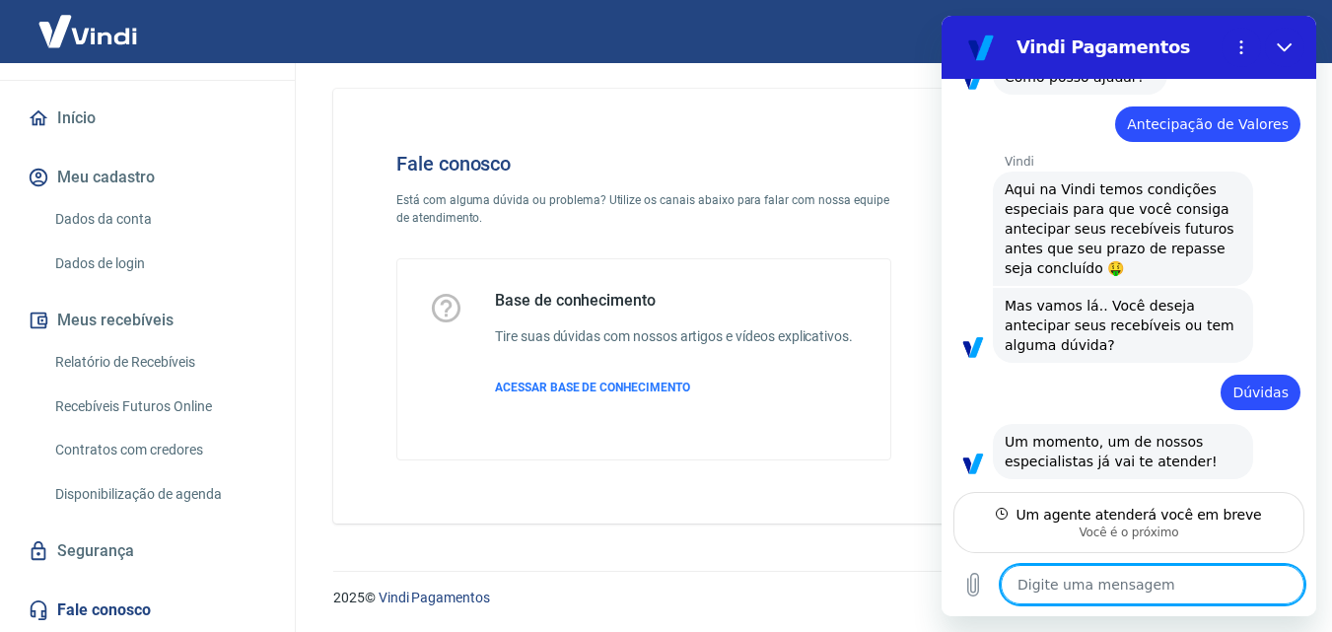
type textarea "x"
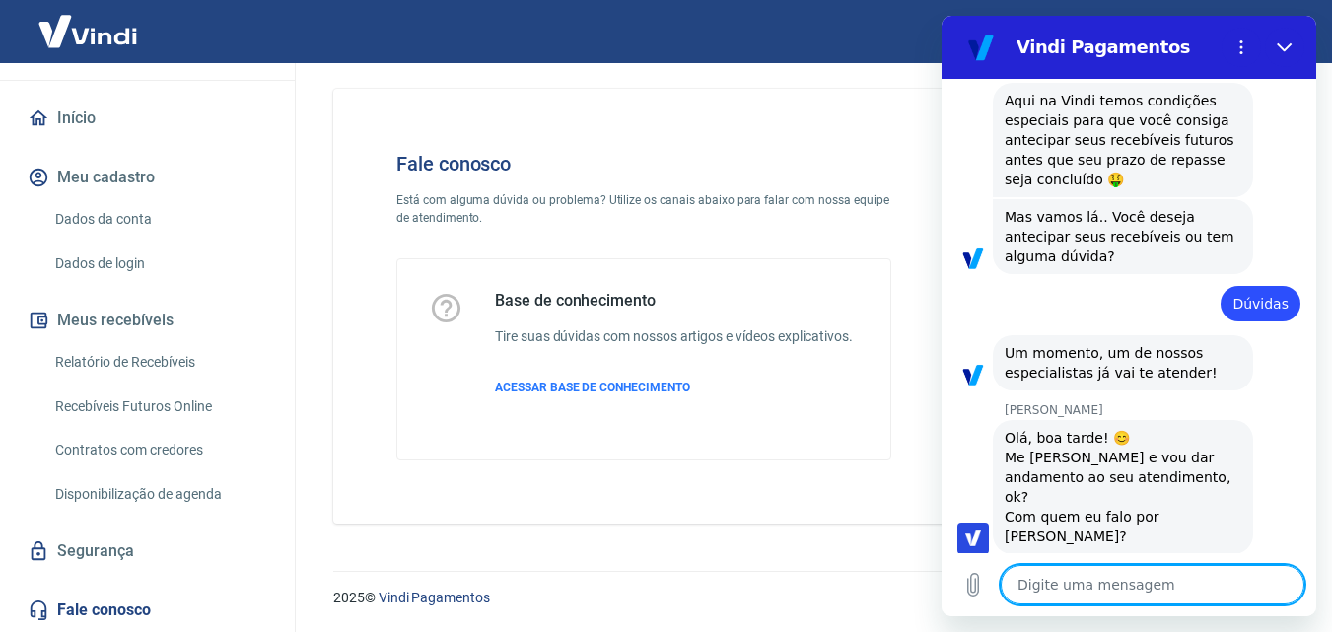
scroll to position [970, 0]
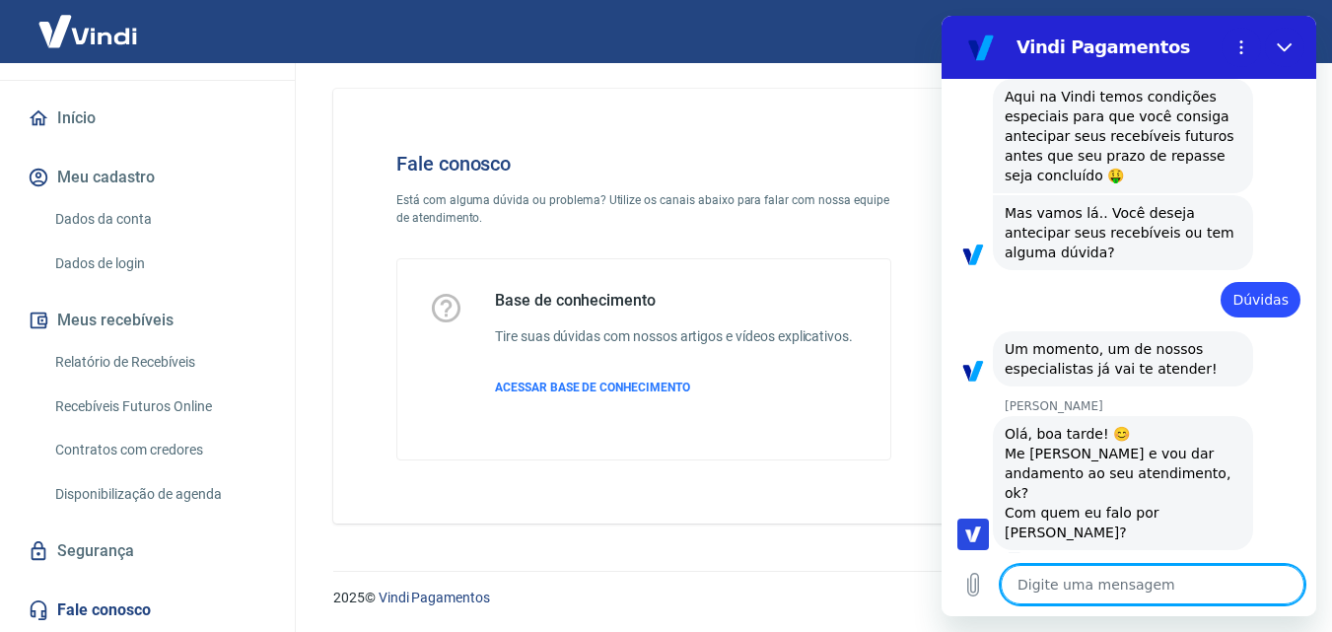
click at [1112, 586] on textarea at bounding box center [1153, 584] width 304 height 39
type textarea "O"
type textarea "x"
type textarea "Ol"
type textarea "x"
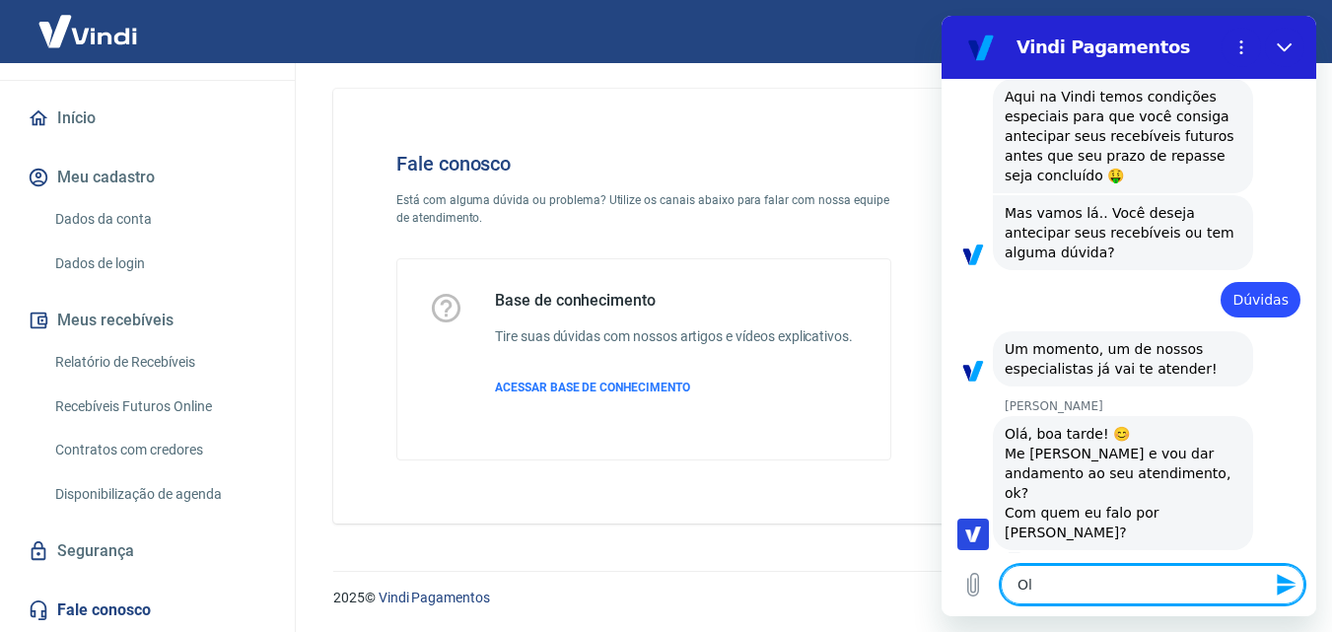
type textarea "Olá"
type textarea "x"
type textarea "Olá"
type textarea "x"
type textarea "Olá A"
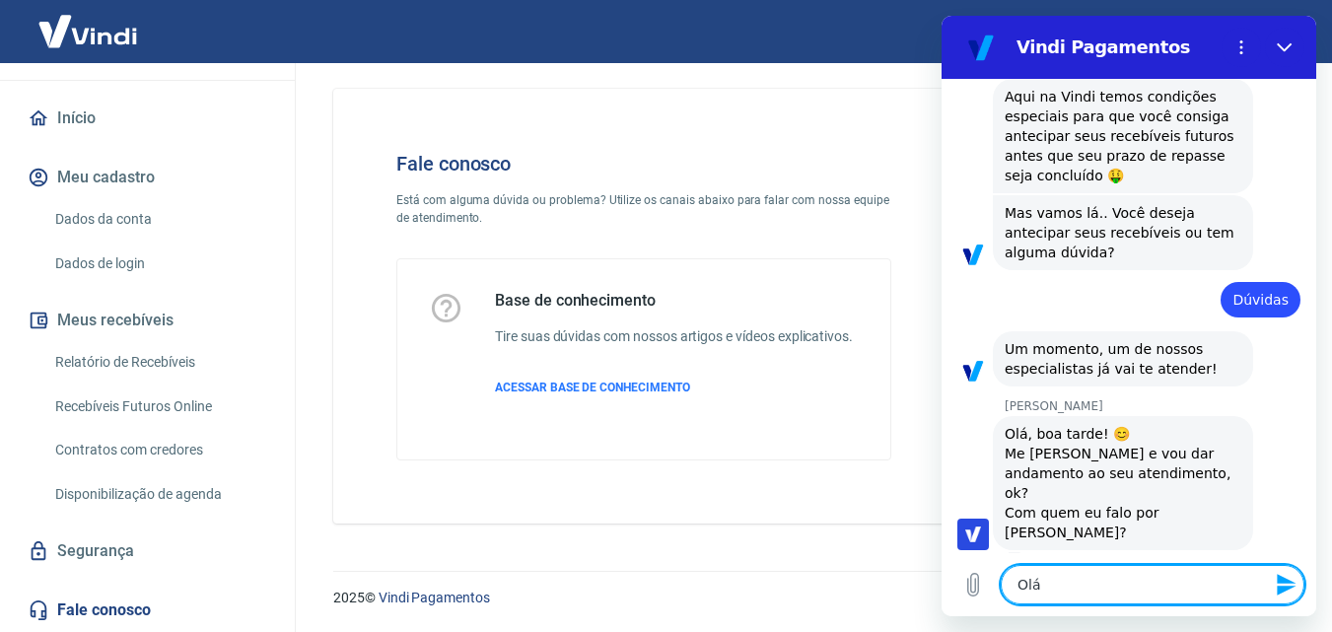
type textarea "x"
type textarea "Olá An"
type textarea "x"
type textarea "Olá And"
type textarea "x"
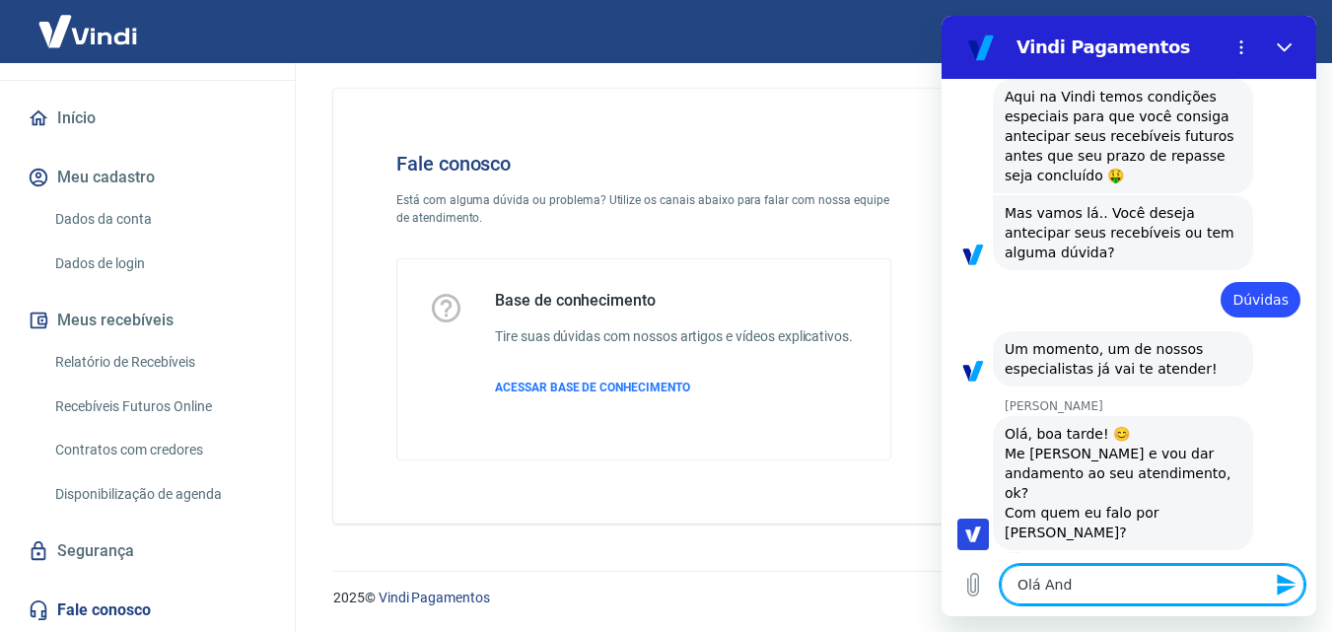
type textarea "Olá Andr"
type textarea "x"
type textarea "[PERSON_NAME]"
type textarea "x"
type textarea "[PERSON_NAME]"
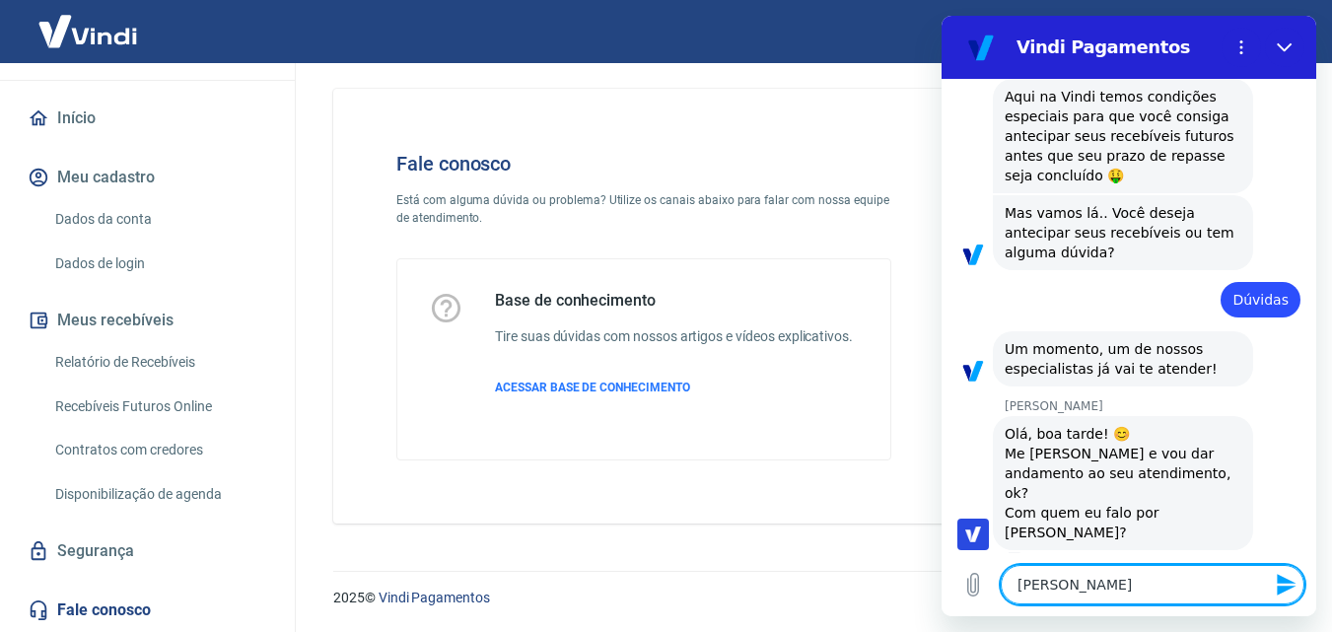
type textarea "x"
type textarea "[PERSON_NAME]"
type textarea "x"
type textarea "[PERSON_NAME]"
type textarea "x"
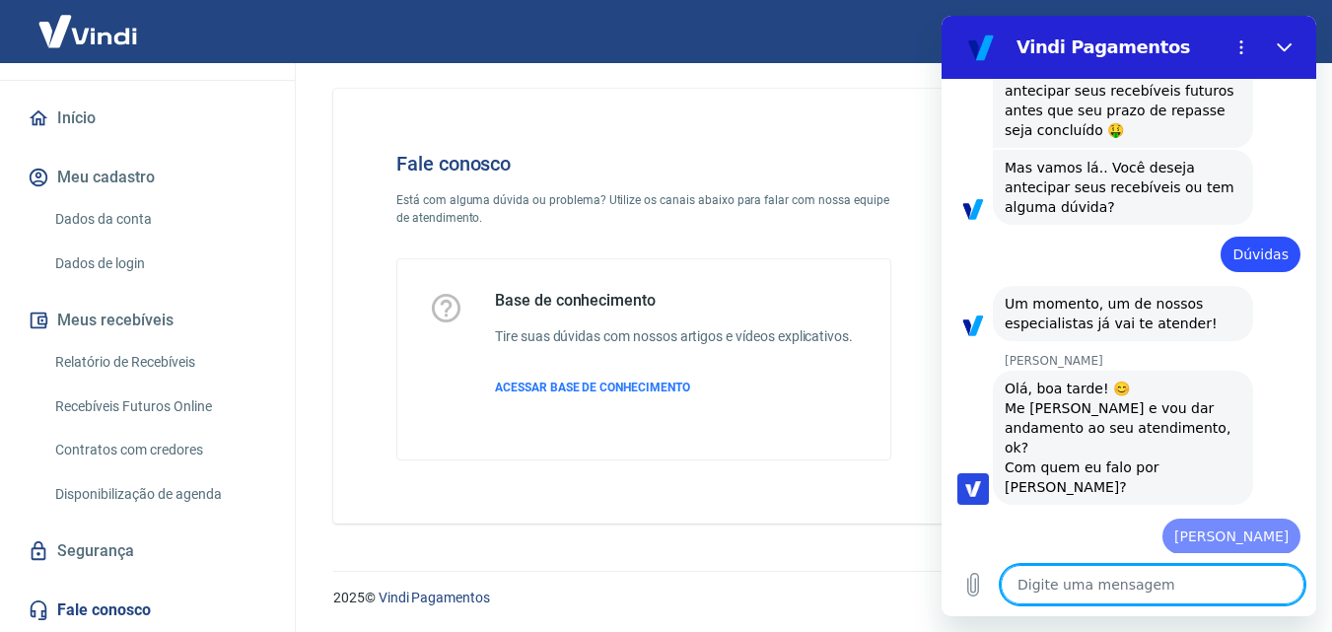
type textarea "x"
type textarea "m"
type textarea "x"
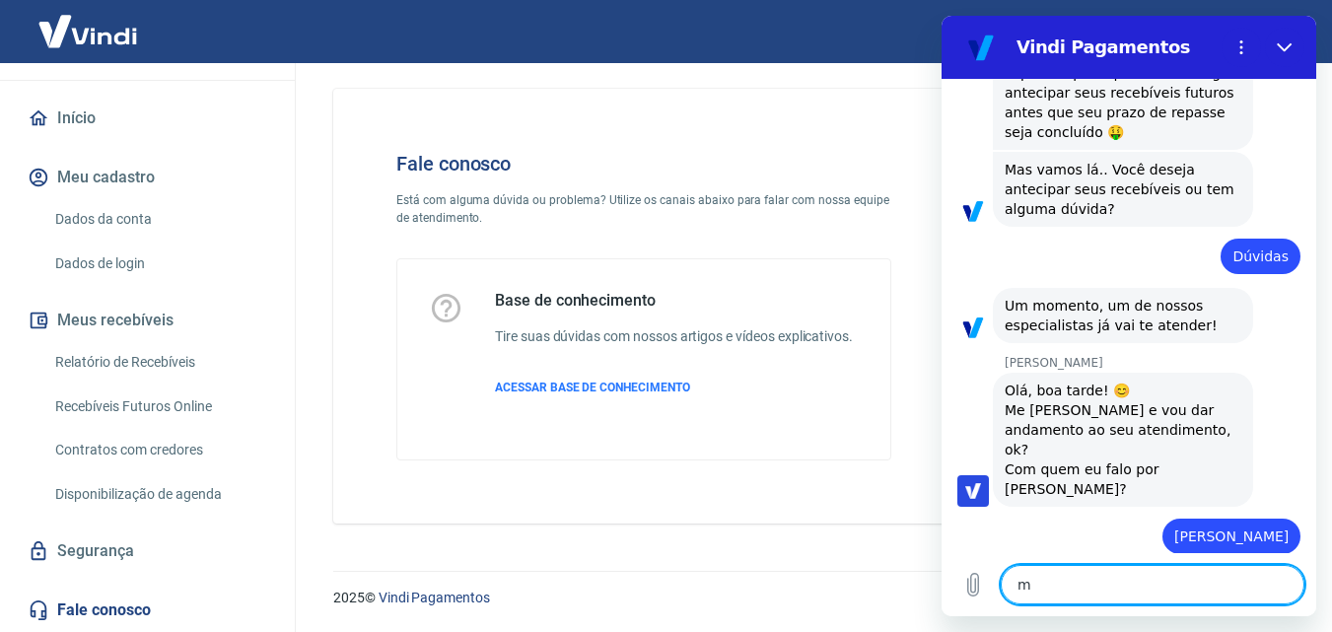
type textarea "me"
type textarea "x"
type textarea "me"
type textarea "x"
type textarea "me c"
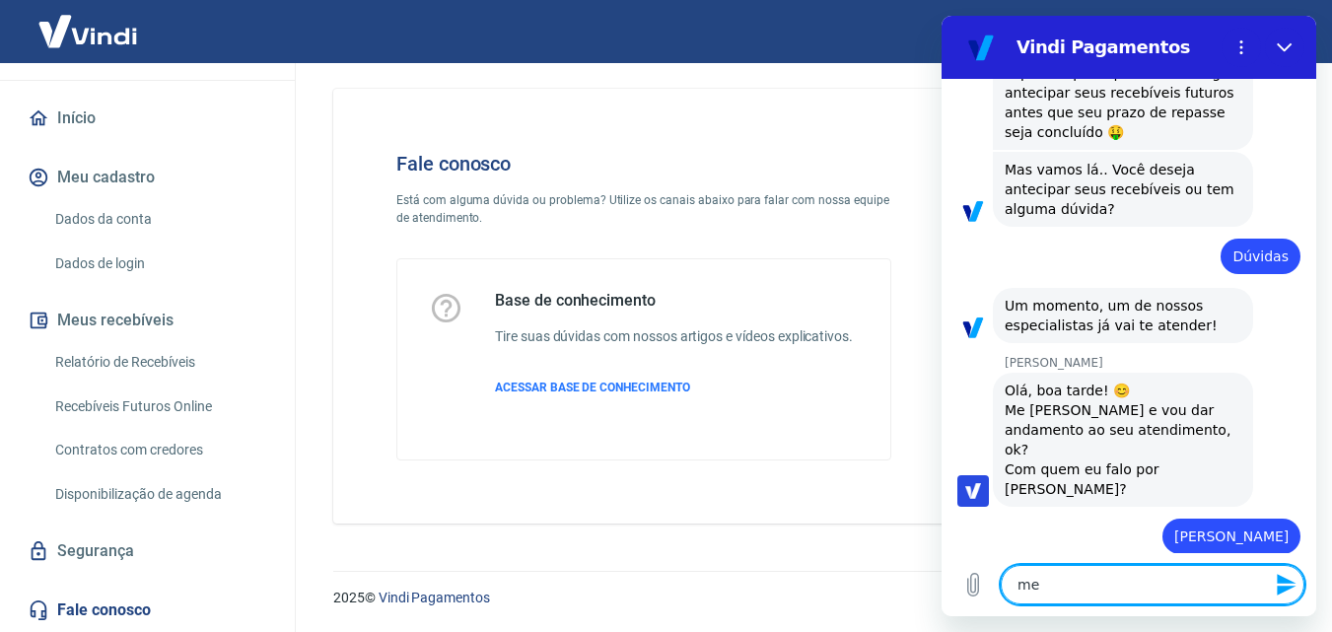
type textarea "x"
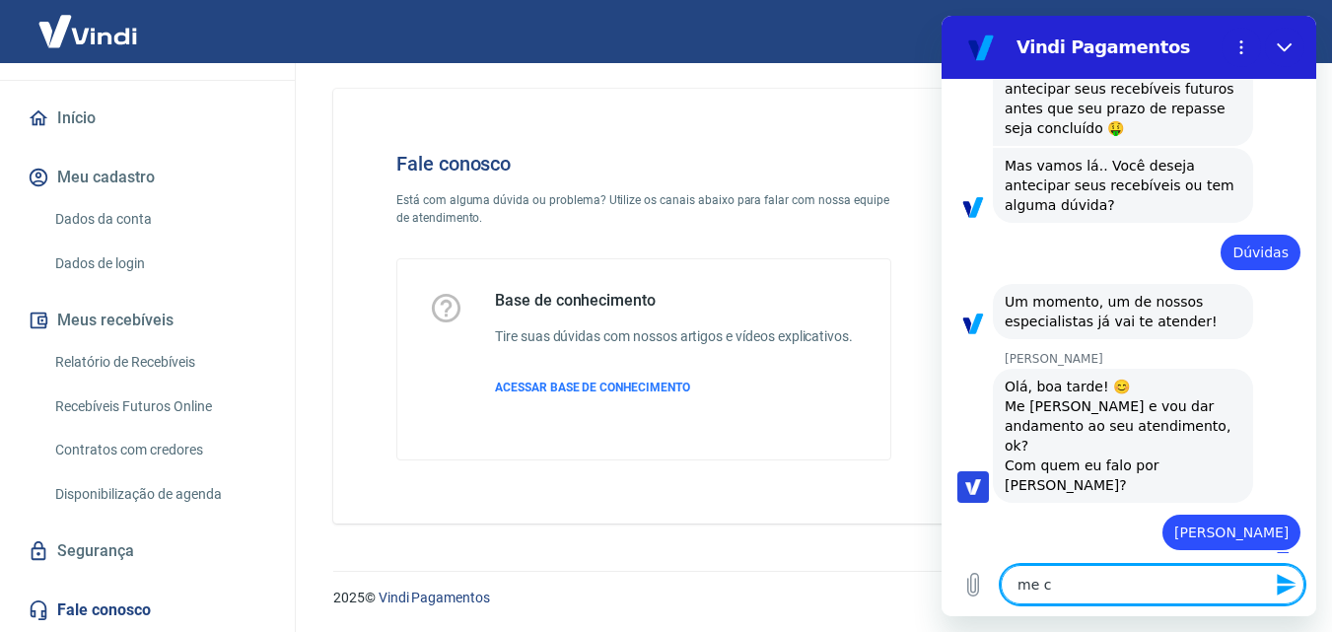
type textarea "me ch"
type textarea "x"
type textarea "me cha"
type textarea "x"
type textarea "me cham"
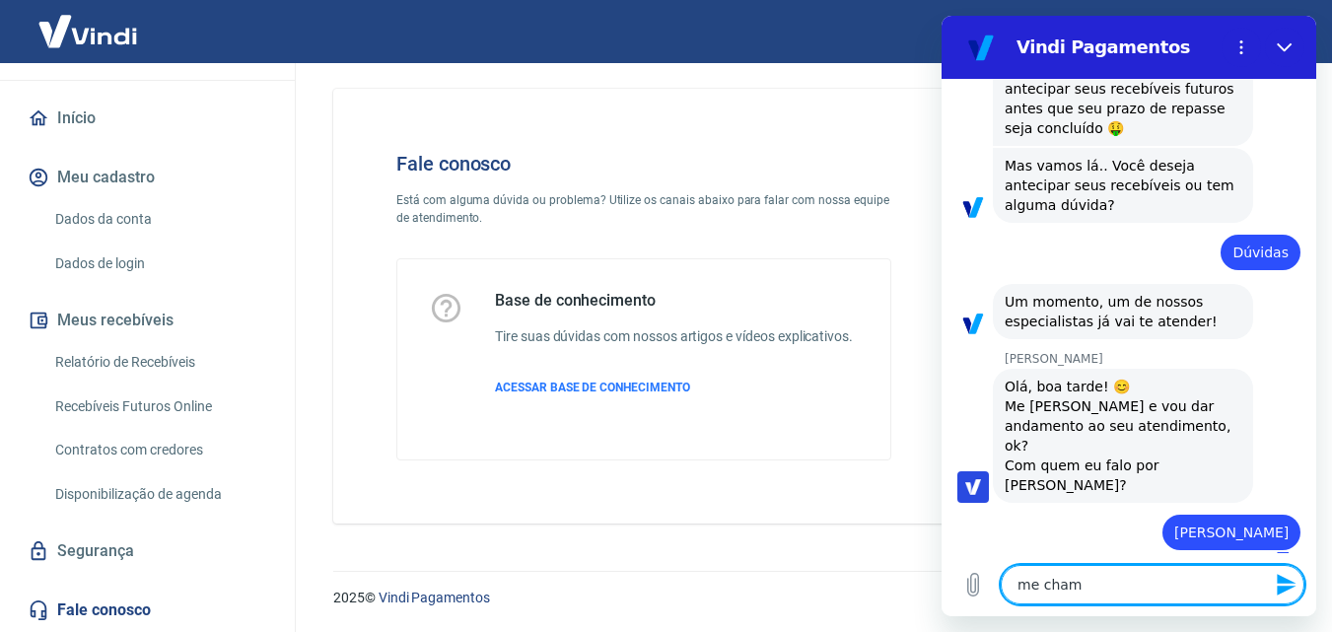
type textarea "x"
type textarea "me chamo"
type textarea "x"
type textarea "me chamo"
type textarea "x"
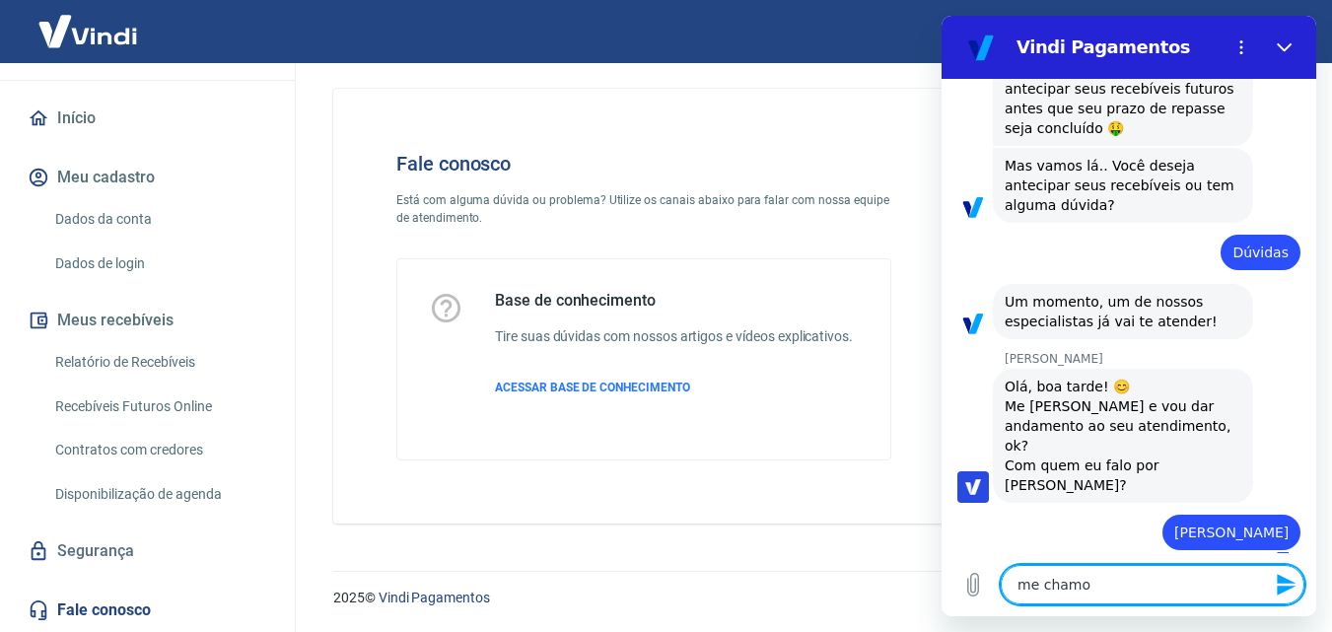
type textarea "me chamo b"
type textarea "x"
type textarea "me chamo"
type textarea "x"
type textarea "me chamo B"
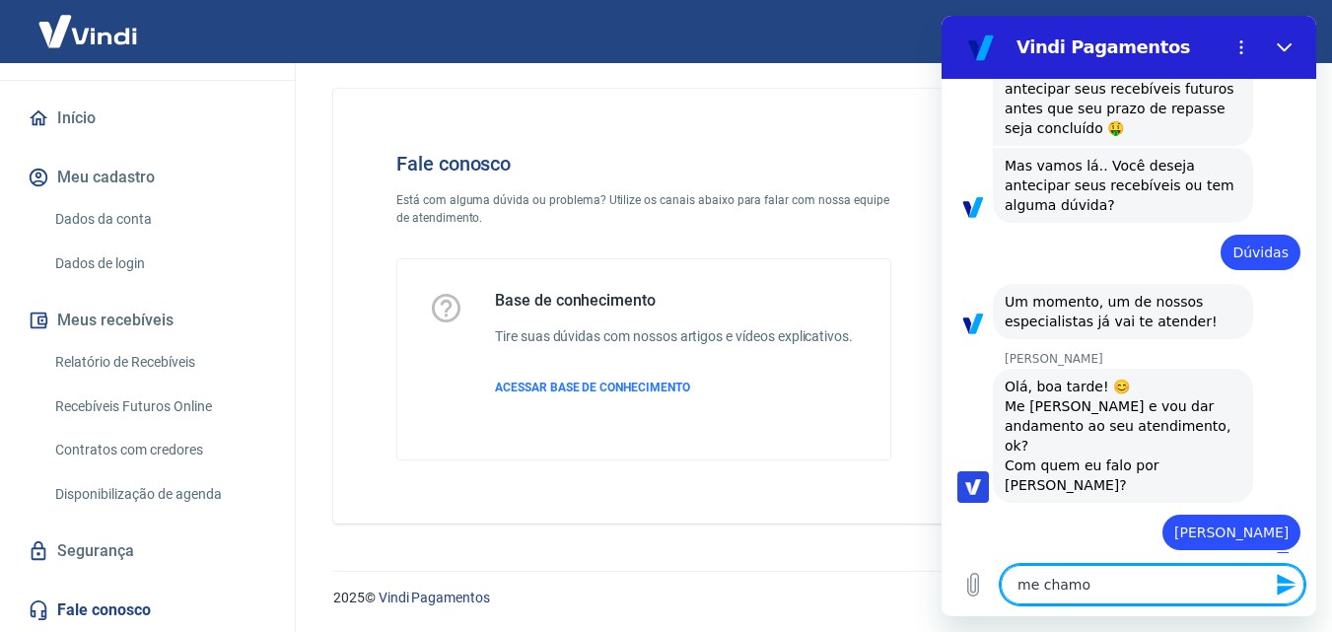
type textarea "x"
type textarea "me chamo Br"
type textarea "x"
type textarea "me chamo Bru"
type textarea "x"
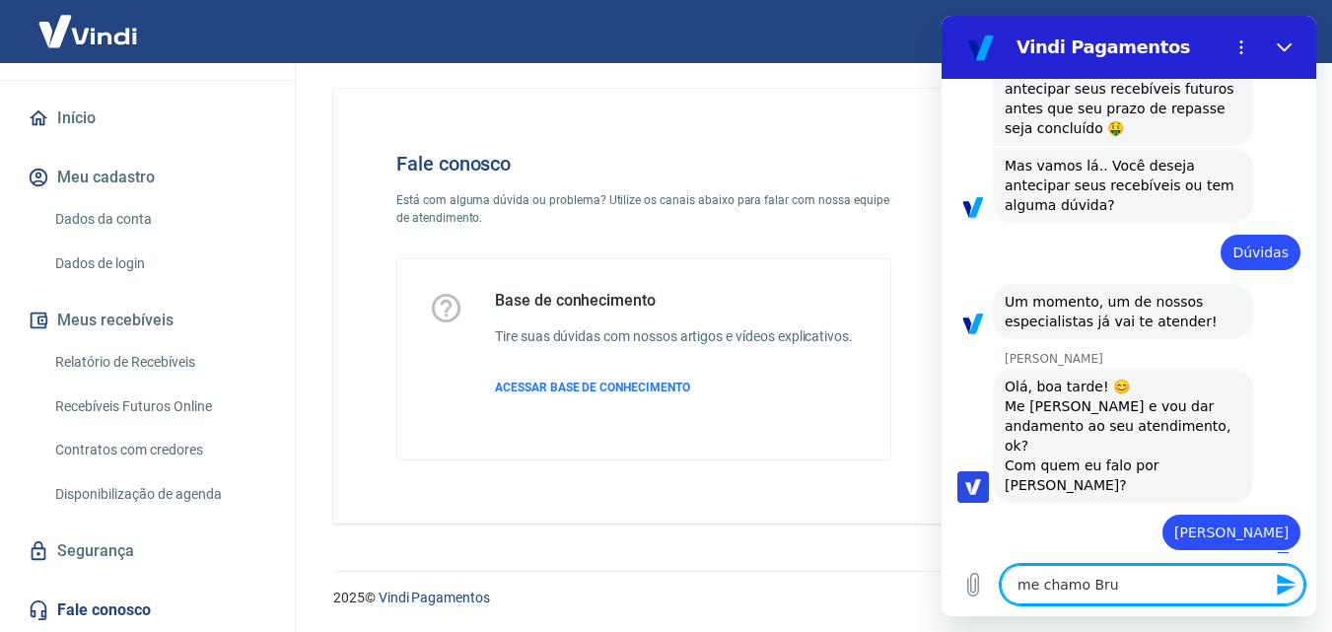
type textarea "me chamo Brun"
type textarea "x"
type textarea "me chamo Bruna"
type textarea "x"
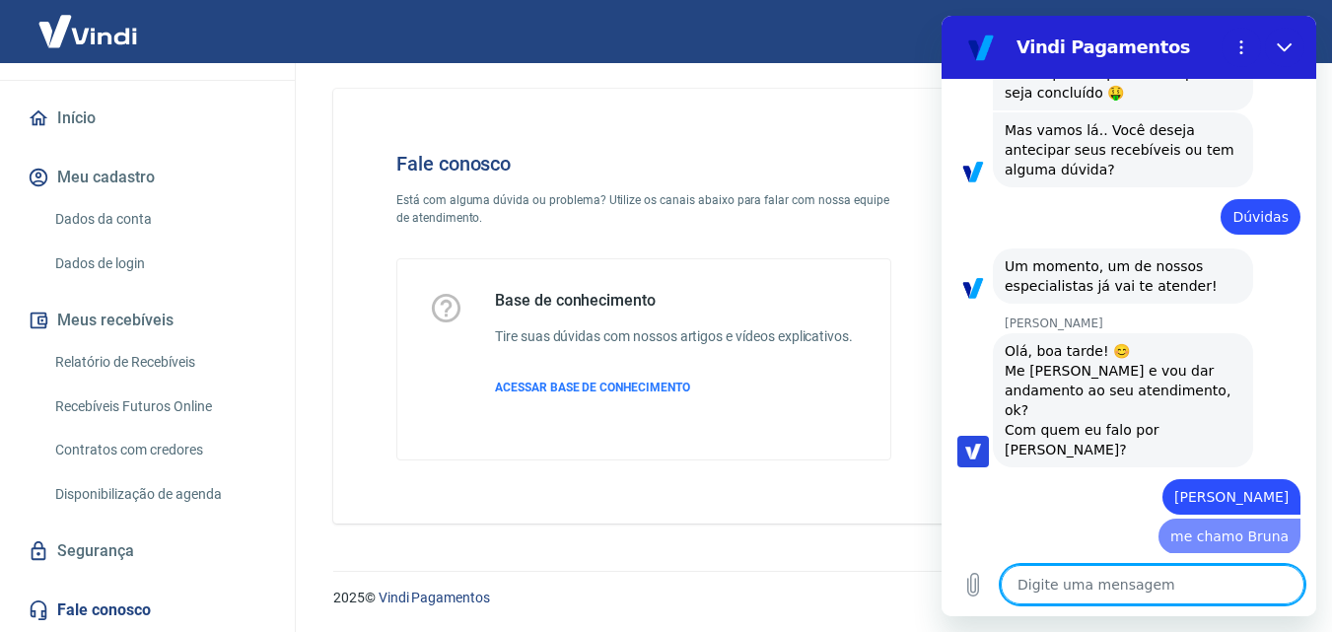
type textarea "x"
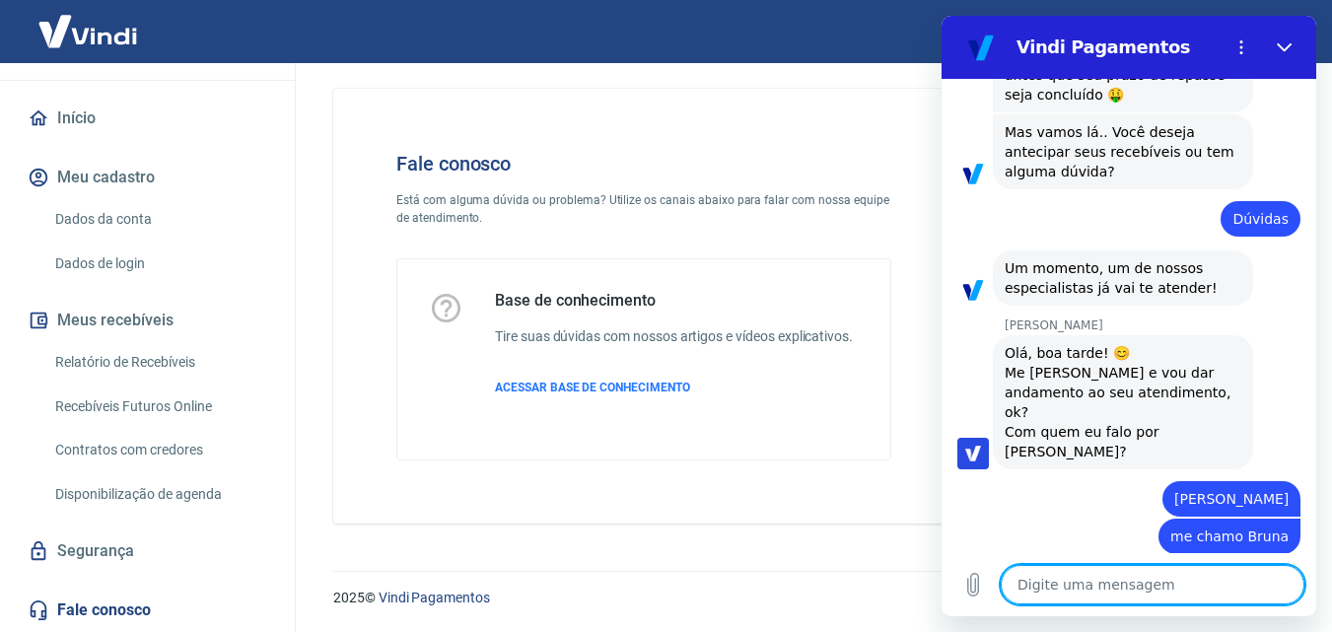
scroll to position [1055, 0]
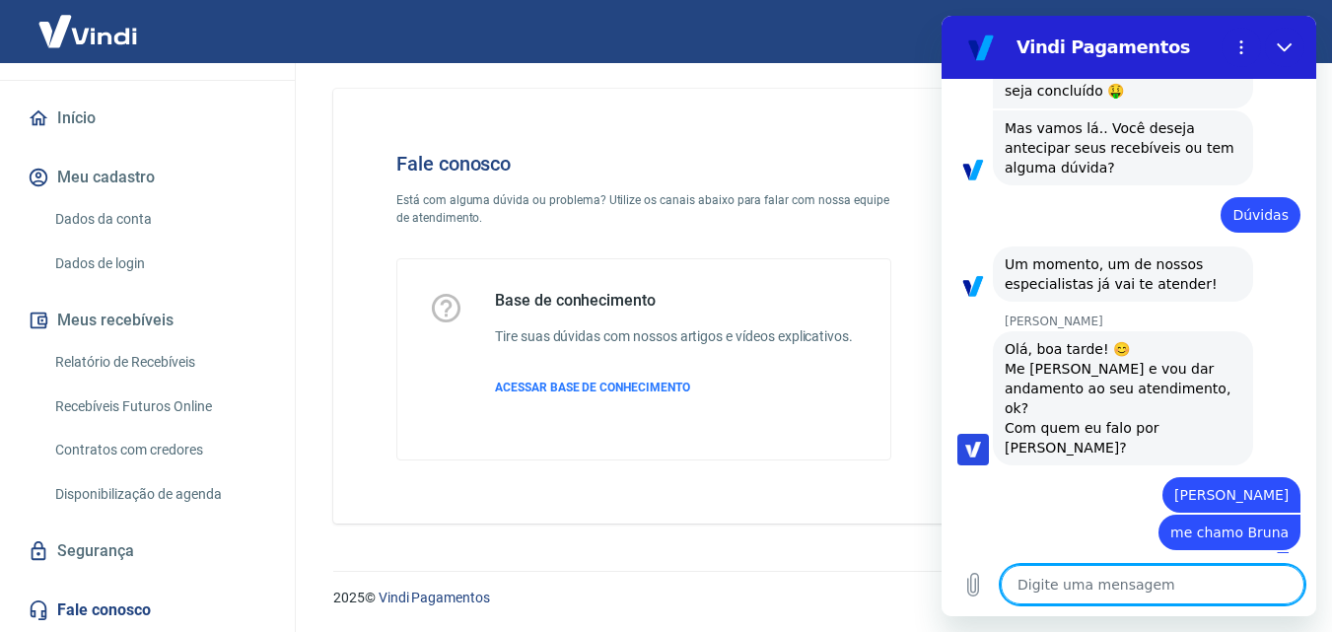
type textarea "e"
type textarea "x"
type textarea "eu"
type textarea "x"
type textarea "eu"
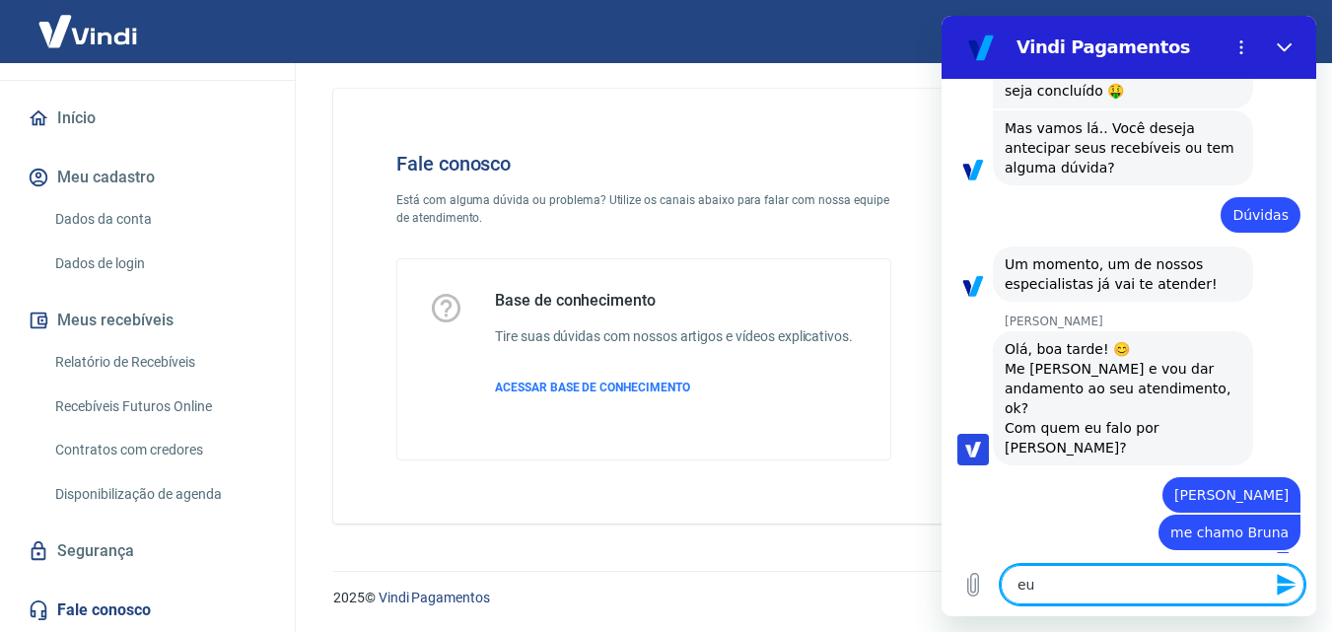
type textarea "x"
type textarea "eu"
type textarea "x"
type textarea "e"
type textarea "x"
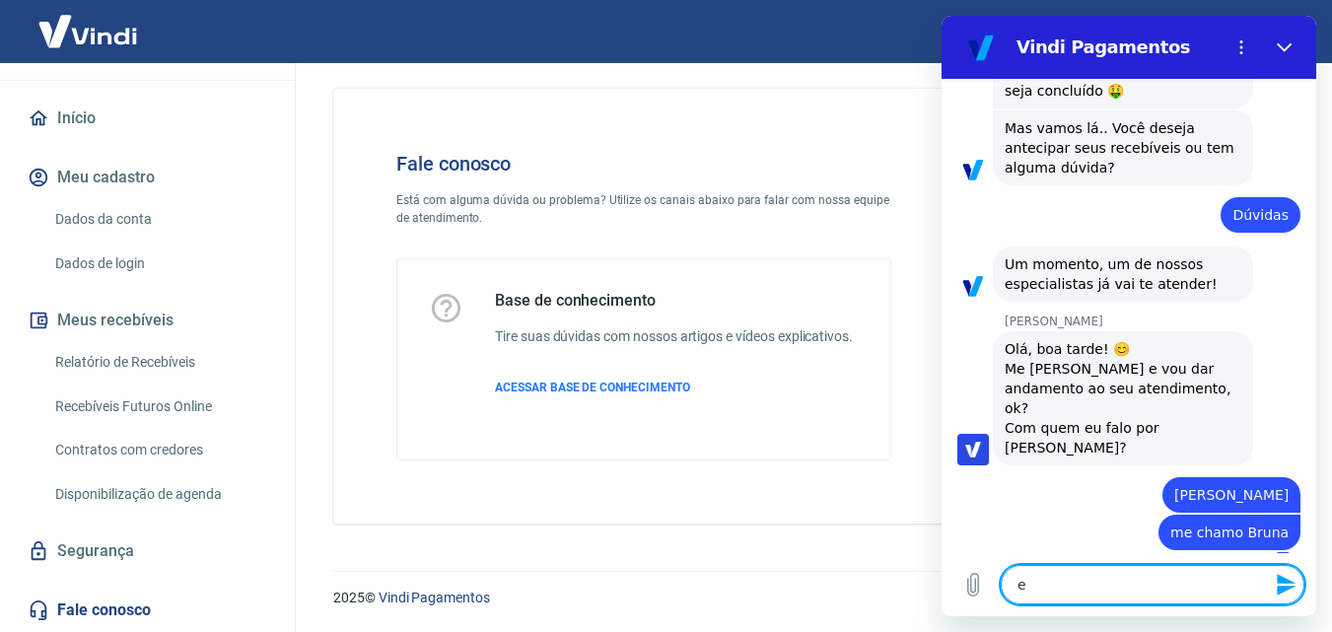
type textarea "x"
type textarea "A"
type textarea "x"
type textarea "As"
type textarea "x"
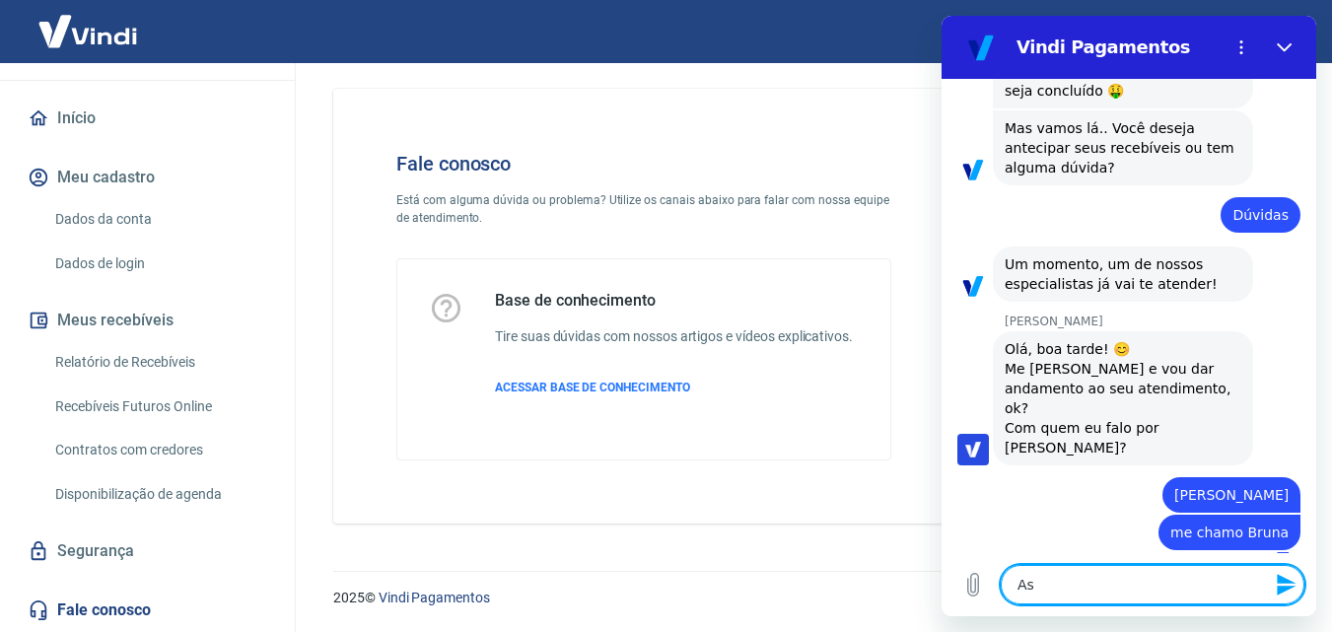
type textarea "Ass"
type textarea "x"
type textarea "Assu"
type textarea "x"
type textarea "Assum"
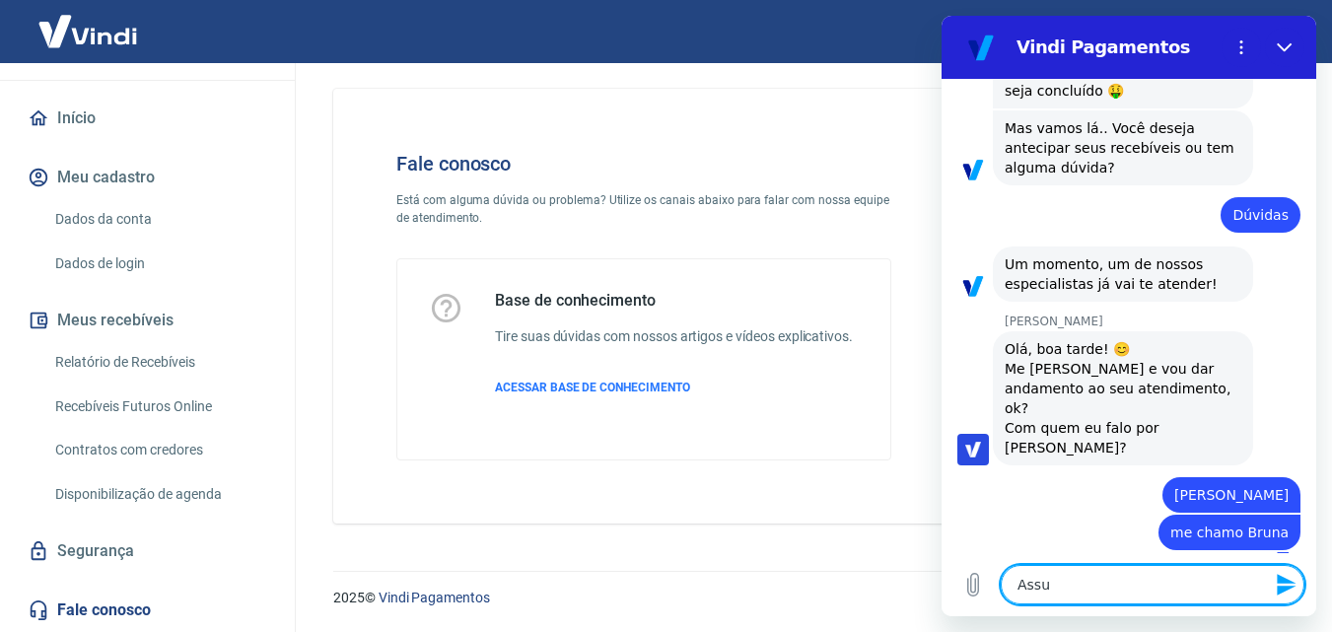
type textarea "x"
type textarea "Assumi"
type textarea "x"
type textarea "Assumi"
type textarea "x"
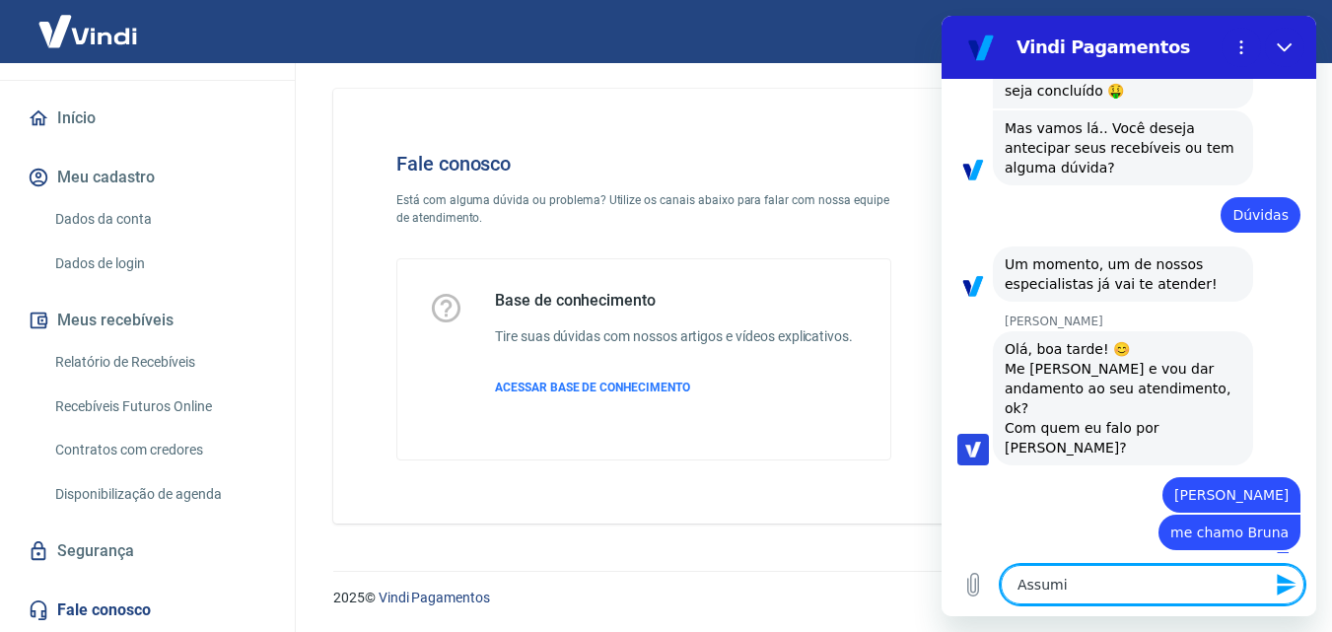
type textarea "[PERSON_NAME]"
type textarea "x"
type textarea "Assumi re"
type textarea "x"
type textarea "Assumi rec"
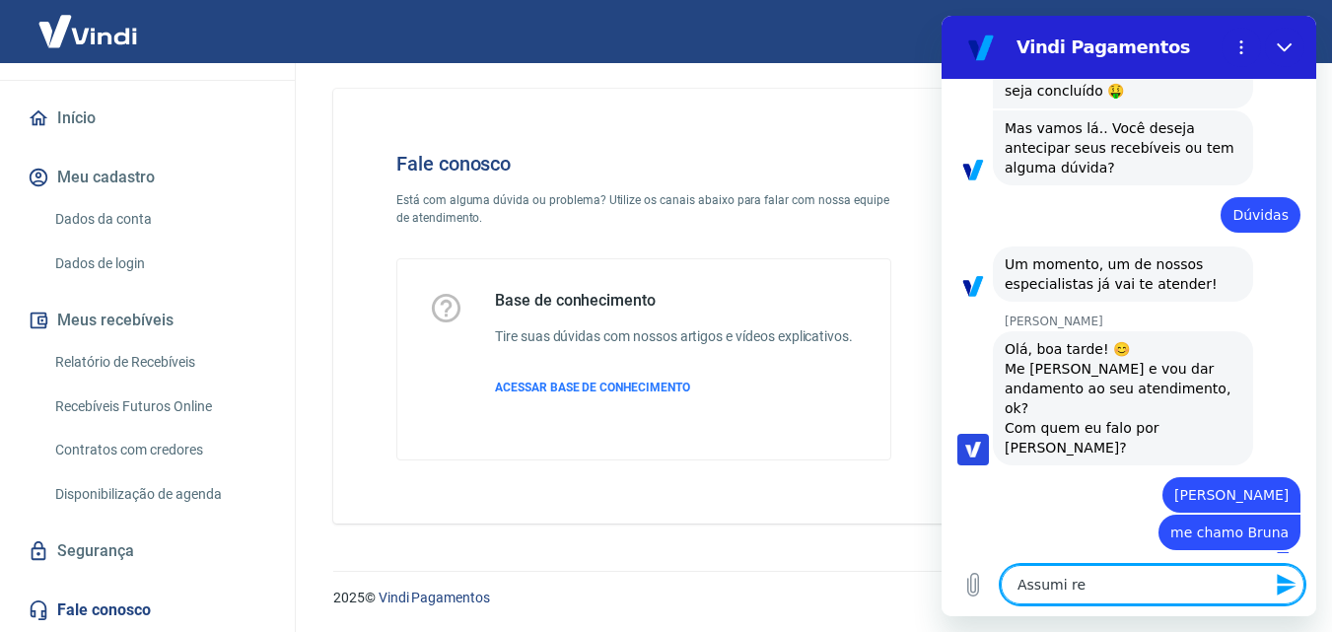
type textarea "x"
type textarea "Assumi rece"
type textarea "x"
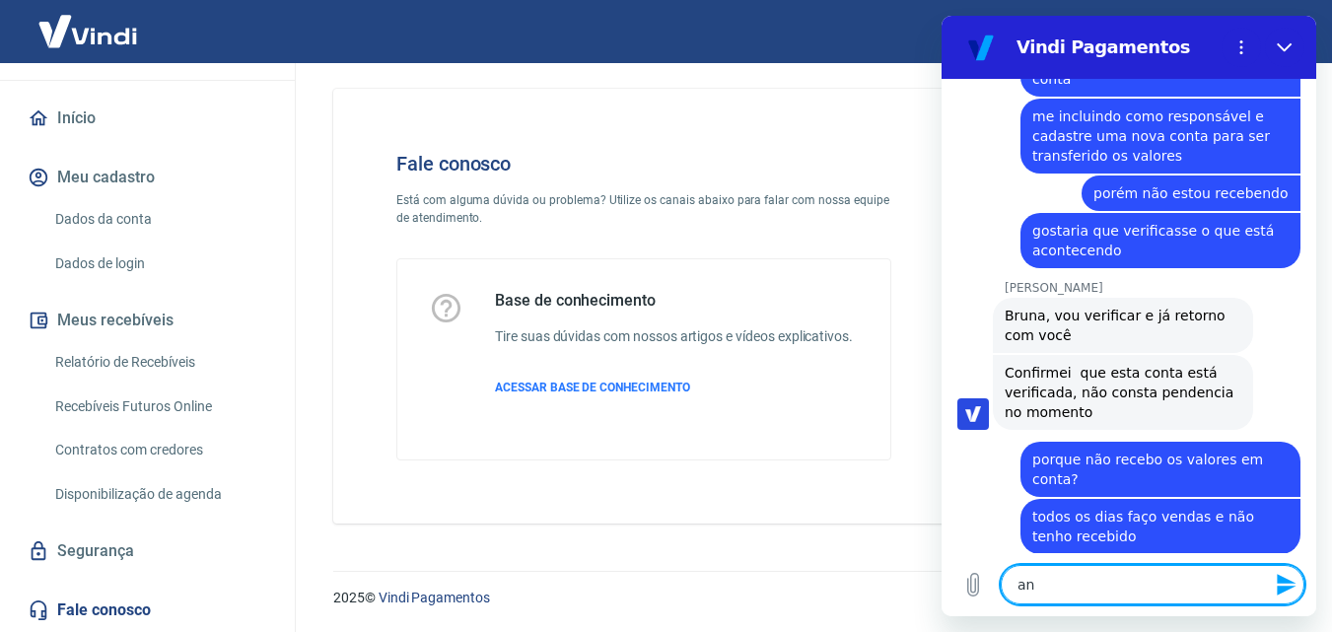
scroll to position [1589, 0]
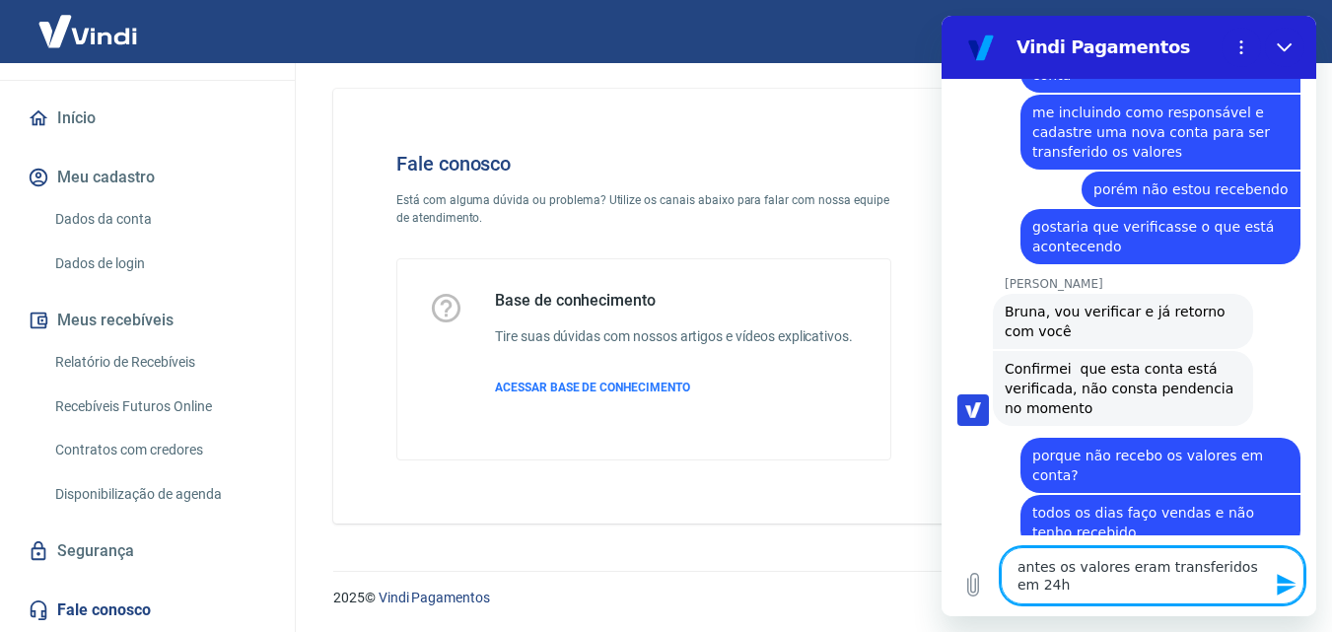
click at [1278, 585] on icon "Enviar mensagem" at bounding box center [1287, 585] width 24 height 24
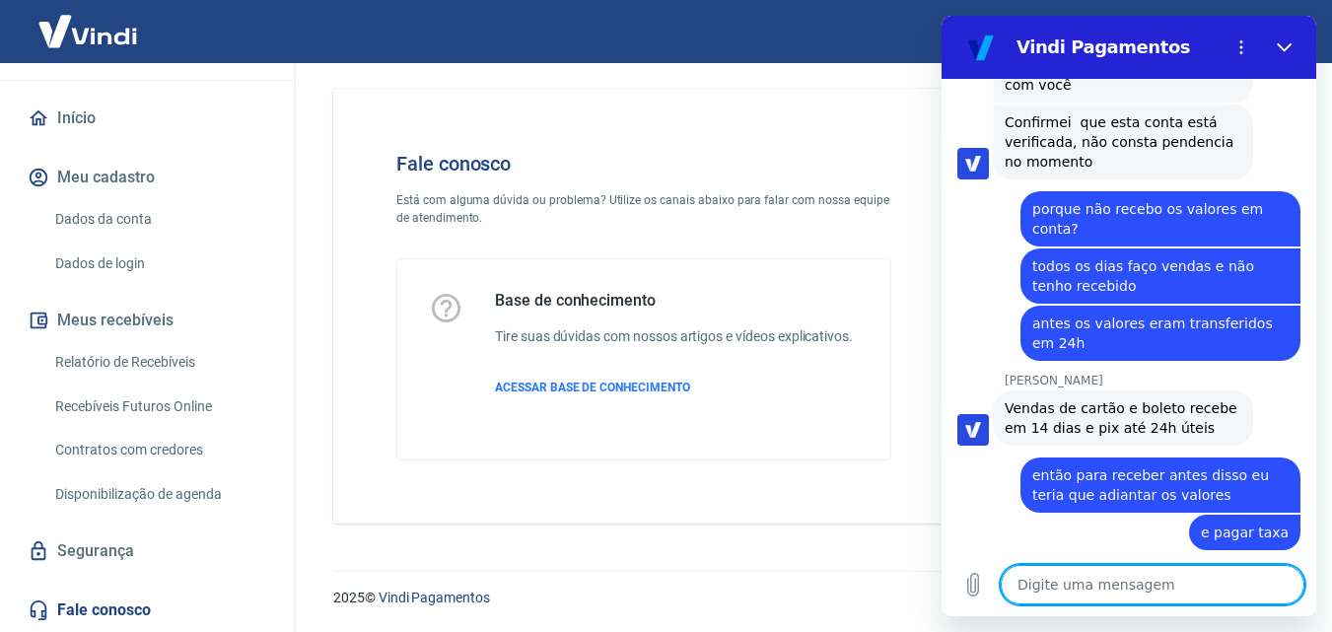
scroll to position [1901, 0]
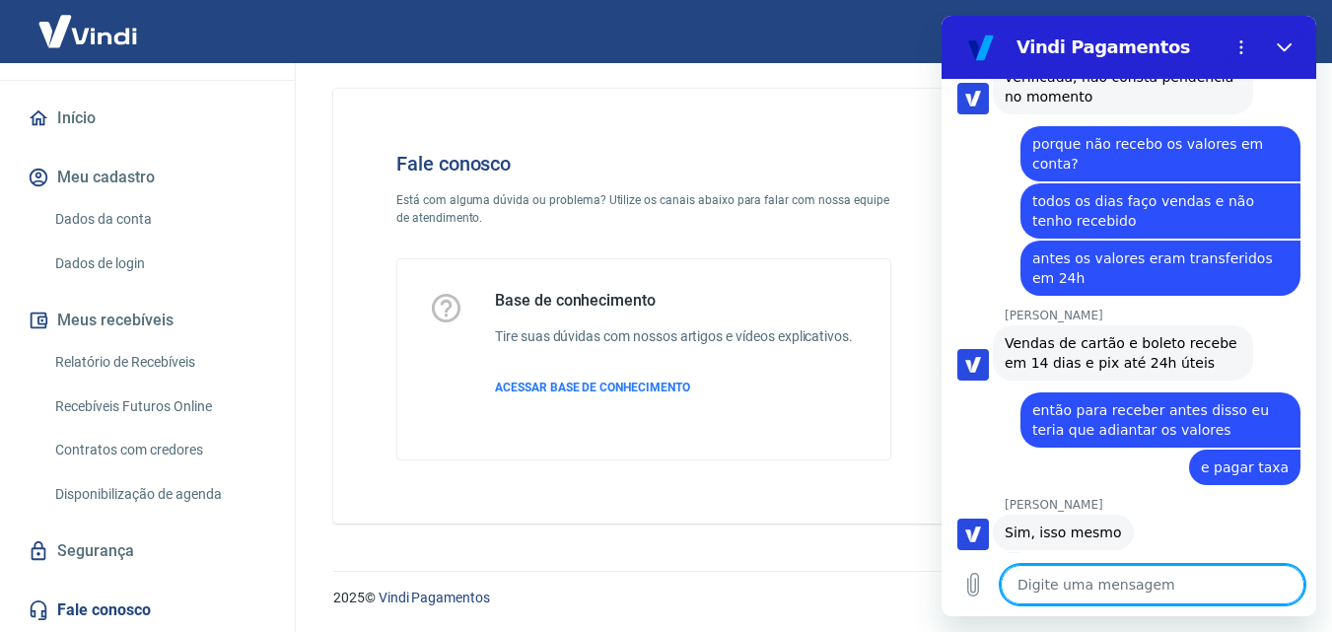
click at [1115, 582] on textarea at bounding box center [1153, 584] width 304 height 39
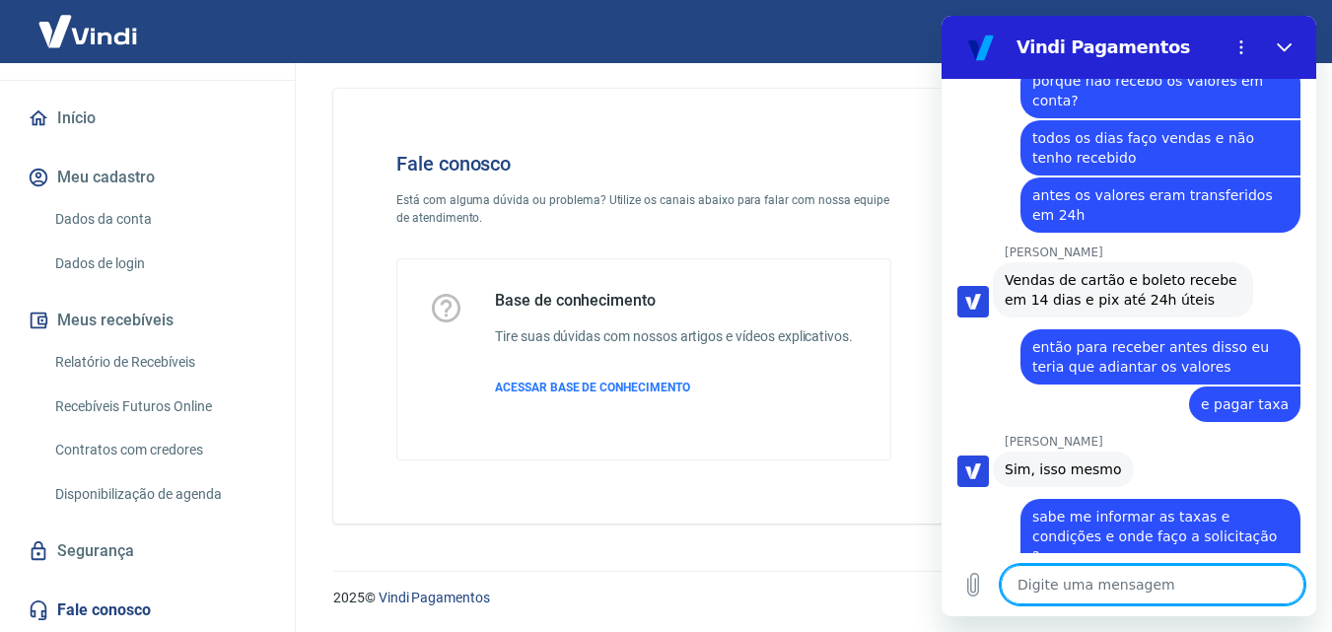
scroll to position [1968, 0]
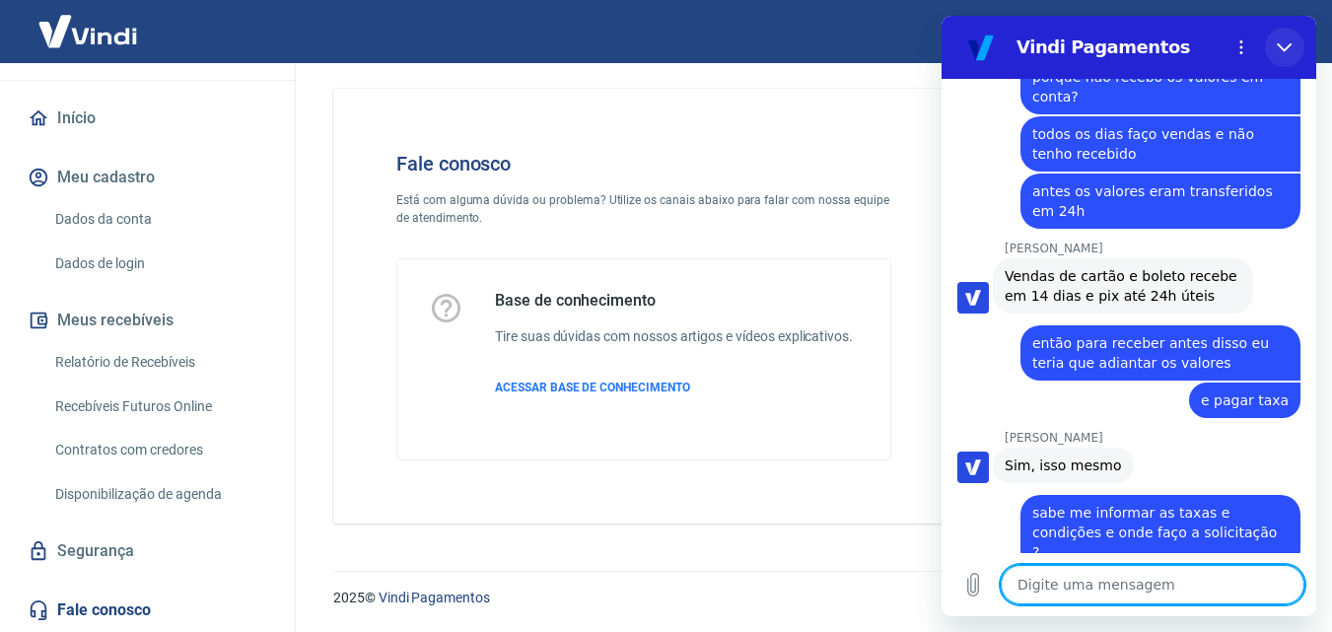
click at [1283, 48] on icon "Fechar" at bounding box center [1284, 47] width 15 height 9
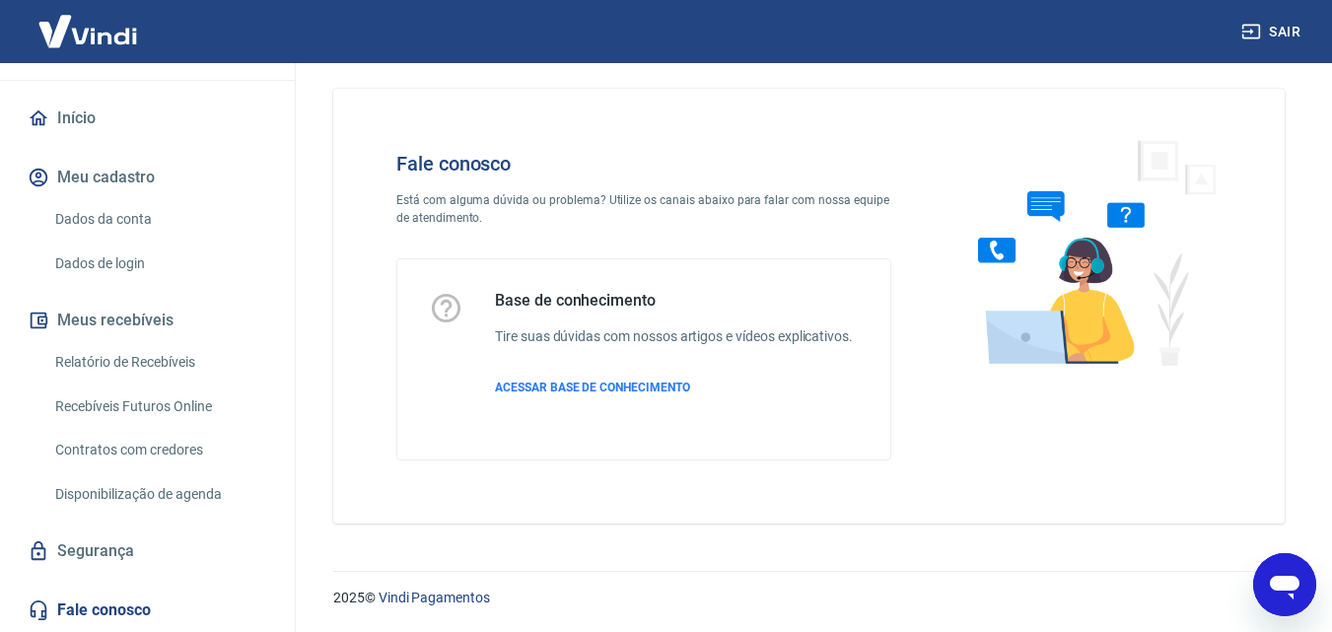
click at [1290, 590] on icon "Abrir janela de mensagens" at bounding box center [1285, 588] width 30 height 24
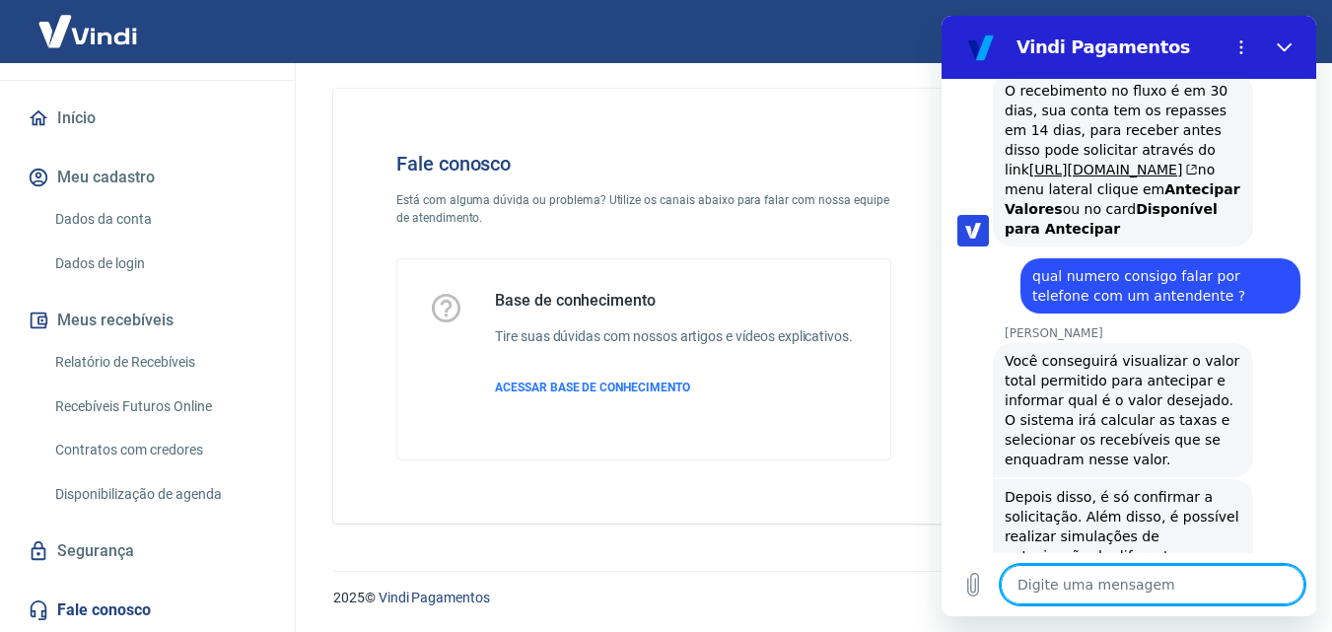
scroll to position [2593, 0]
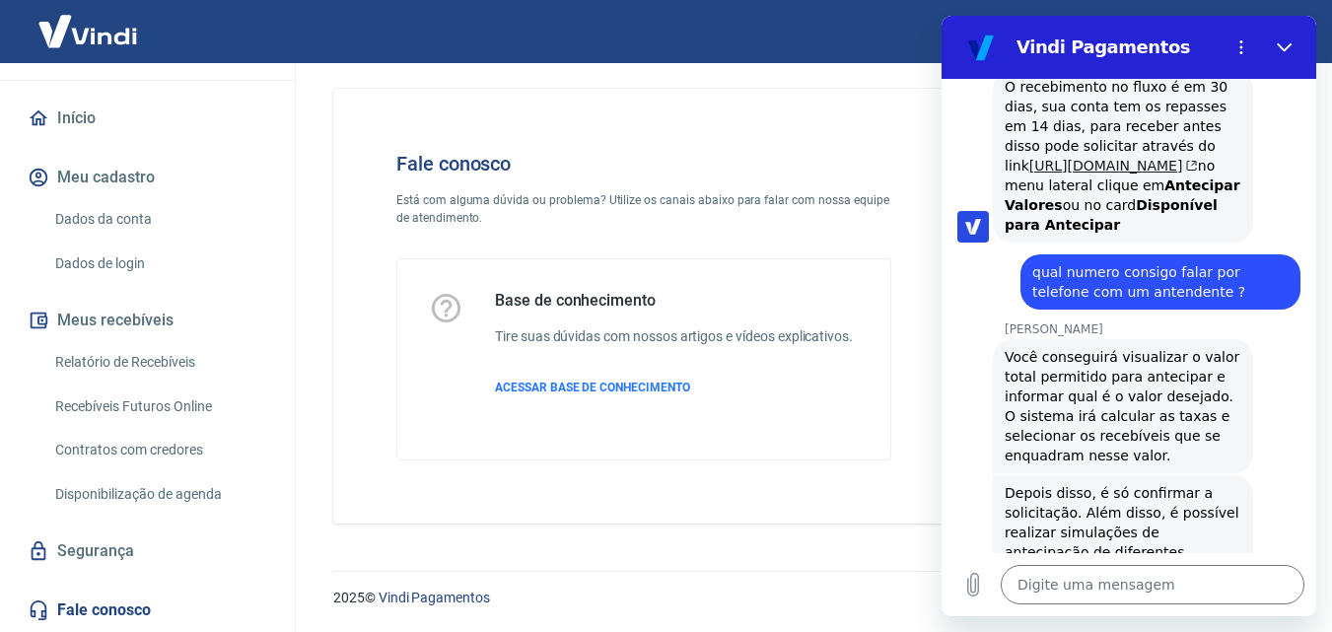
click at [1142, 158] on link "[URL][DOMAIN_NAME]" at bounding box center [1113, 166] width 169 height 16
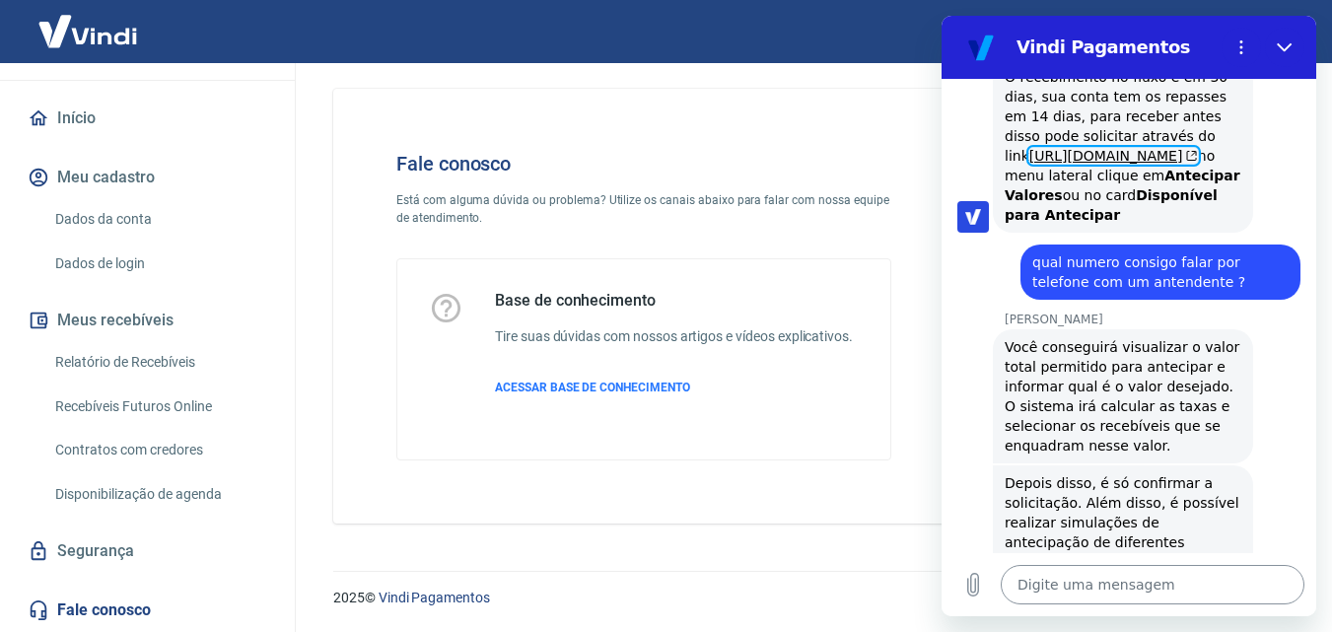
click at [1116, 594] on textarea at bounding box center [1153, 584] width 304 height 39
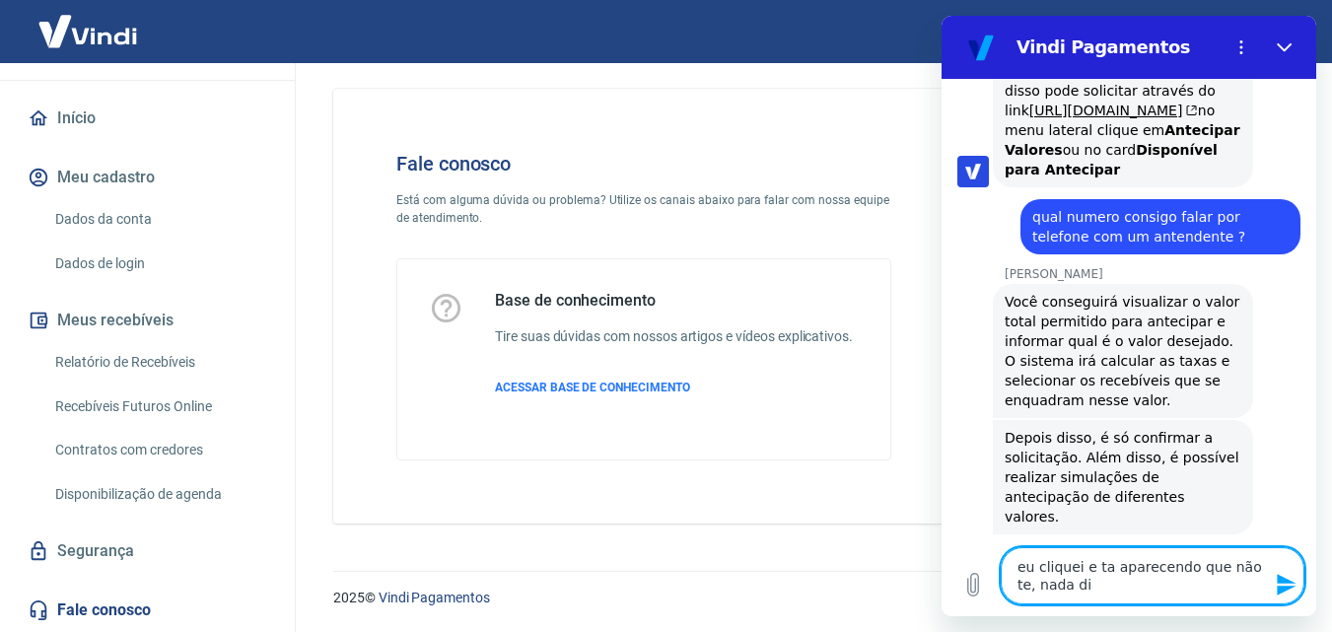
scroll to position [2668, 0]
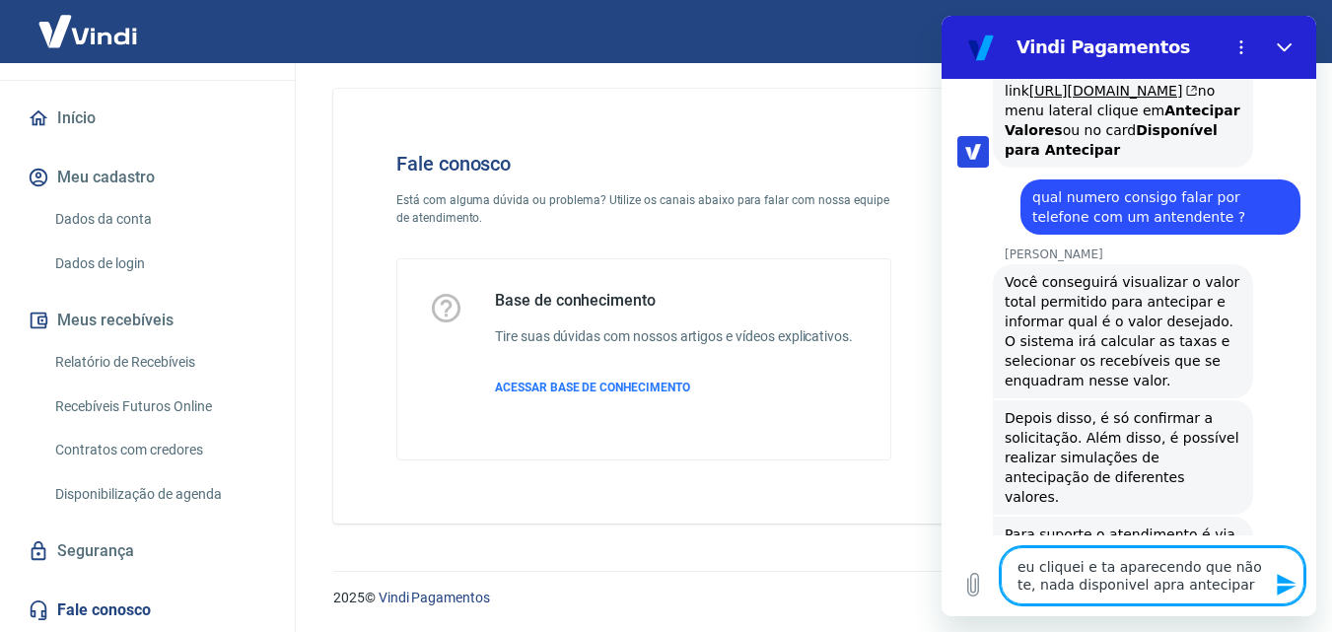
drag, startPoint x: 1144, startPoint y: 586, endPoint x: 1117, endPoint y: 586, distance: 26.6
click at [1117, 586] on textarea "eu cliquei e ta aparecendo que não te, nada disponivel apra antecipar" at bounding box center [1153, 575] width 304 height 57
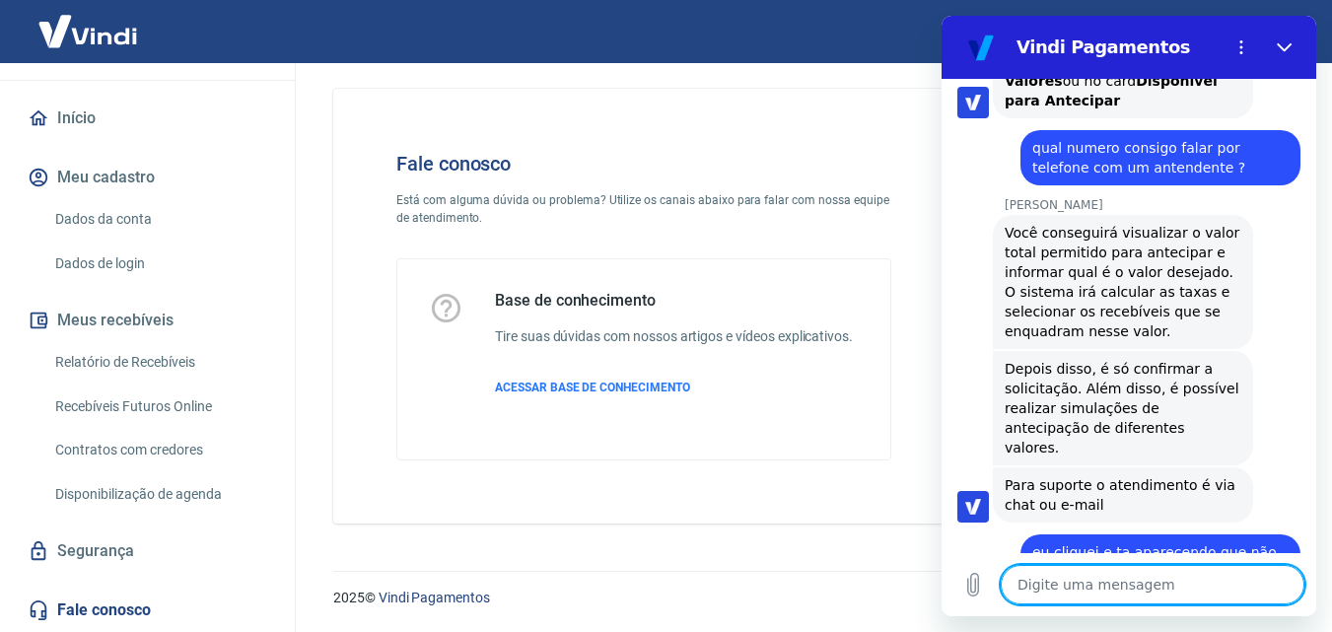
scroll to position [2755, 0]
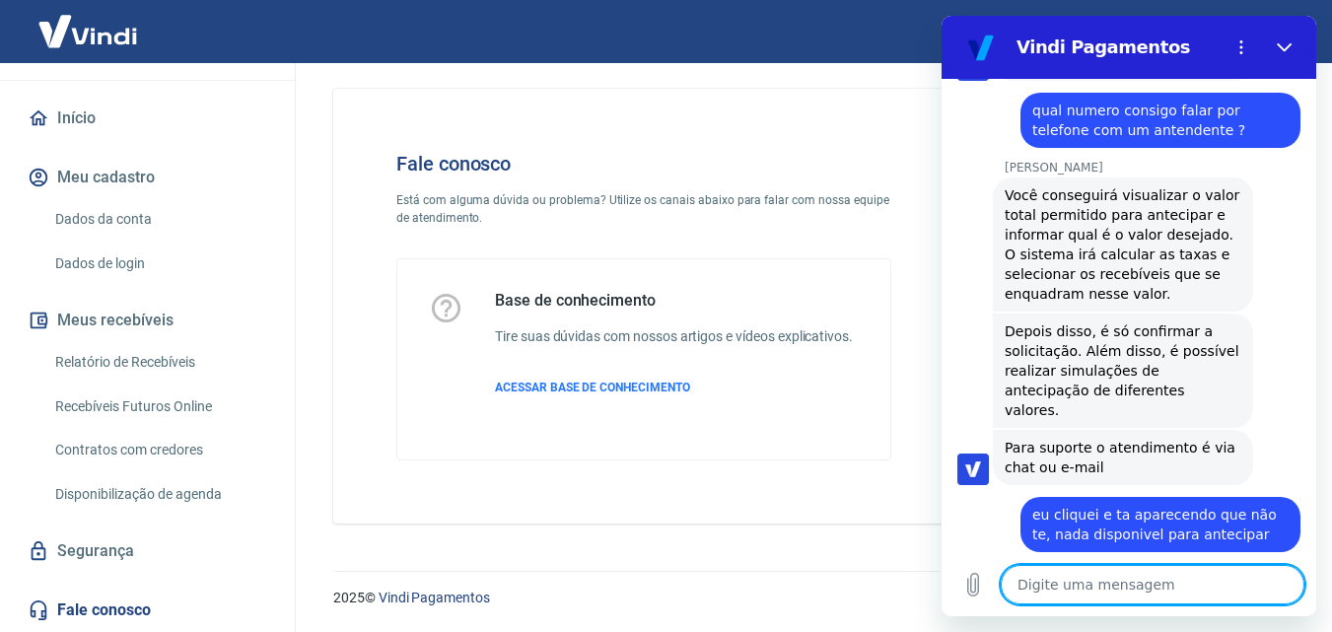
click at [1113, 592] on textarea at bounding box center [1153, 584] width 304 height 39
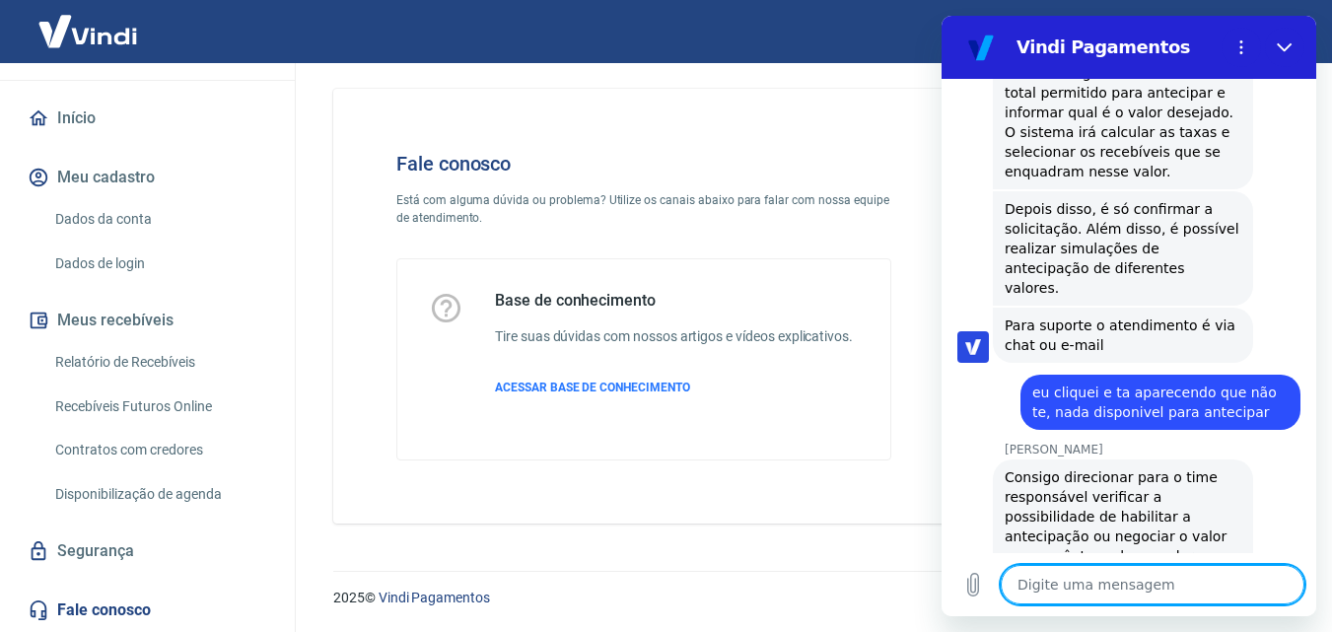
scroll to position [2881, 0]
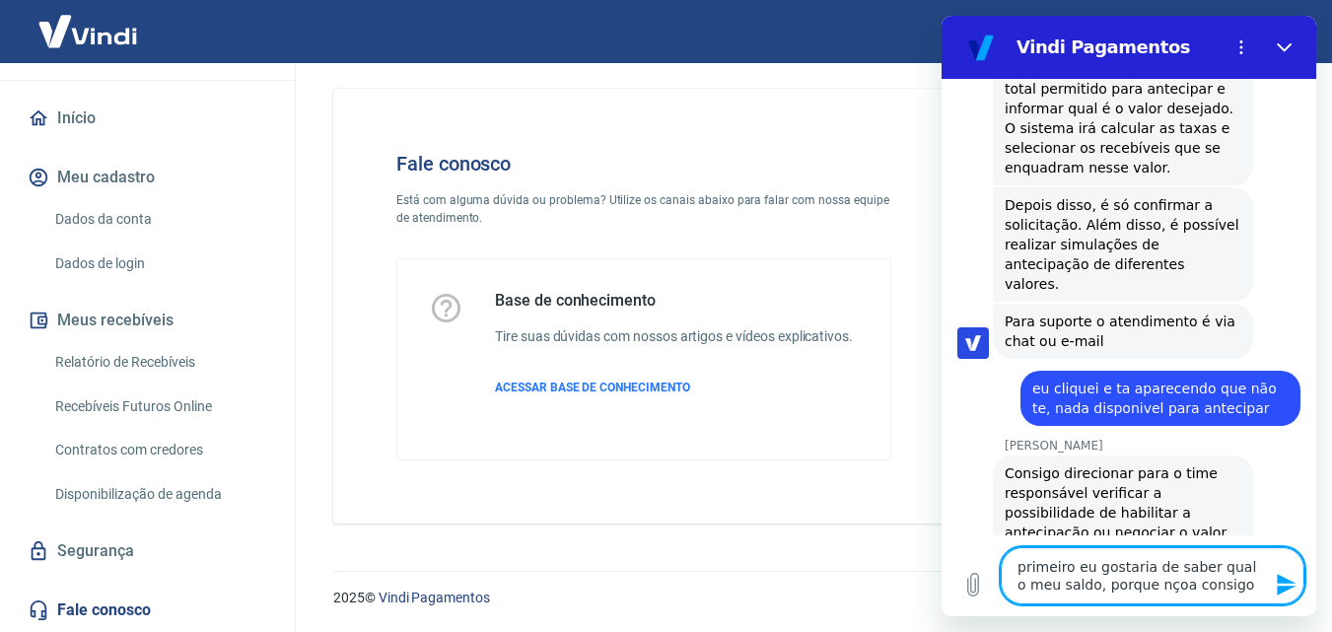
click at [1152, 581] on textarea "primeiro eu gostaria de saber qual o meu saldo, porque nçoa consigo" at bounding box center [1153, 575] width 304 height 57
drag, startPoint x: 1167, startPoint y: 585, endPoint x: 1137, endPoint y: 582, distance: 30.7
click at [1137, 582] on textarea "primeiro eu gostaria de saber qual o meu saldo, porque nçoa consigo" at bounding box center [1153, 575] width 304 height 57
click at [1232, 583] on textarea "primeiro eu gostaria de saber qual o meu saldo, porque não consigo" at bounding box center [1153, 575] width 304 height 57
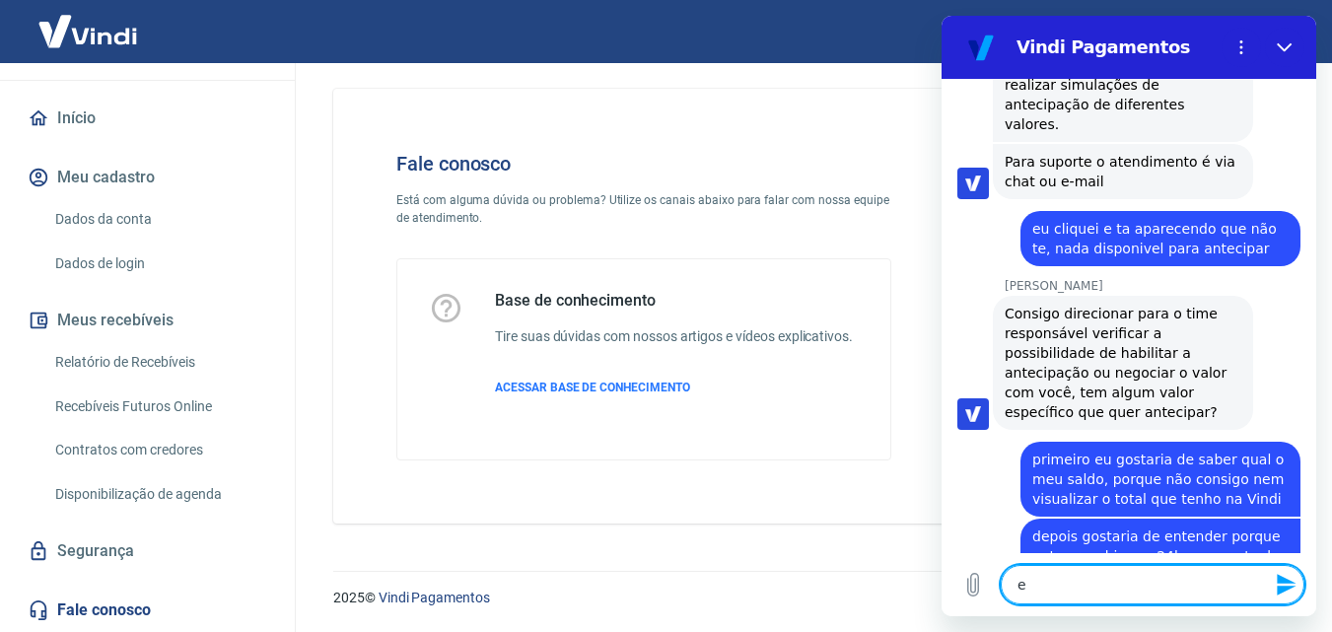
scroll to position [3045, 0]
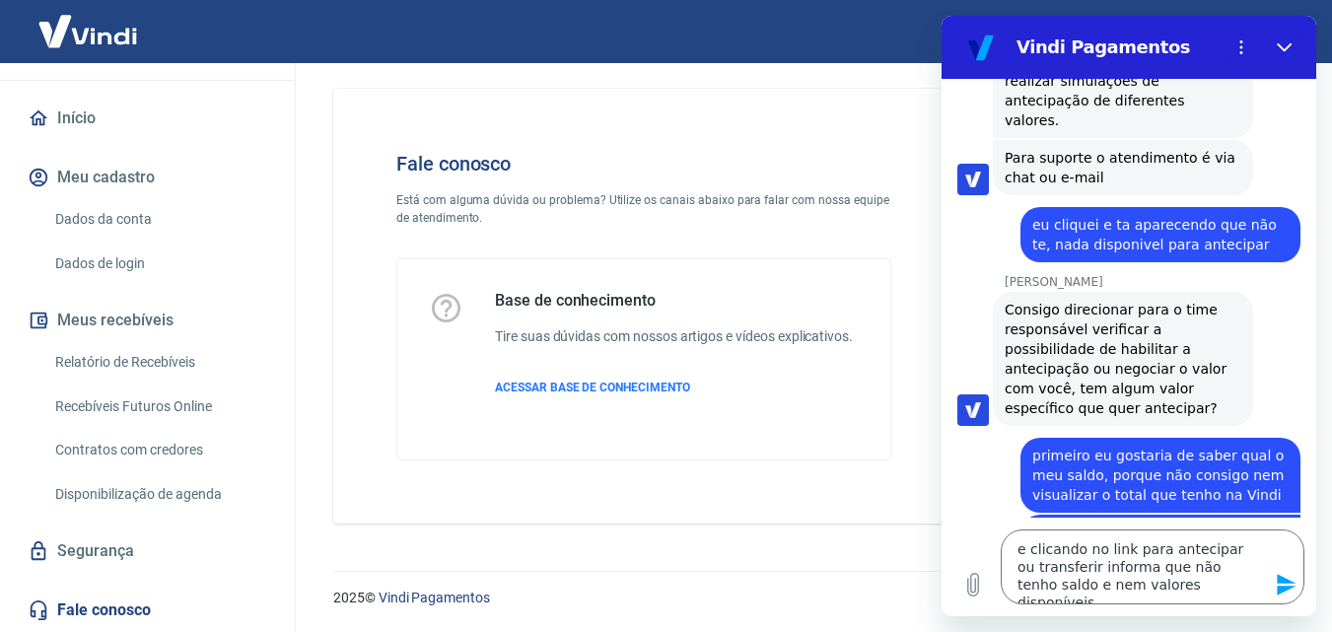
click at [1275, 588] on button "Enviar mensagem" at bounding box center [1284, 584] width 39 height 39
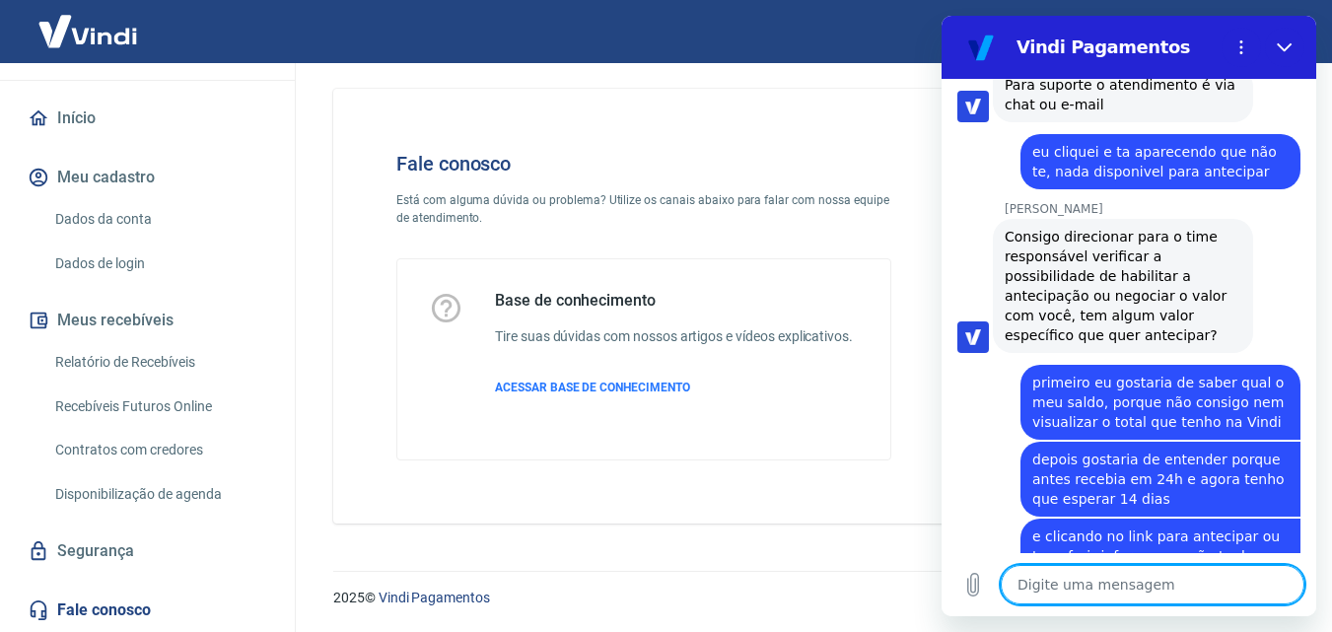
click at [1177, 580] on textarea at bounding box center [1153, 584] width 304 height 39
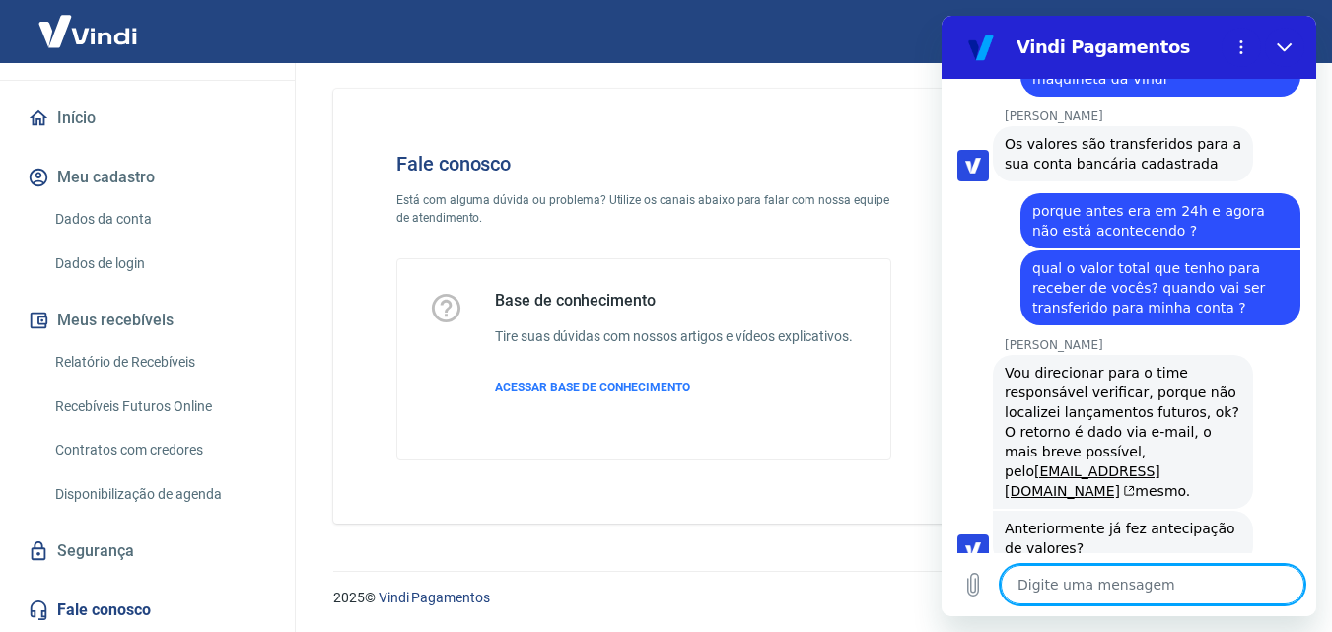
scroll to position [3676, 0]
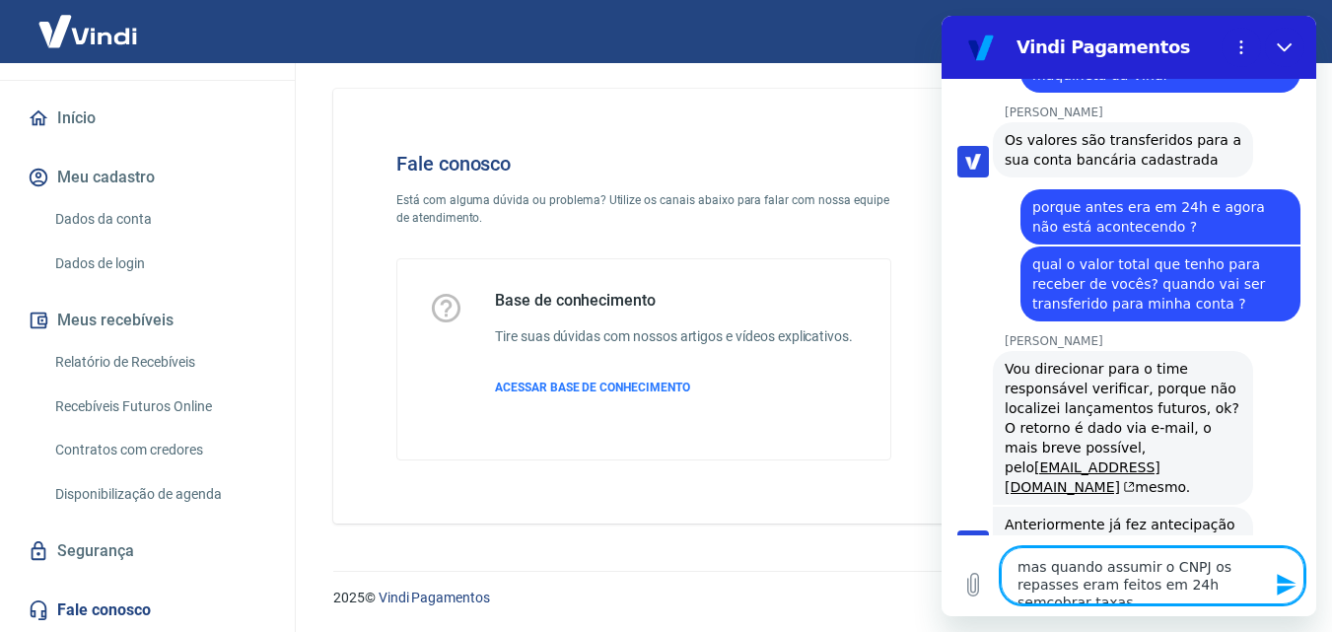
click at [1164, 589] on textarea "mas quando assumir o CNPJ os repasses eram feitos em 24h semcobrar taxas" at bounding box center [1153, 575] width 304 height 57
click at [1264, 590] on textarea "mas quando assumir o CNPJ os repasses eram feitos em 24h sem cobrar taxas" at bounding box center [1153, 575] width 304 height 57
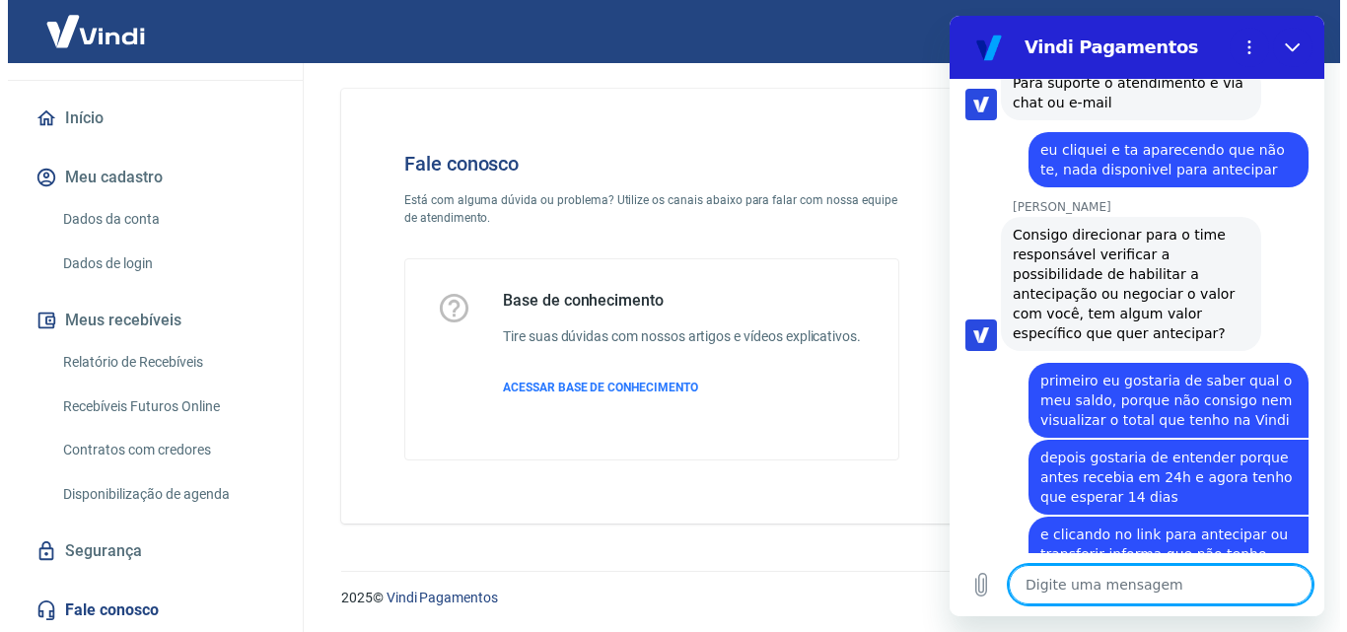
scroll to position [2824, 0]
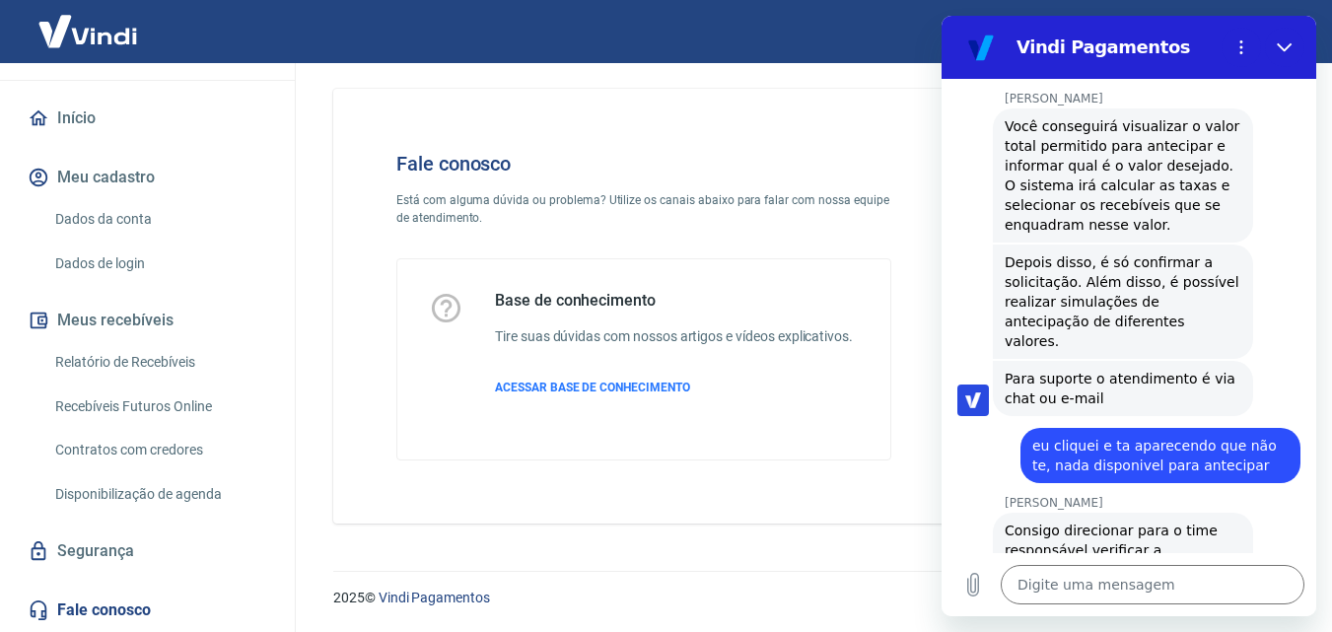
click at [88, 119] on link "Início" at bounding box center [147, 118] width 247 height 43
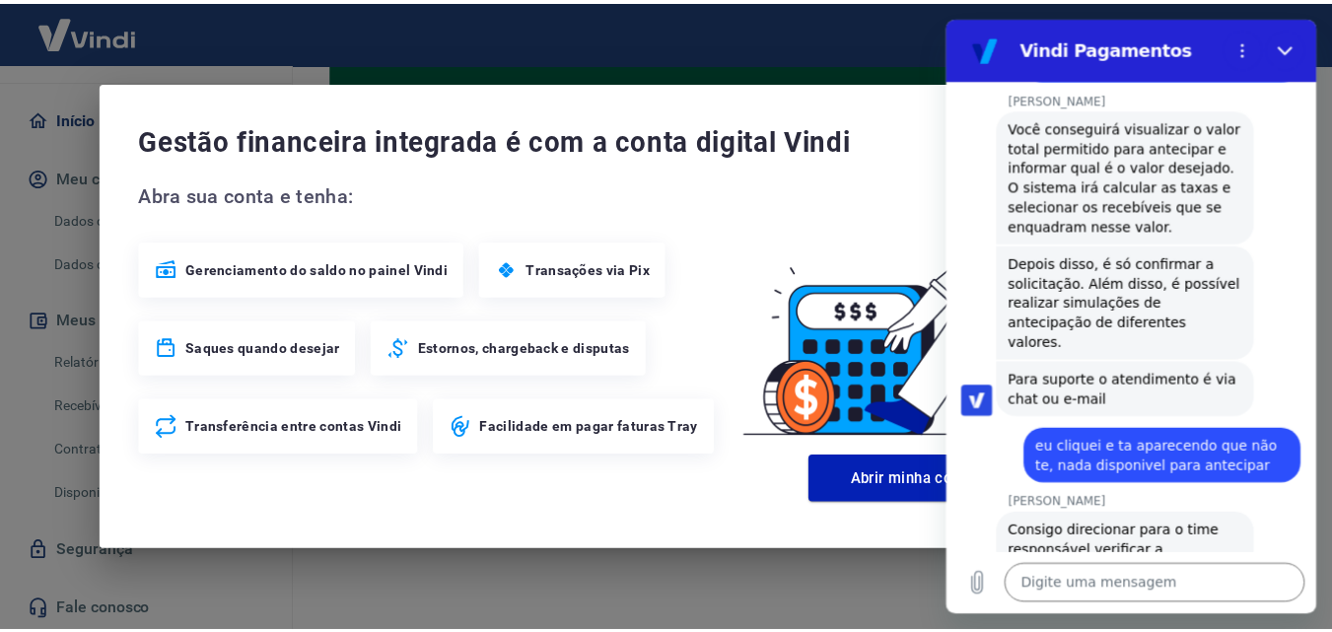
scroll to position [160, 0]
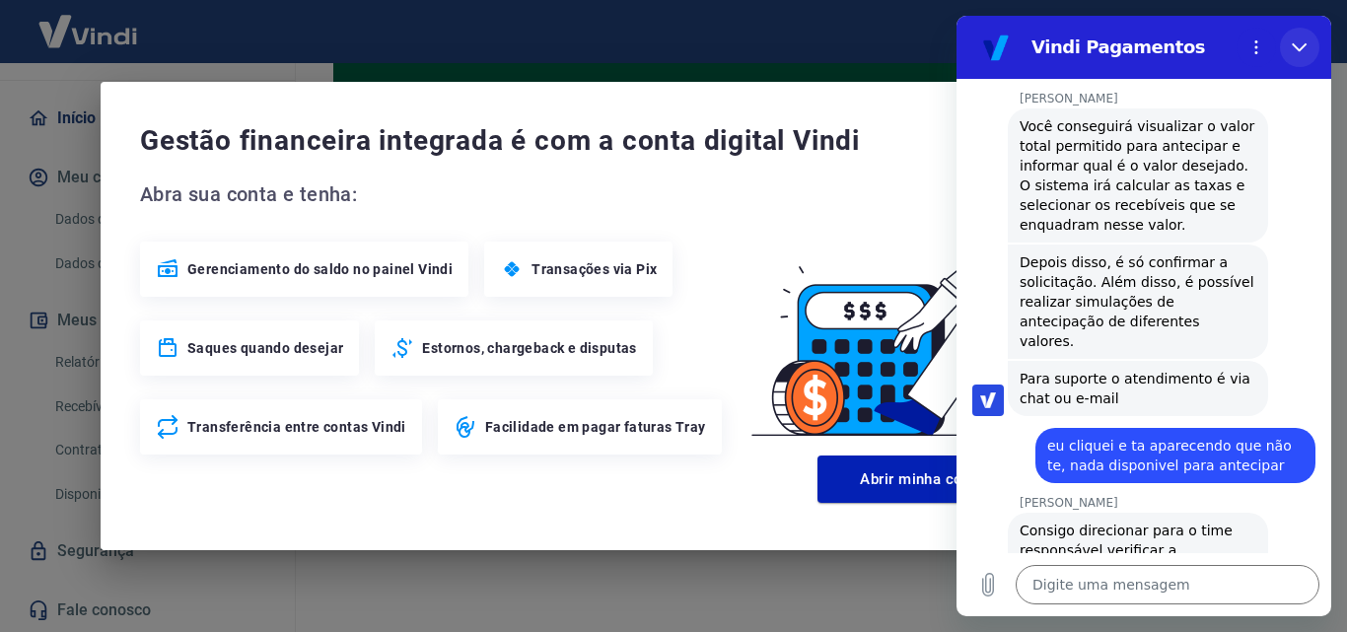
drag, startPoint x: 1312, startPoint y: 43, endPoint x: 2260, endPoint y: 66, distance: 947.8
click at [1312, 43] on button "Fechar" at bounding box center [1299, 47] width 39 height 39
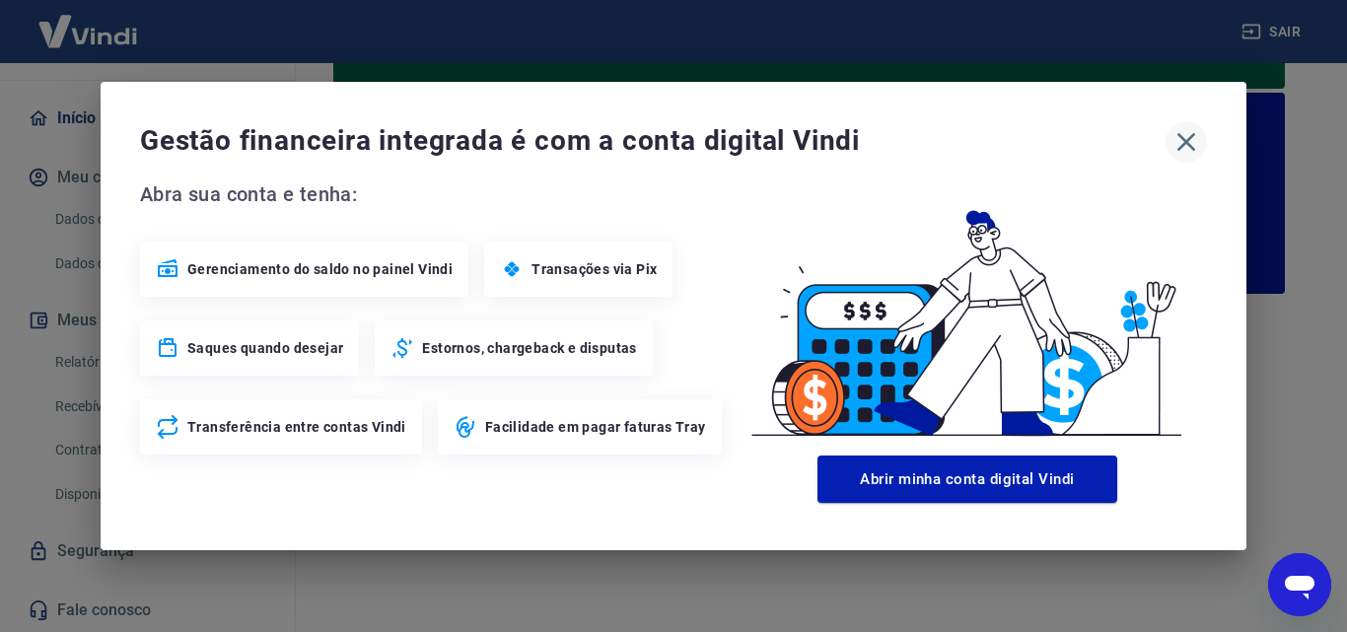
click at [1175, 145] on icon "button" at bounding box center [1186, 142] width 32 height 32
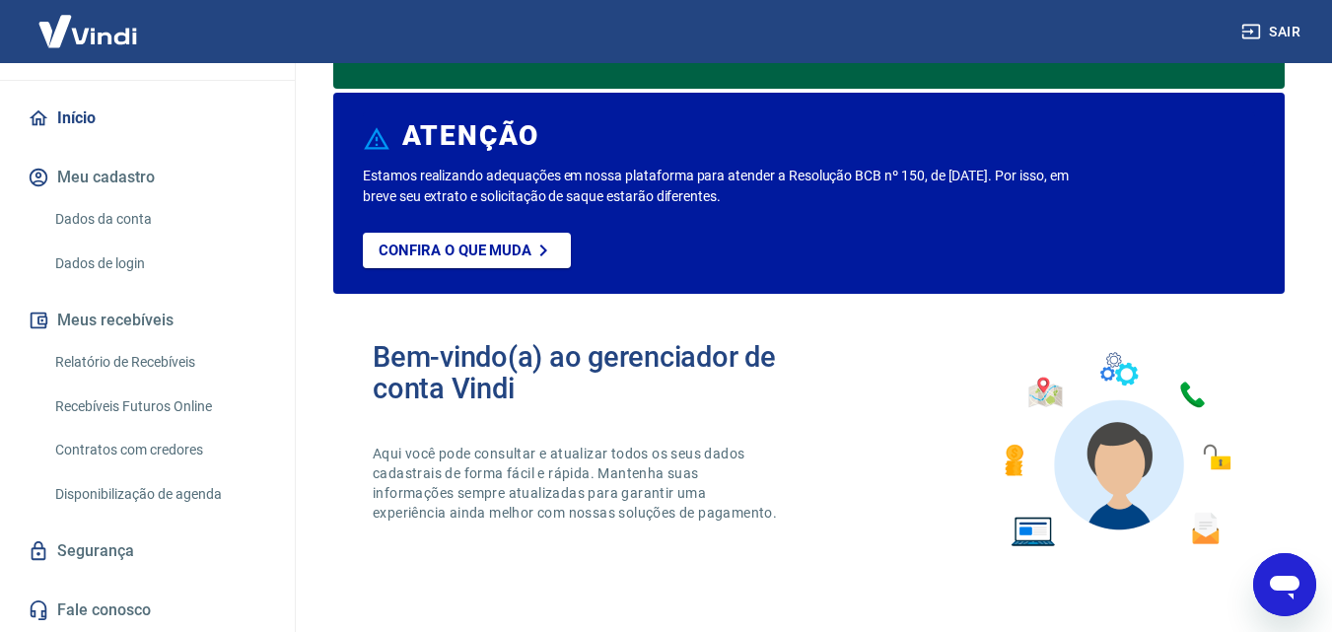
click at [118, 206] on link "Dados da conta" at bounding box center [159, 219] width 224 height 40
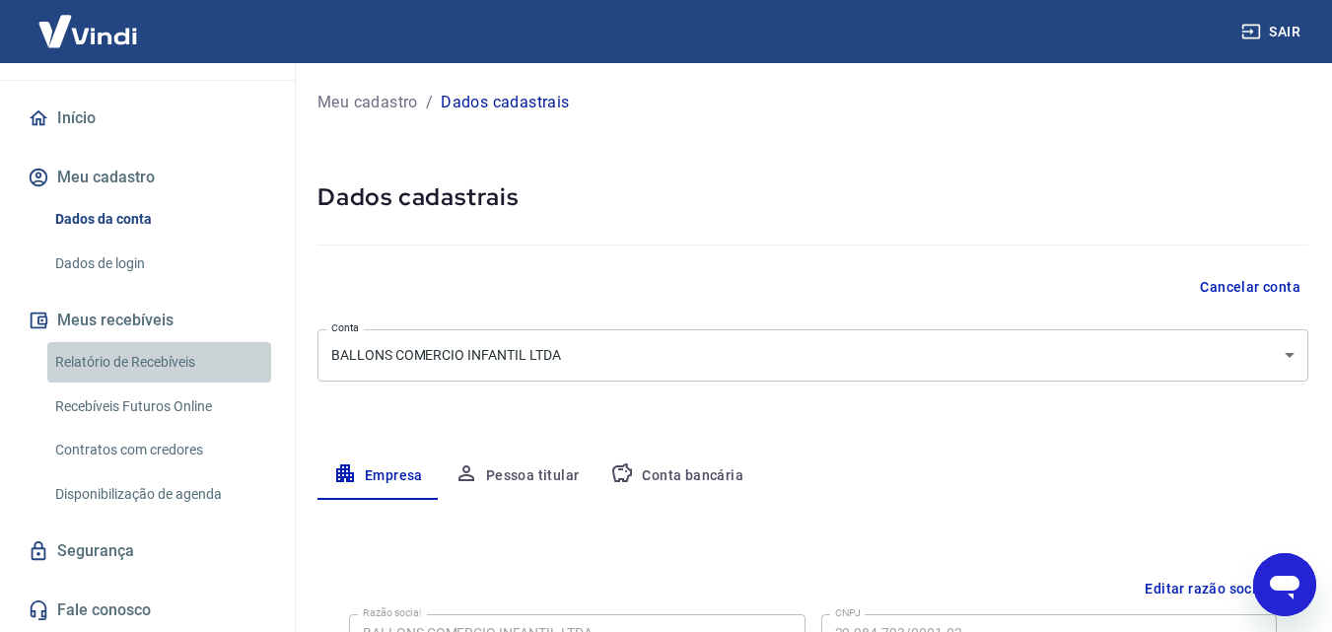
click at [183, 362] on link "Relatório de Recebíveis" at bounding box center [159, 362] width 224 height 40
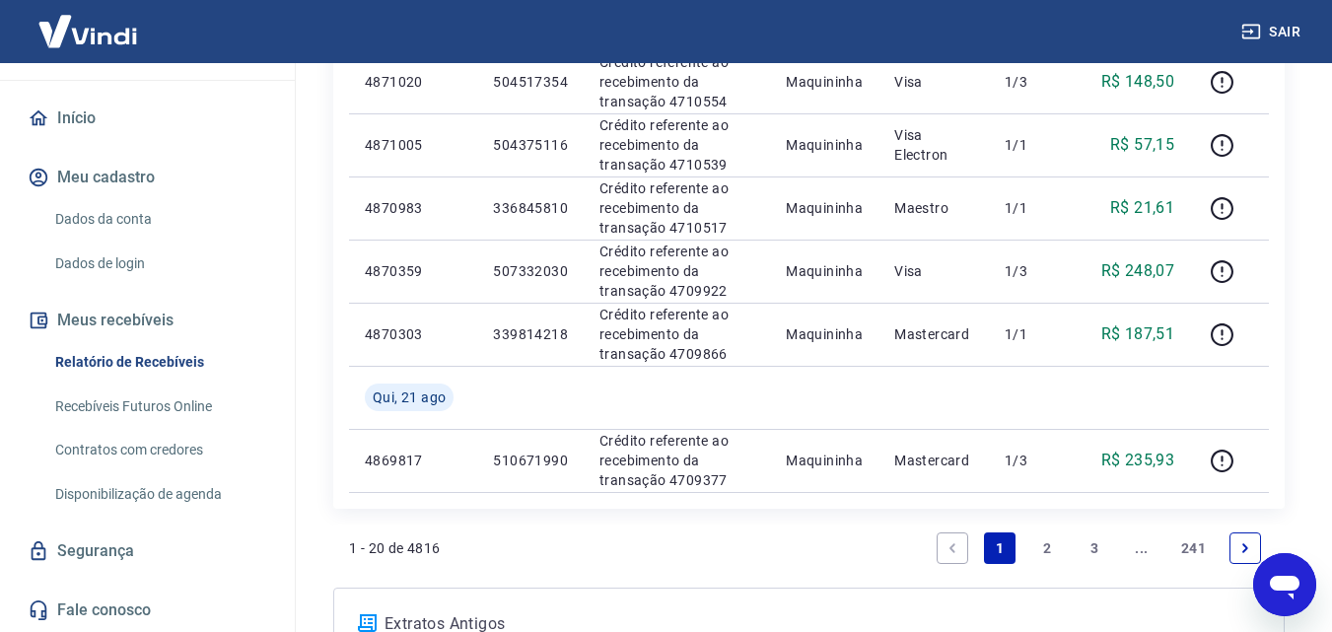
scroll to position [1610, 0]
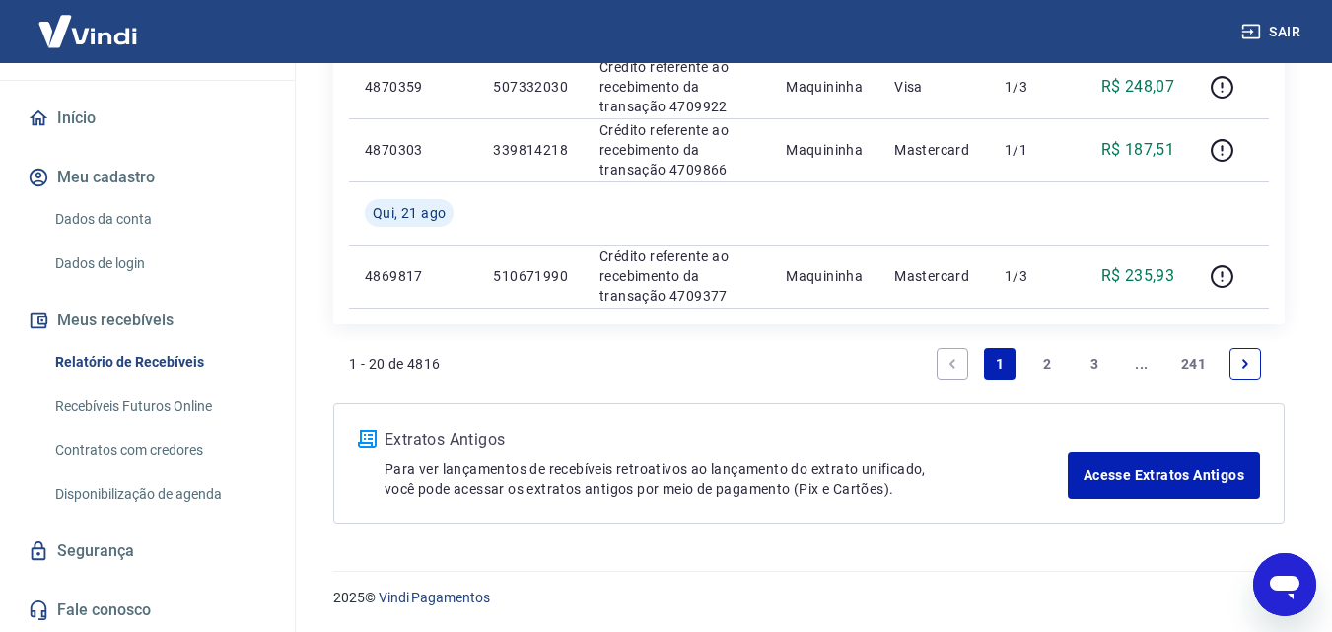
click at [1043, 362] on link "2" at bounding box center [1047, 364] width 32 height 32
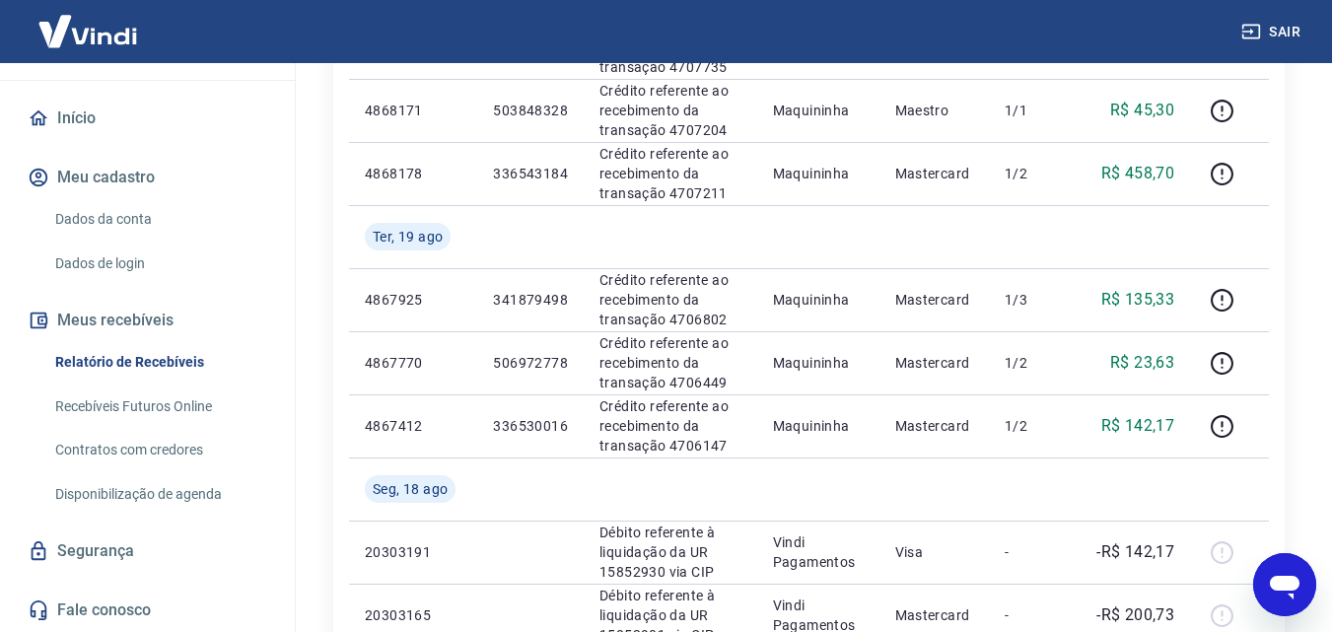
scroll to position [789, 0]
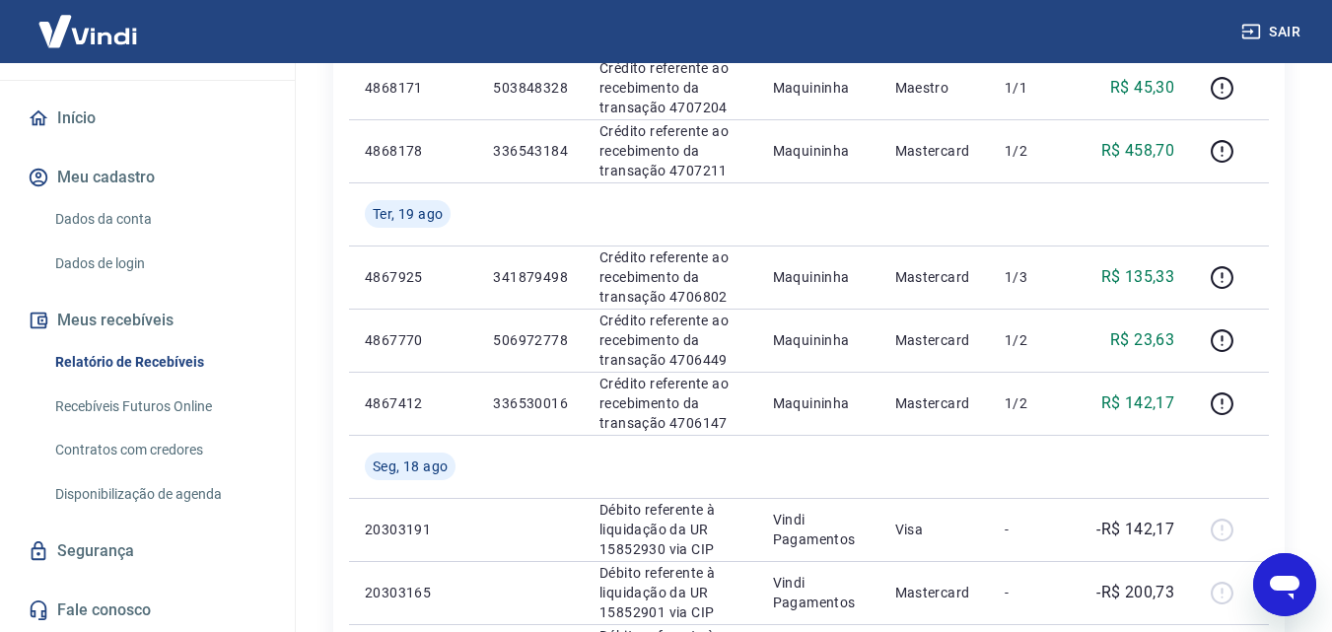
click at [1282, 579] on icon "Abrir janela de mensagens" at bounding box center [1285, 588] width 30 height 24
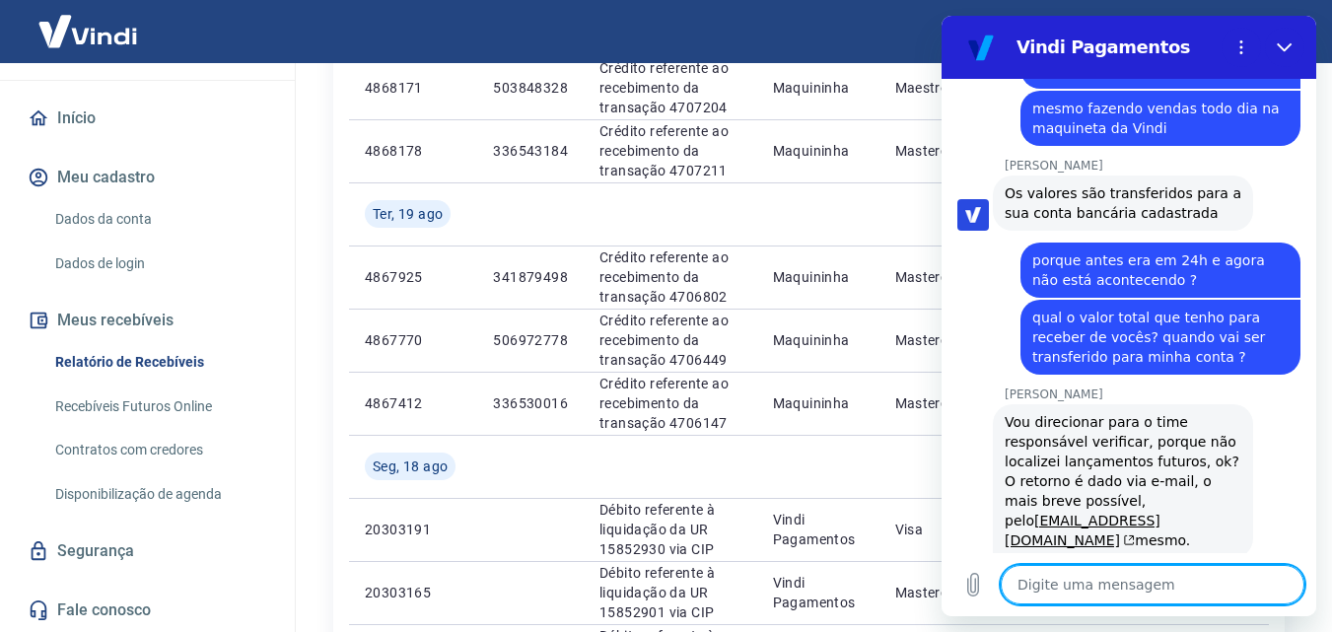
scroll to position [3810, 0]
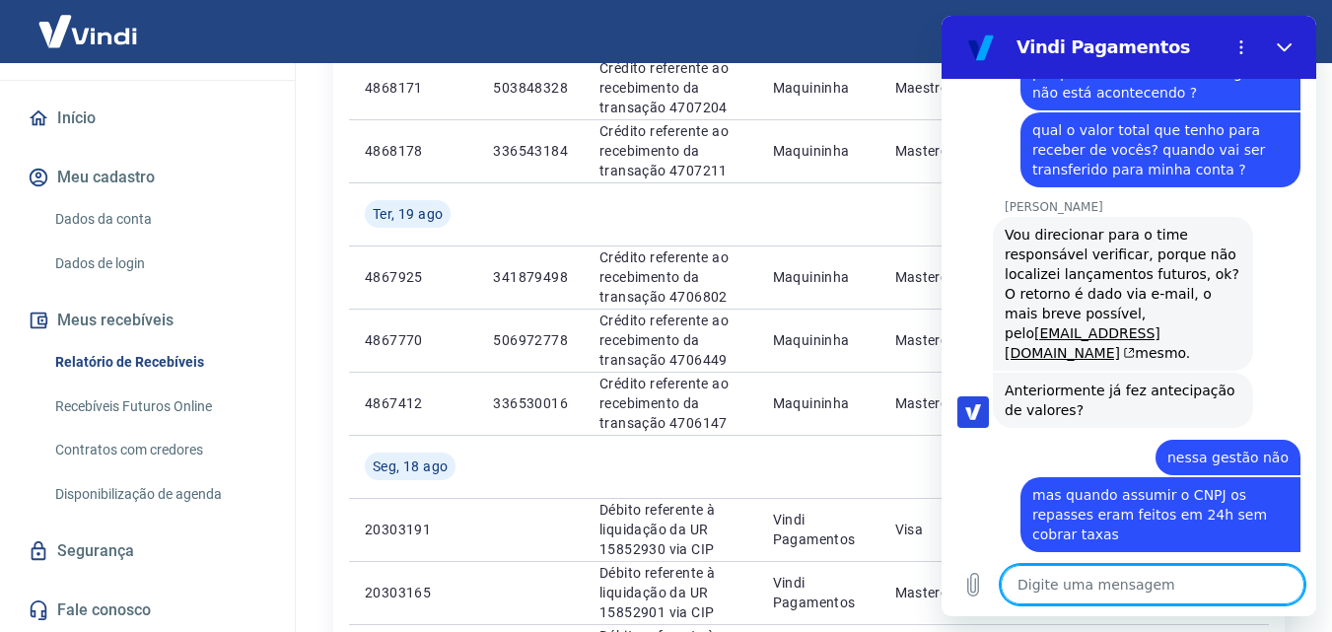
click at [1133, 586] on textarea at bounding box center [1153, 584] width 304 height 39
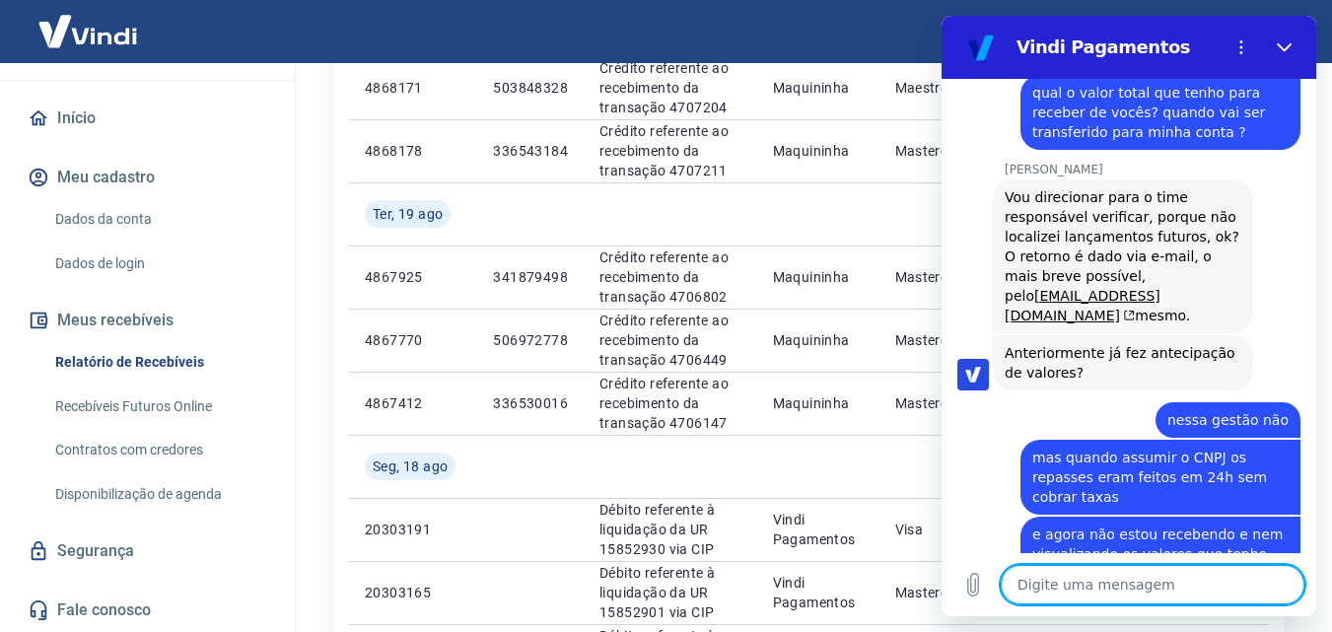
scroll to position [3913, 0]
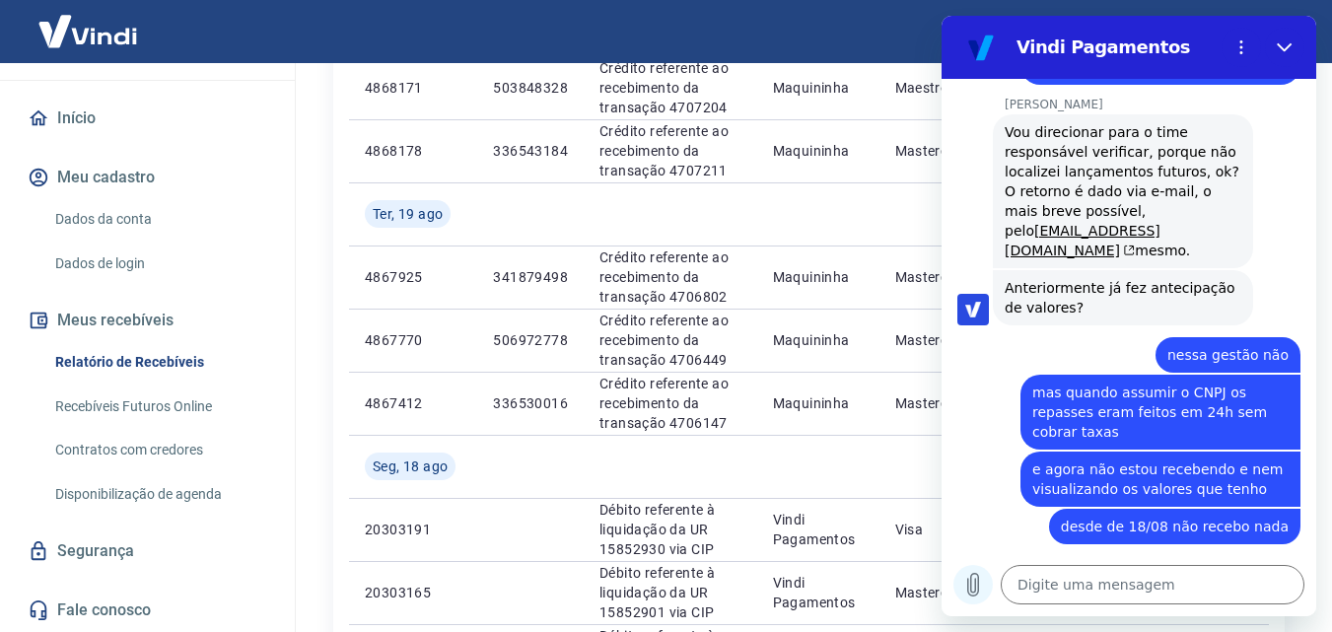
click at [979, 584] on icon "Carregar arquivo" at bounding box center [973, 585] width 11 height 23
click at [1066, 581] on textarea at bounding box center [1153, 584] width 304 height 39
click at [976, 585] on icon "Carregar arquivo" at bounding box center [973, 585] width 11 height 23
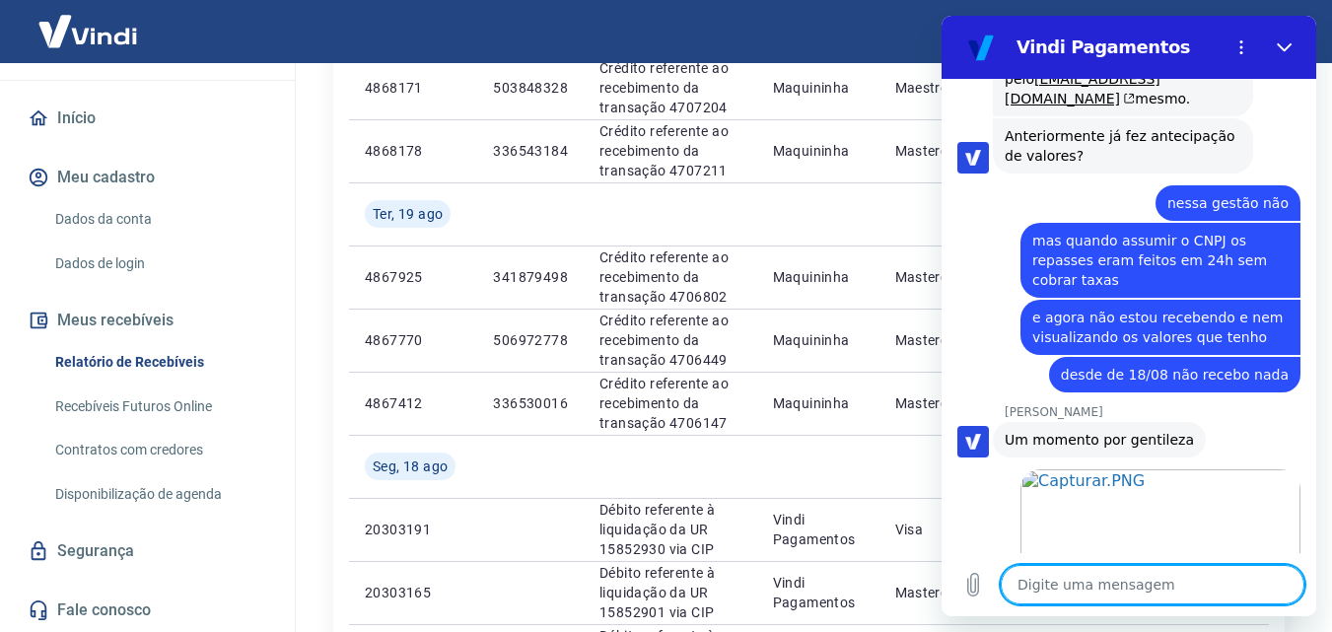
scroll to position [4068, 0]
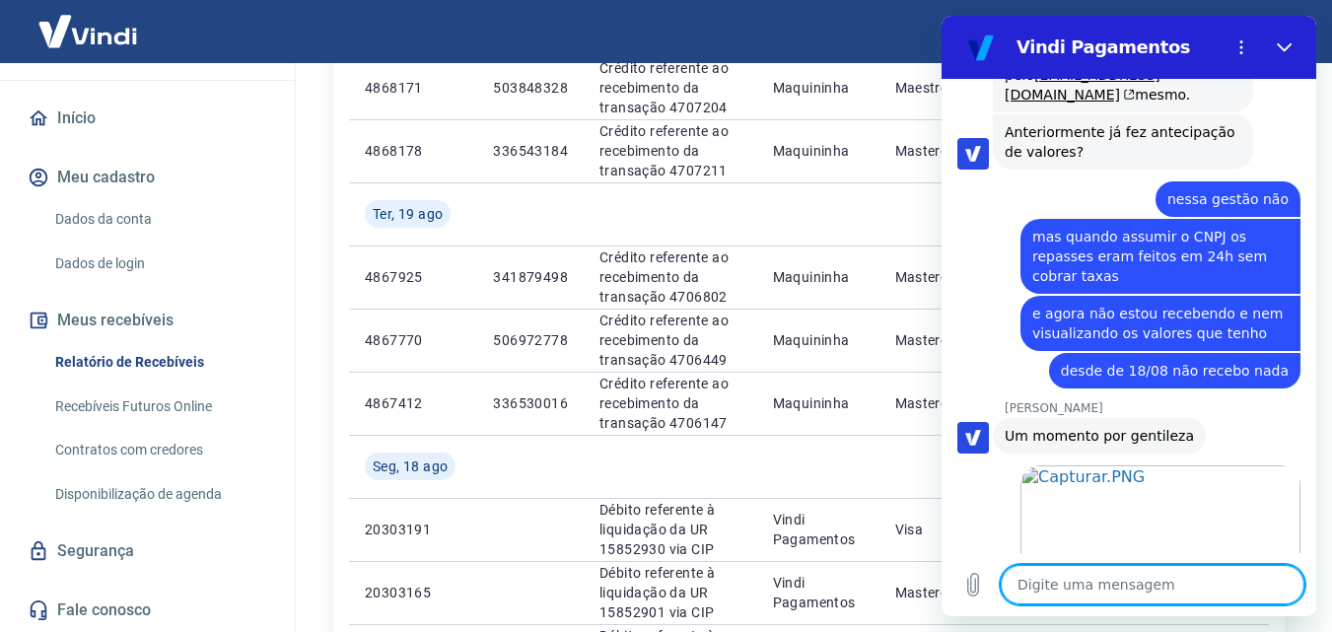
click at [1160, 586] on textarea at bounding box center [1153, 584] width 304 height 39
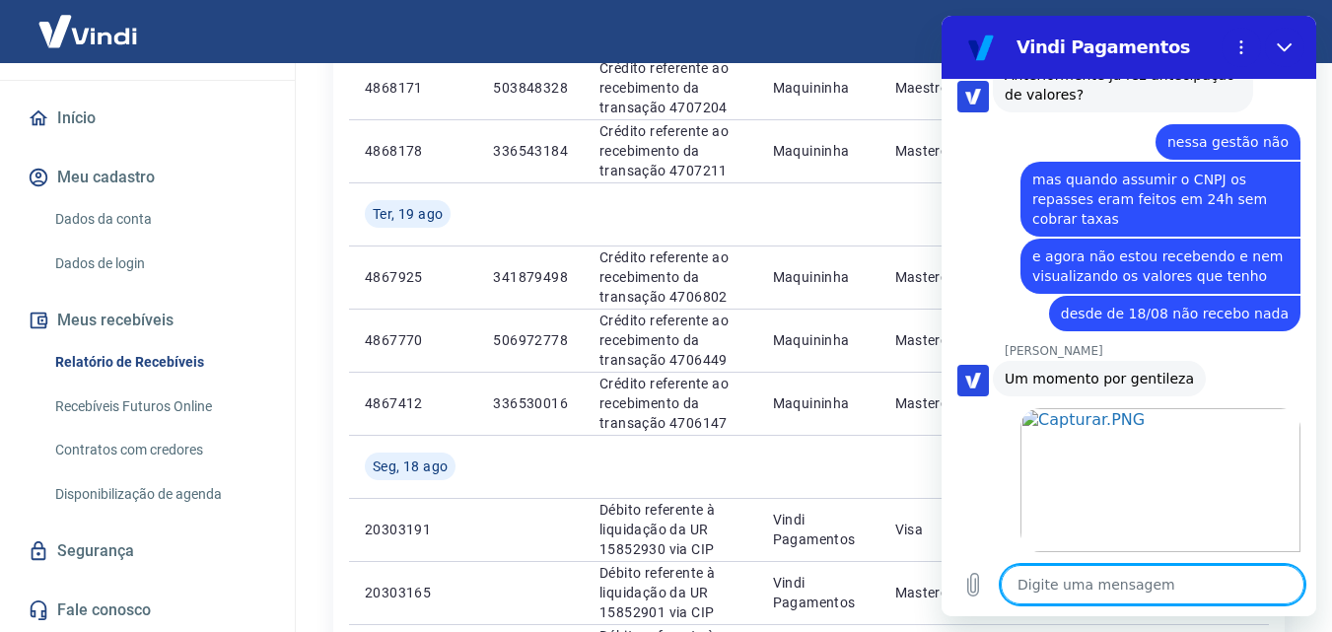
scroll to position [4210, 0]
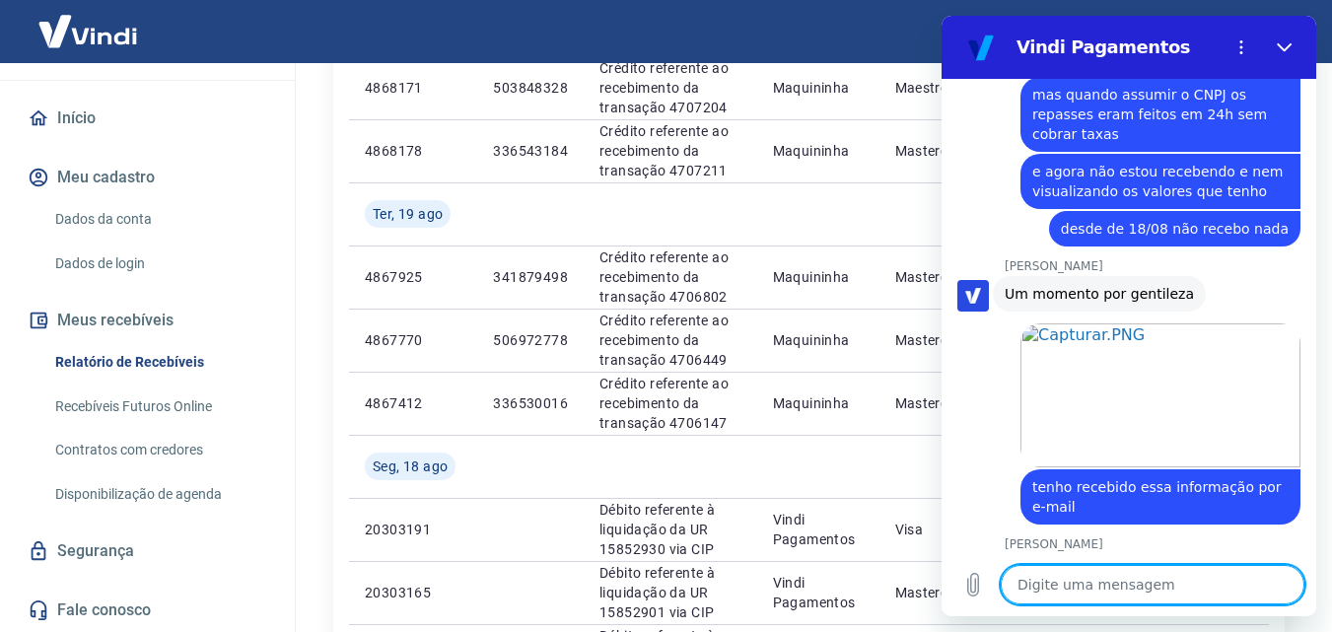
click at [1115, 578] on textarea at bounding box center [1153, 584] width 304 height 39
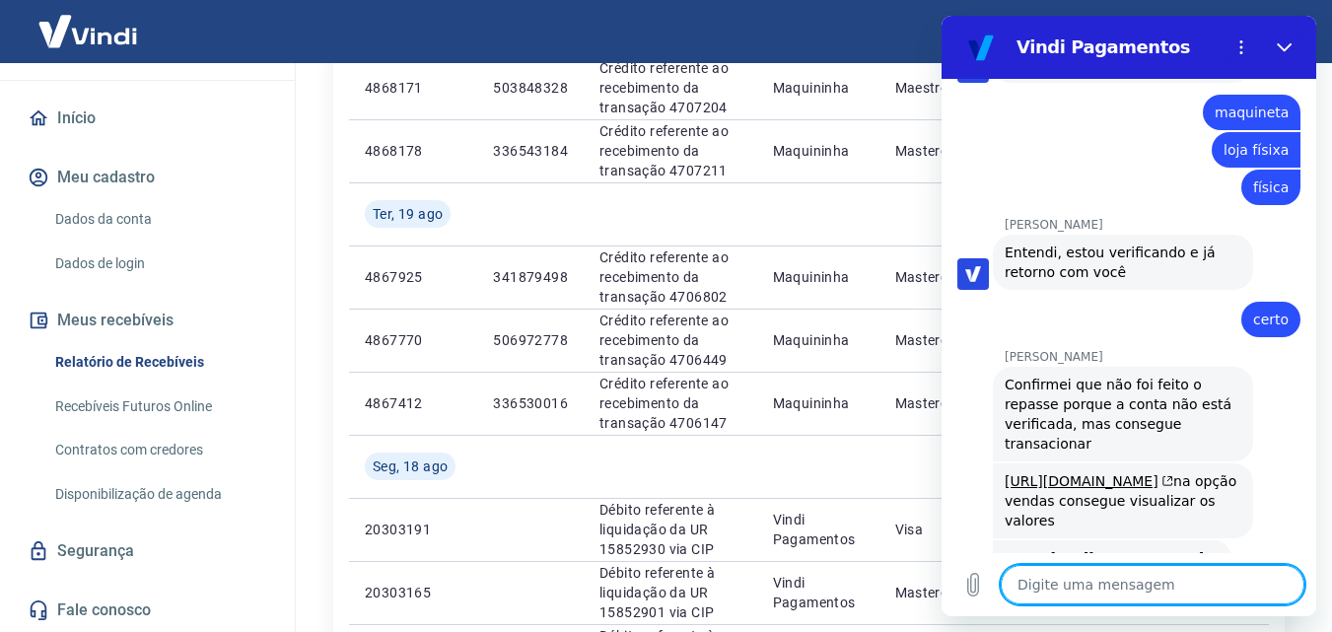
scroll to position [5071, 0]
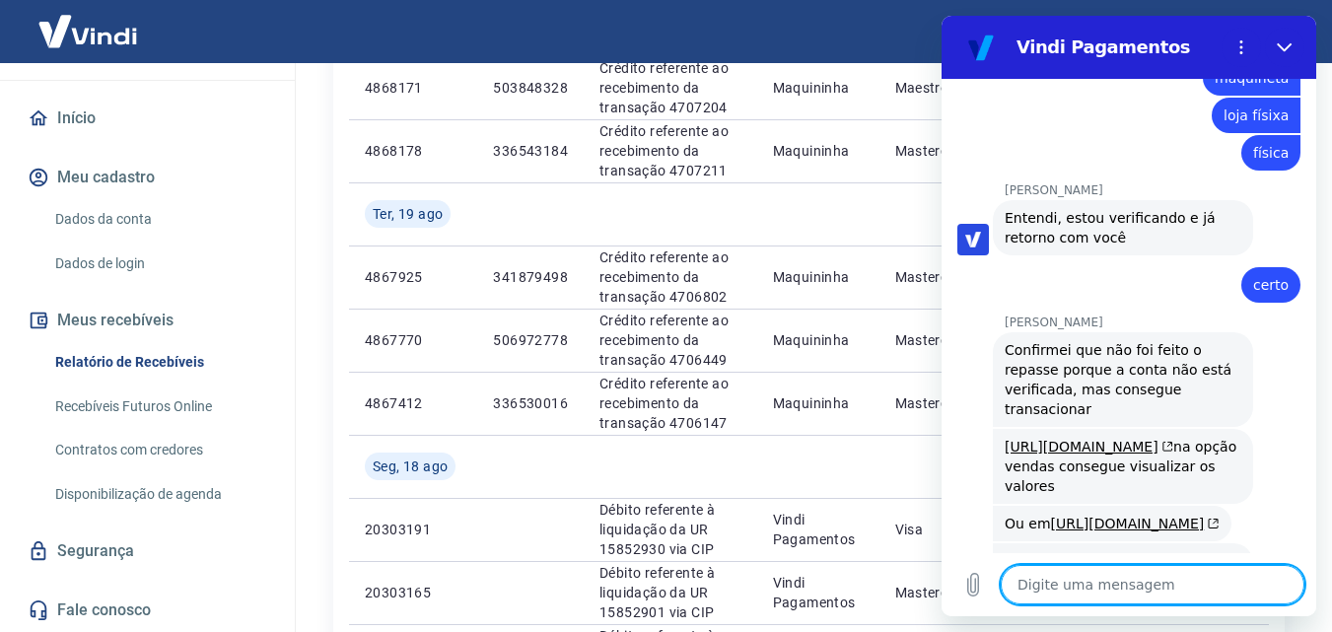
click at [1112, 574] on textarea at bounding box center [1153, 584] width 304 height 39
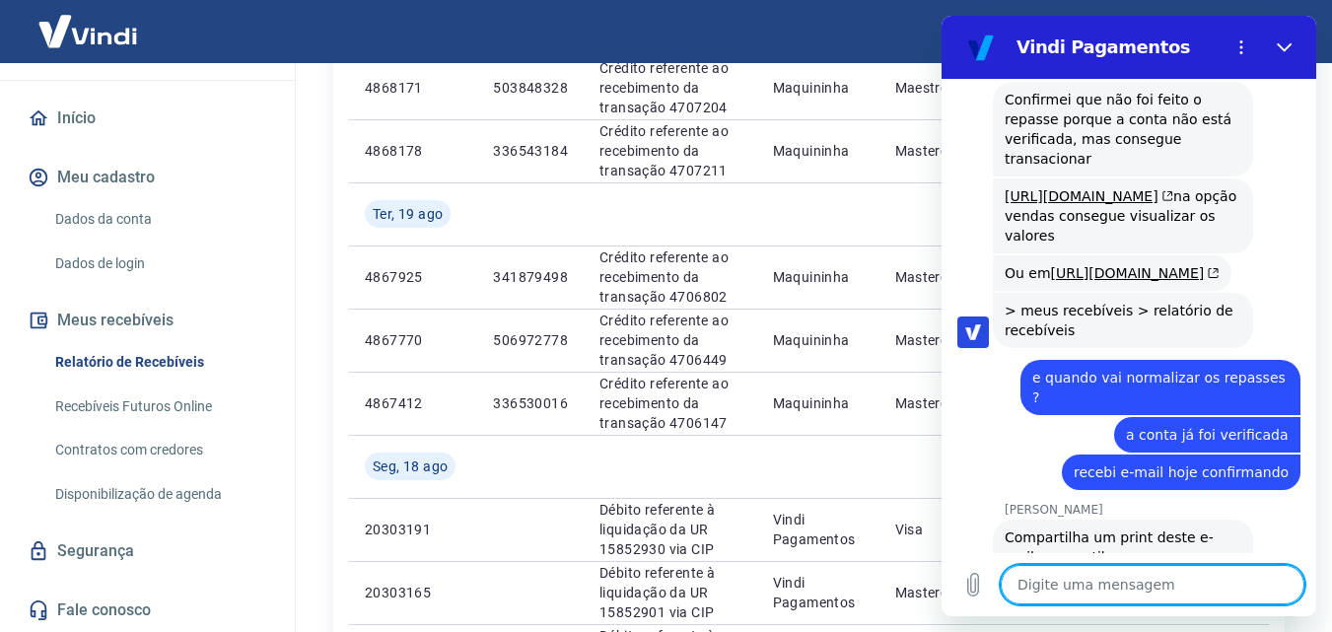
scroll to position [5355, 0]
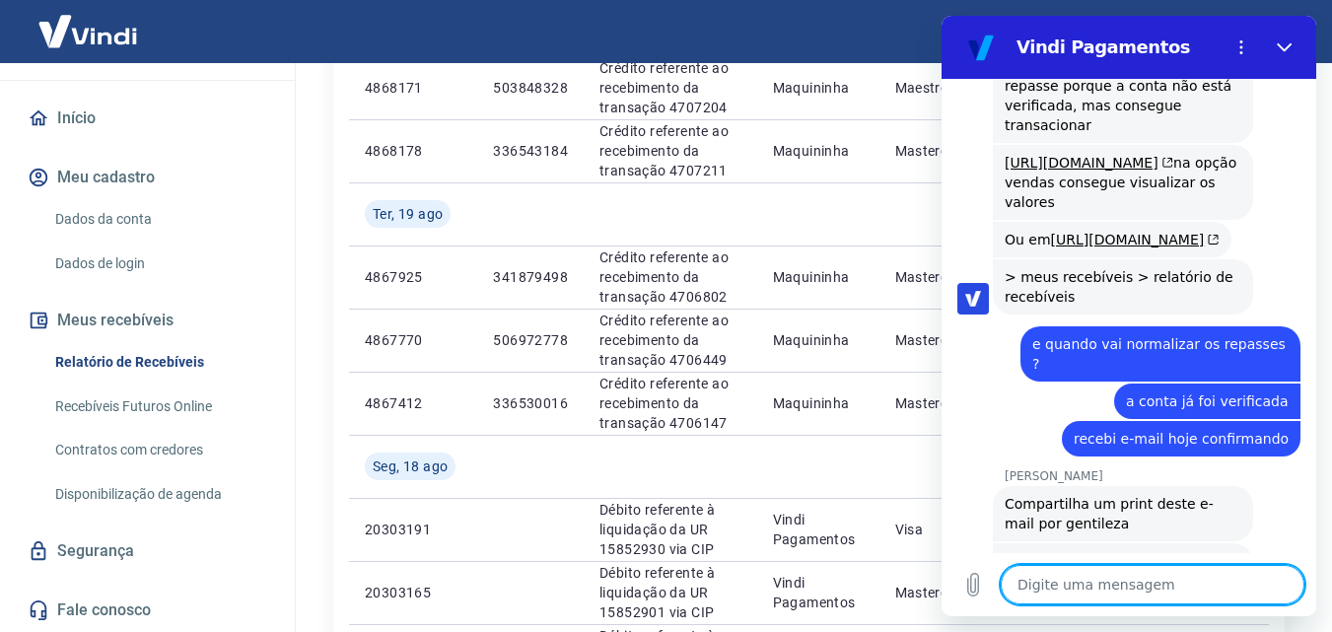
click at [1183, 580] on textarea at bounding box center [1153, 584] width 304 height 39
click at [979, 588] on icon "Carregar arquivo" at bounding box center [973, 585] width 11 height 23
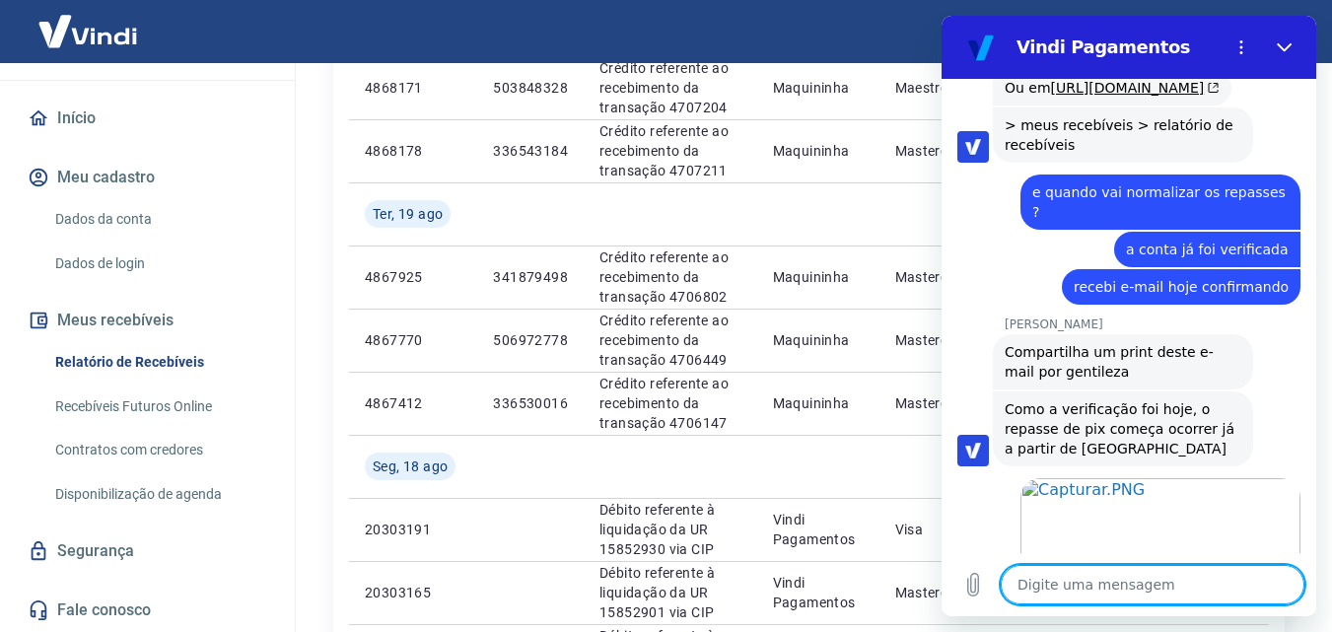
scroll to position [5511, 0]
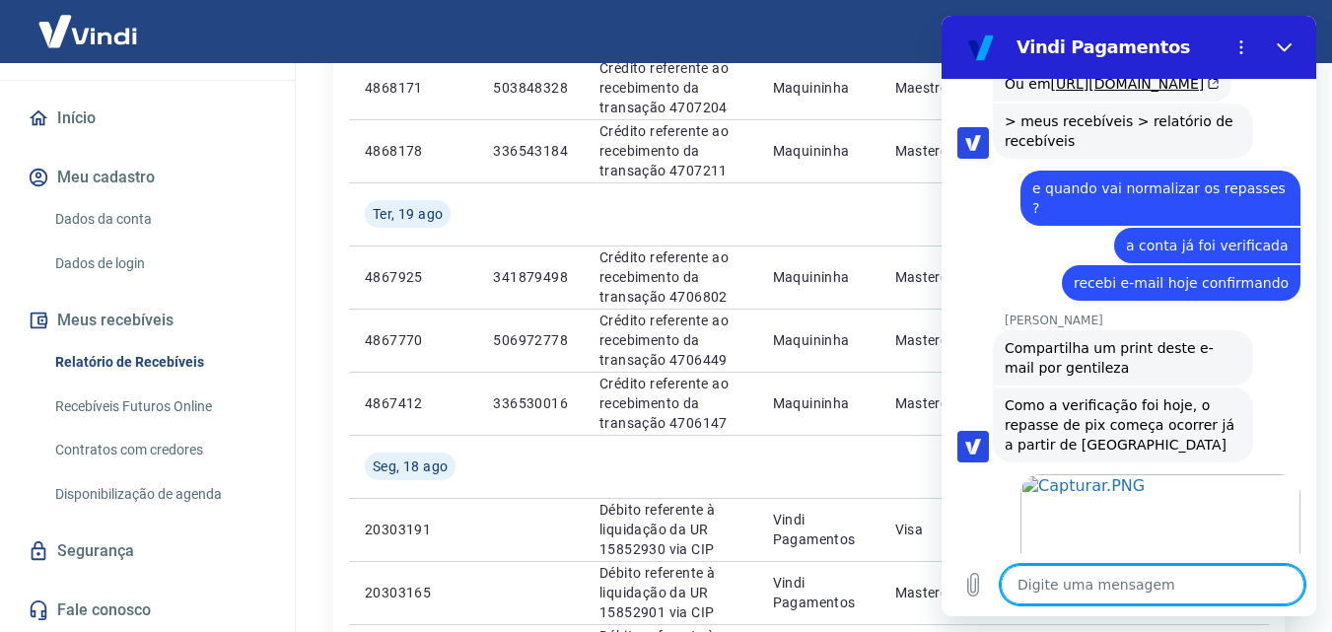
click at [1083, 597] on textarea at bounding box center [1153, 584] width 304 height 39
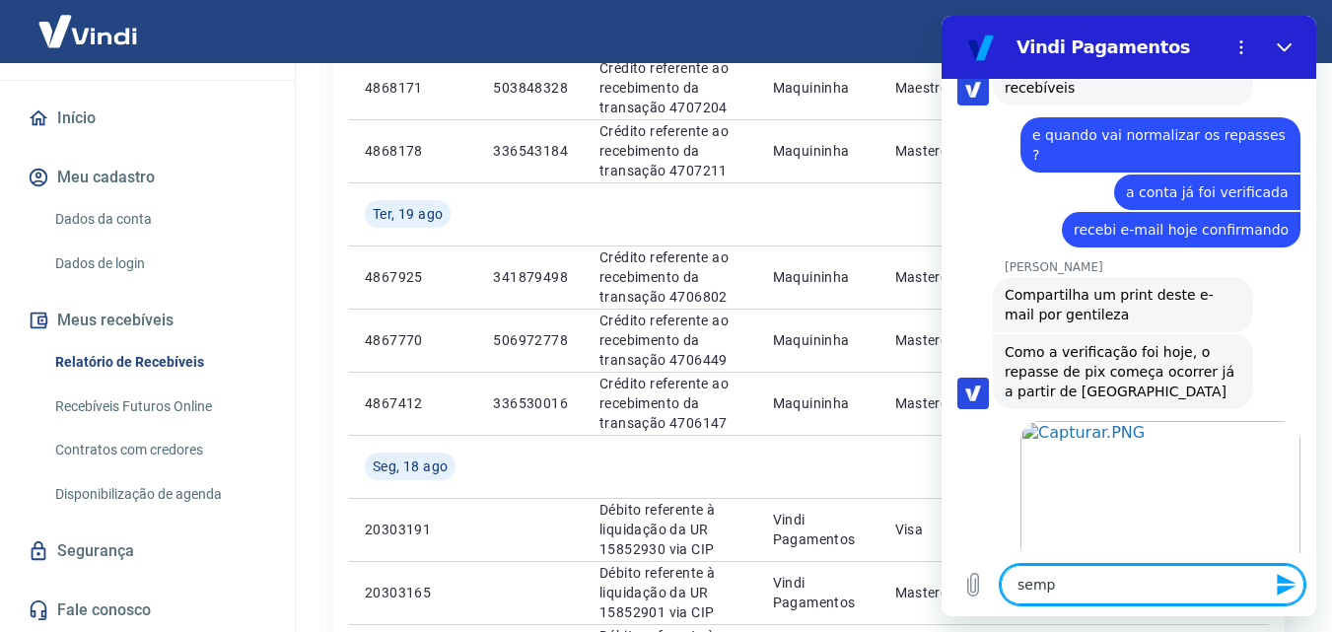
scroll to position [5568, 0]
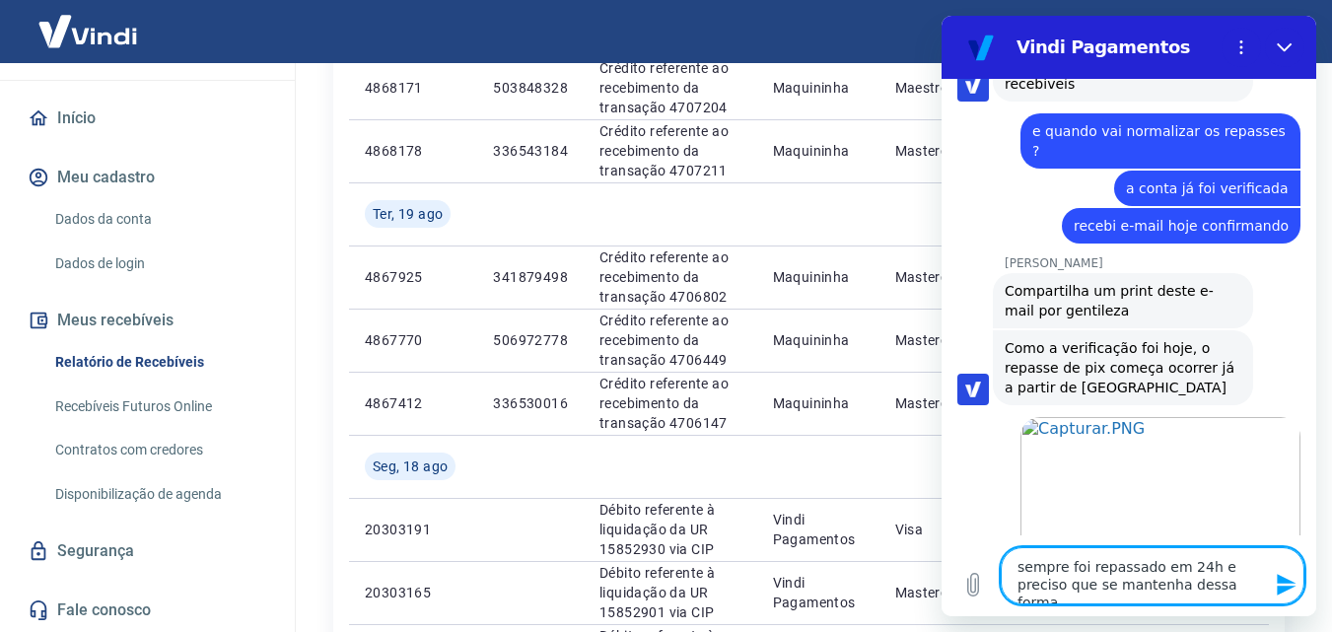
click at [1291, 592] on icon "Enviar mensagem" at bounding box center [1287, 585] width 24 height 24
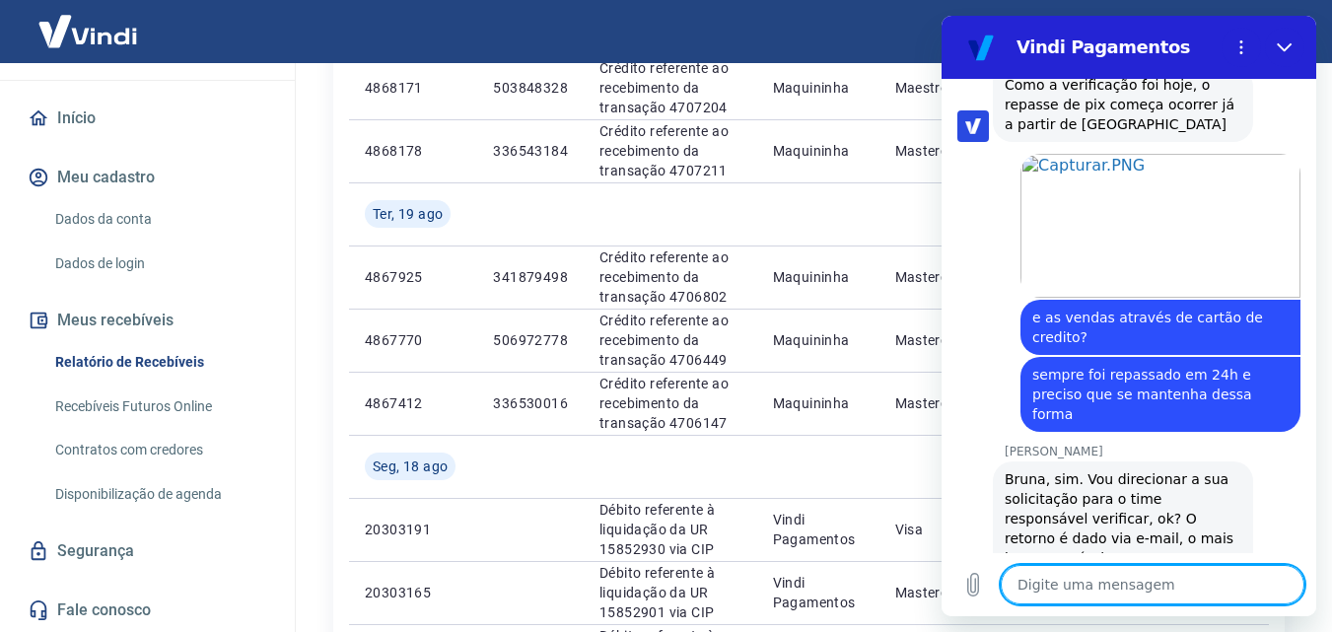
scroll to position [5982, 0]
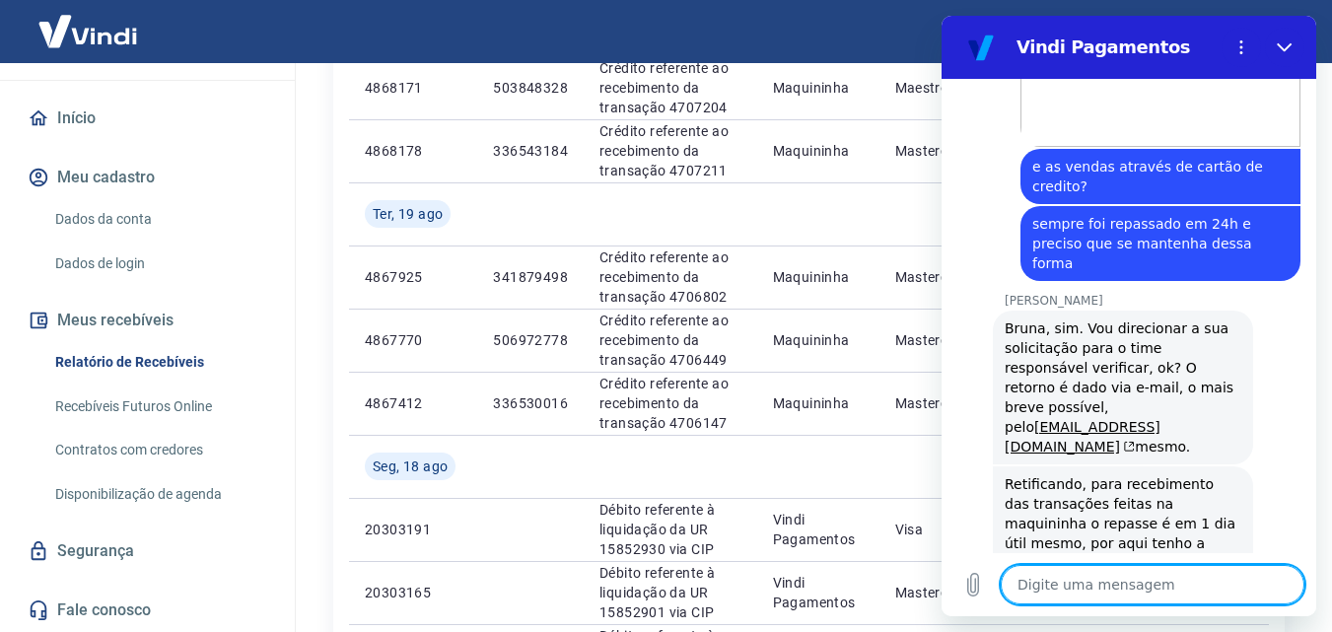
click at [1108, 583] on textarea at bounding box center [1153, 584] width 304 height 39
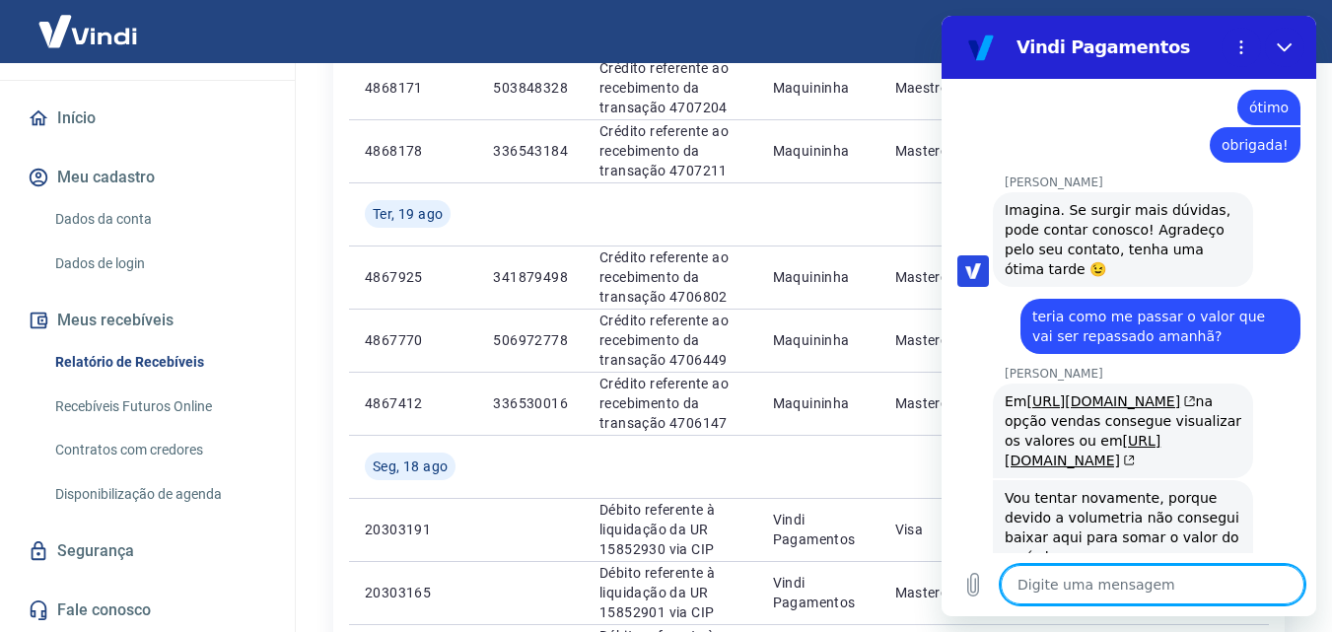
scroll to position [6964, 0]
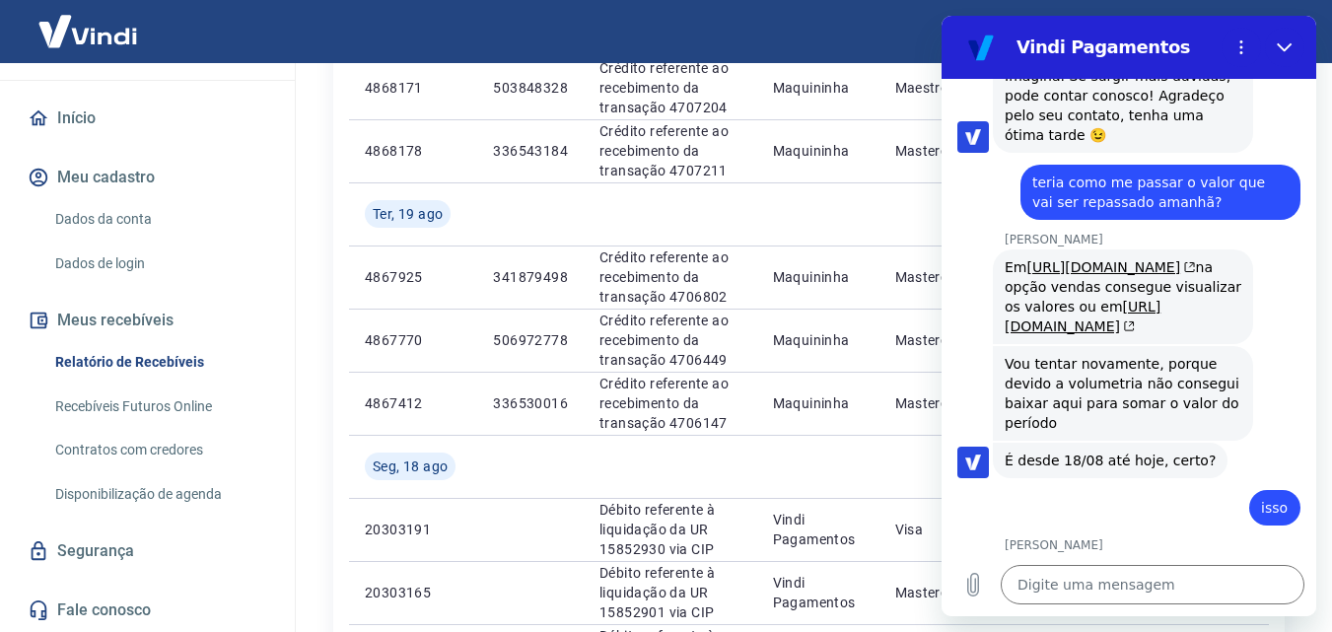
click at [1094, 579] on div "5 KB" at bounding box center [1125, 587] width 187 height 16
click at [1011, 569] on icon at bounding box center [1015, 579] width 20 height 20
click at [1132, 563] on link "Payment_18_..._08_2025.csv" at bounding box center [1125, 571] width 187 height 16
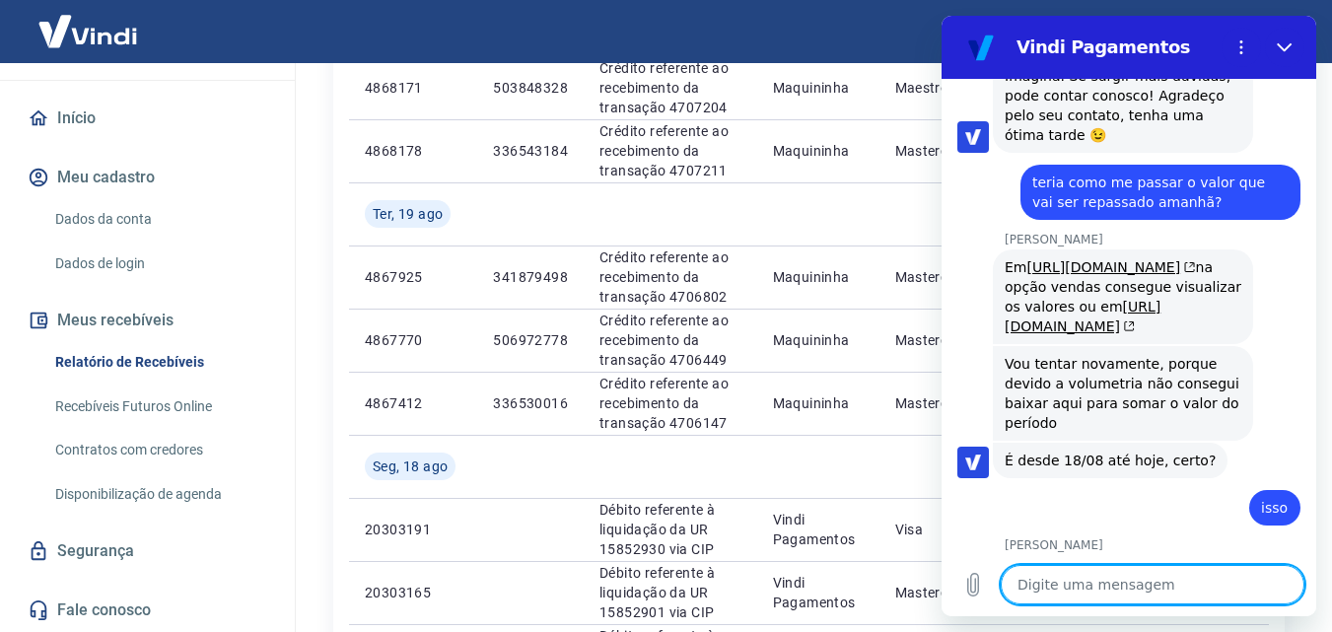
click at [1067, 583] on textarea at bounding box center [1153, 584] width 304 height 39
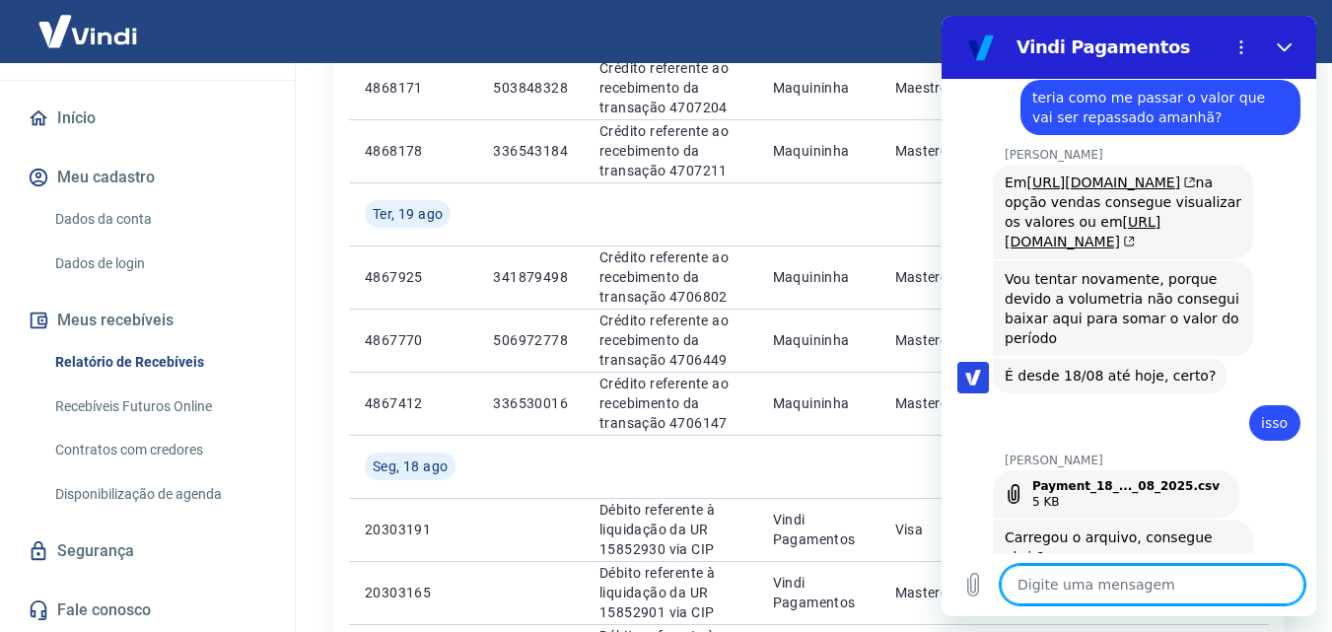
scroll to position [7134, 0]
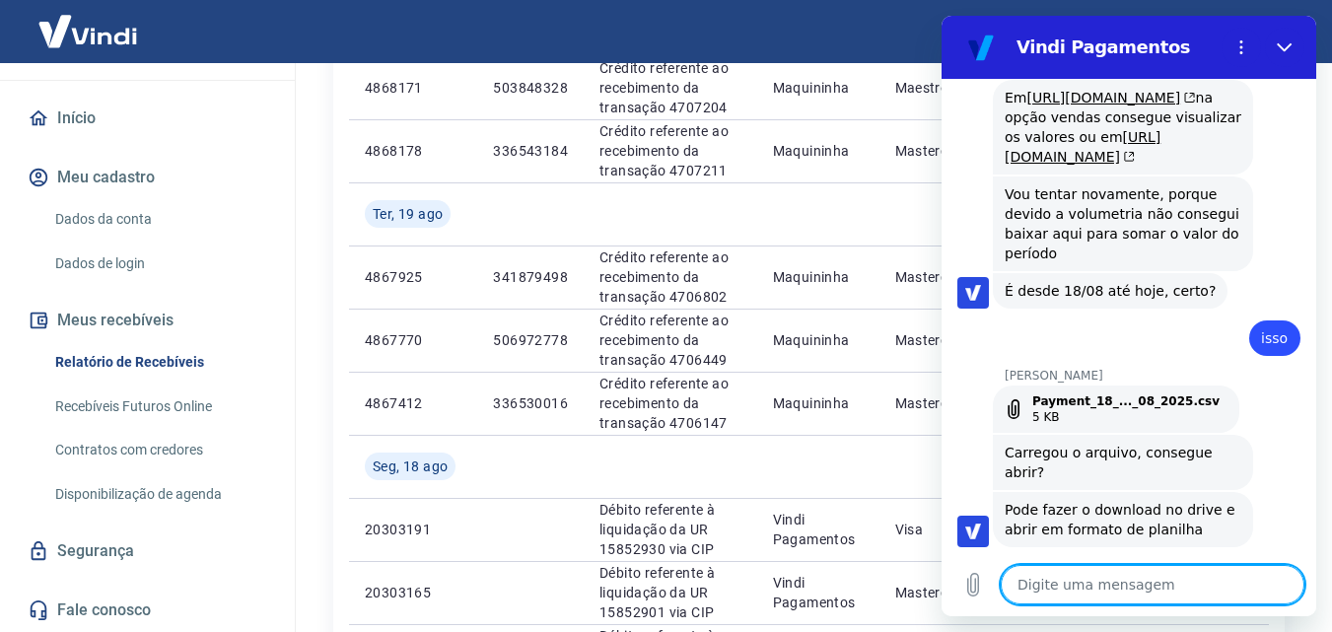
click at [1159, 577] on textarea at bounding box center [1153, 584] width 304 height 39
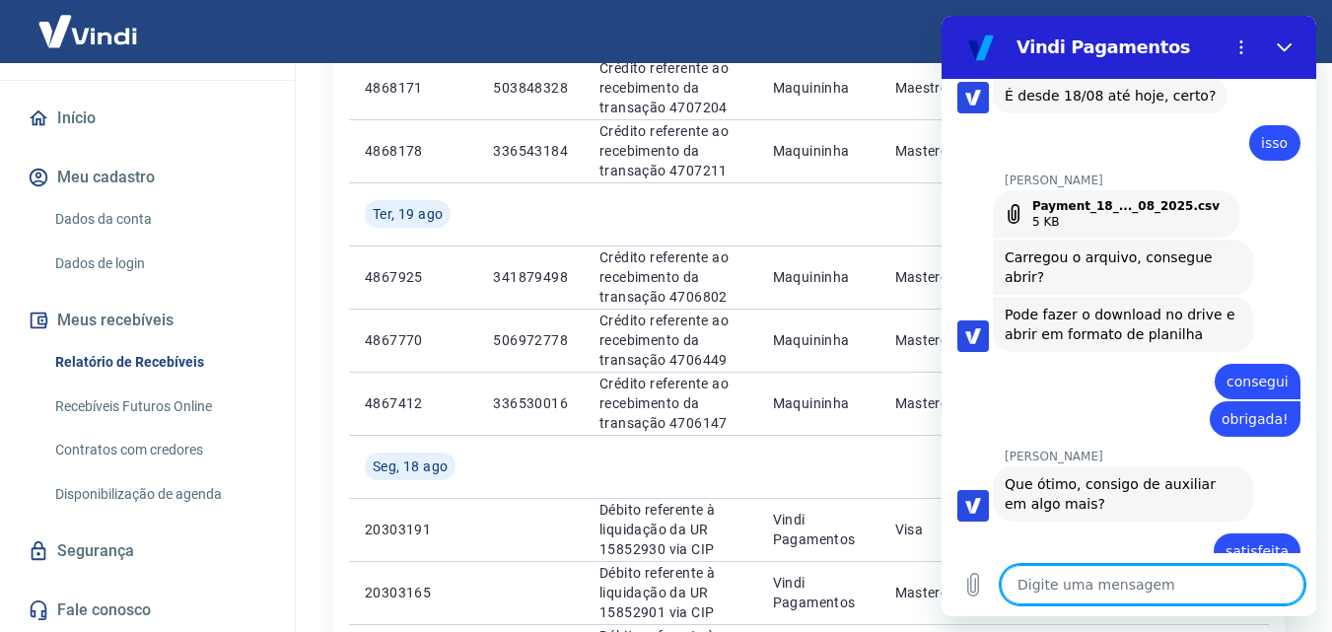
scroll to position [7333, 0]
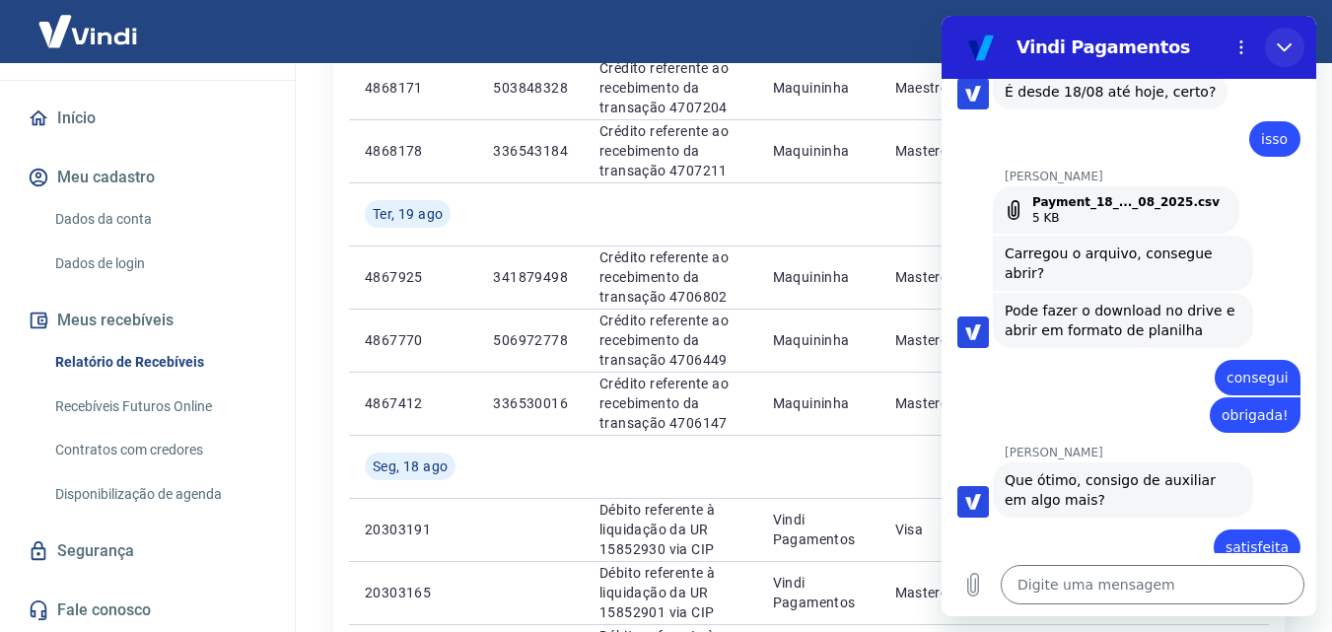
drag, startPoint x: 1290, startPoint y: 40, endPoint x: 2181, endPoint y: 19, distance: 891.6
click at [1290, 40] on icon "Fechar" at bounding box center [1285, 47] width 16 height 16
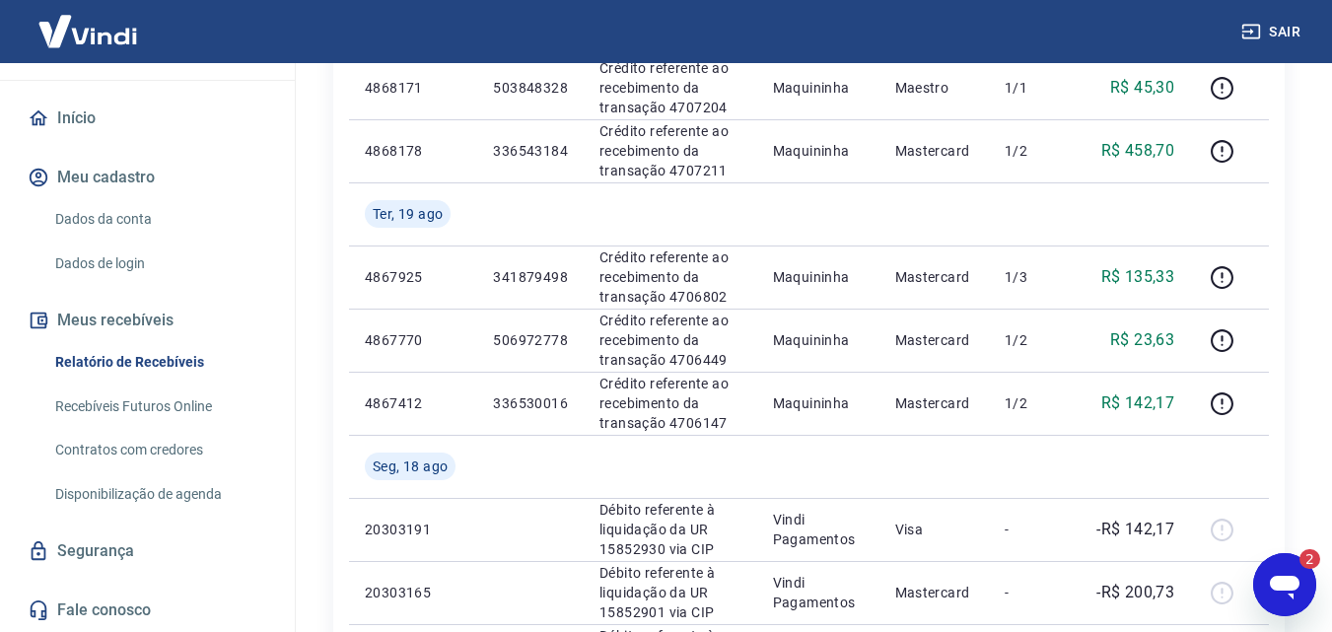
scroll to position [0, 0]
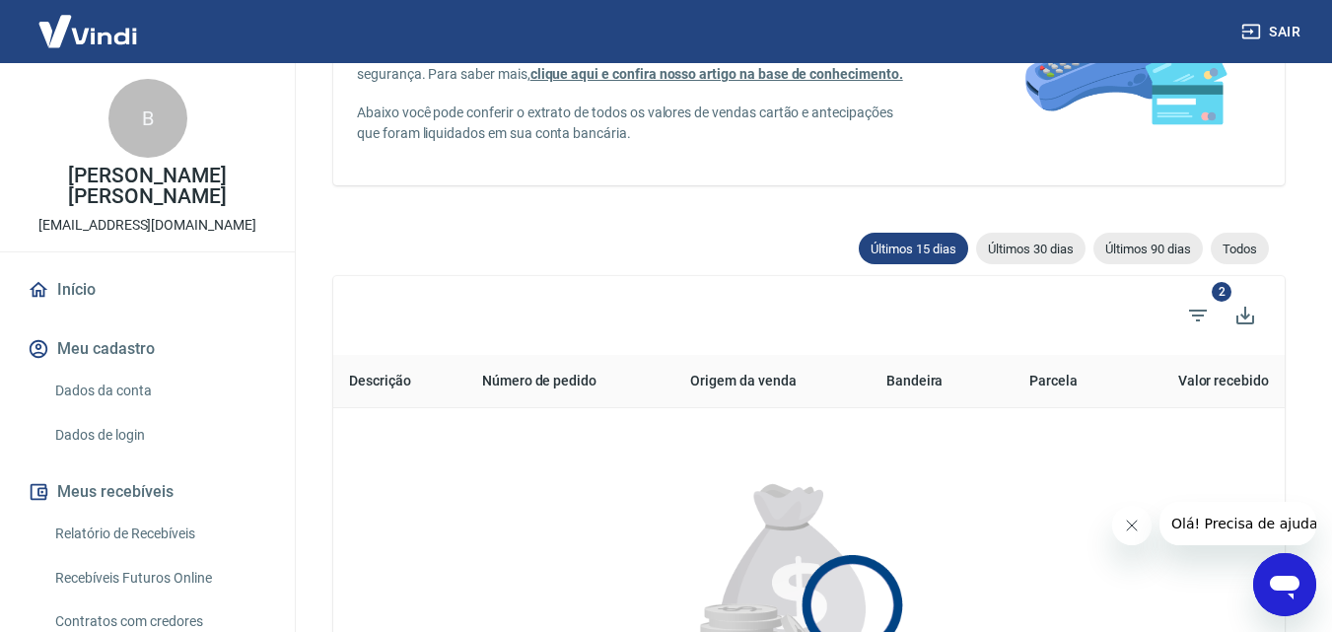
scroll to position [197, 0]
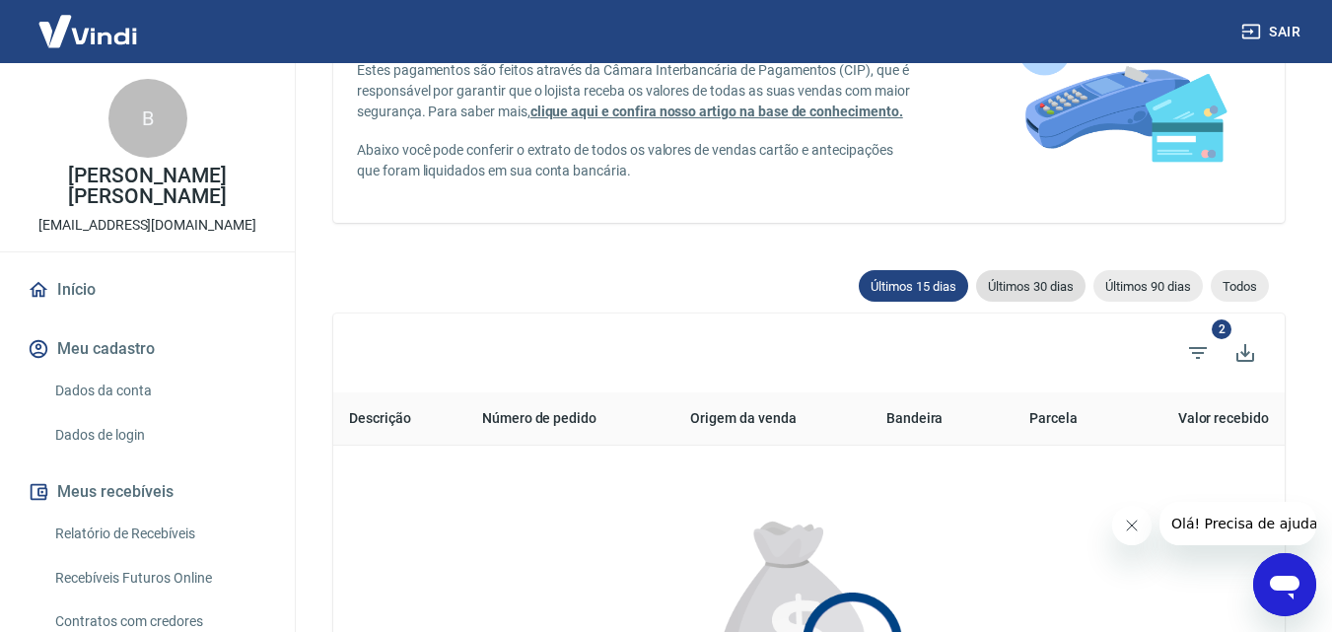
click at [1039, 298] on div "Últimos 30 dias" at bounding box center [1030, 286] width 109 height 32
type input "[DATE]"
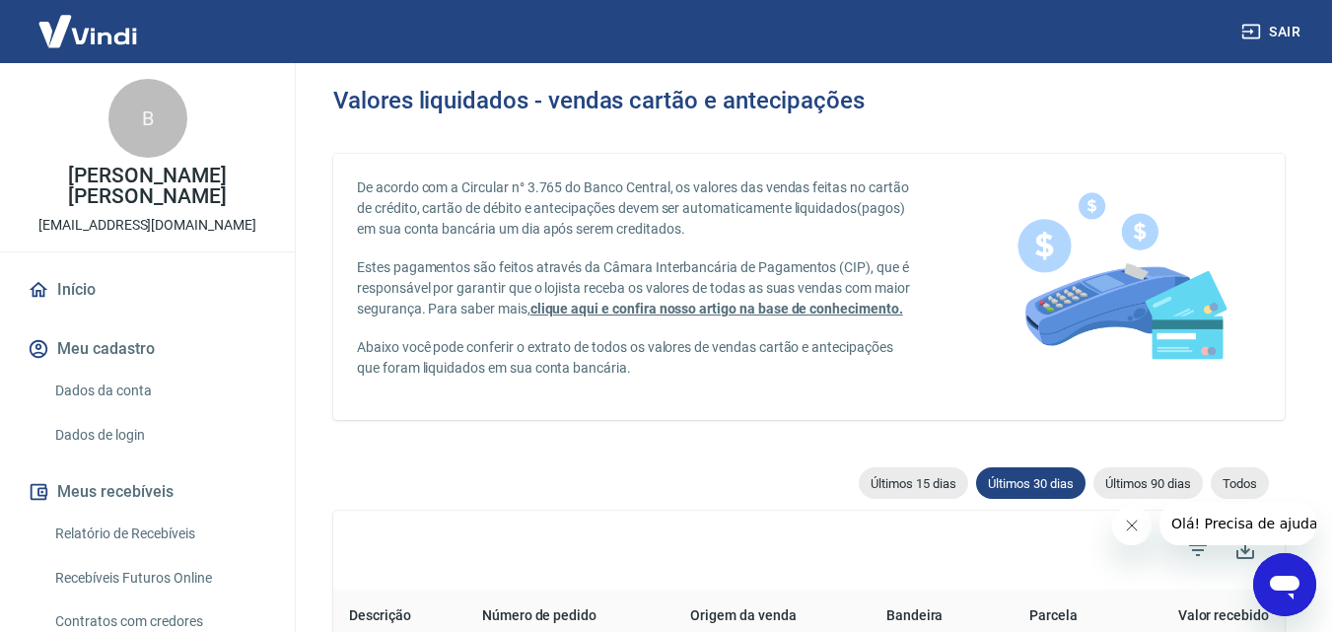
scroll to position [99, 0]
